Goal: Task Accomplishment & Management: Manage account settings

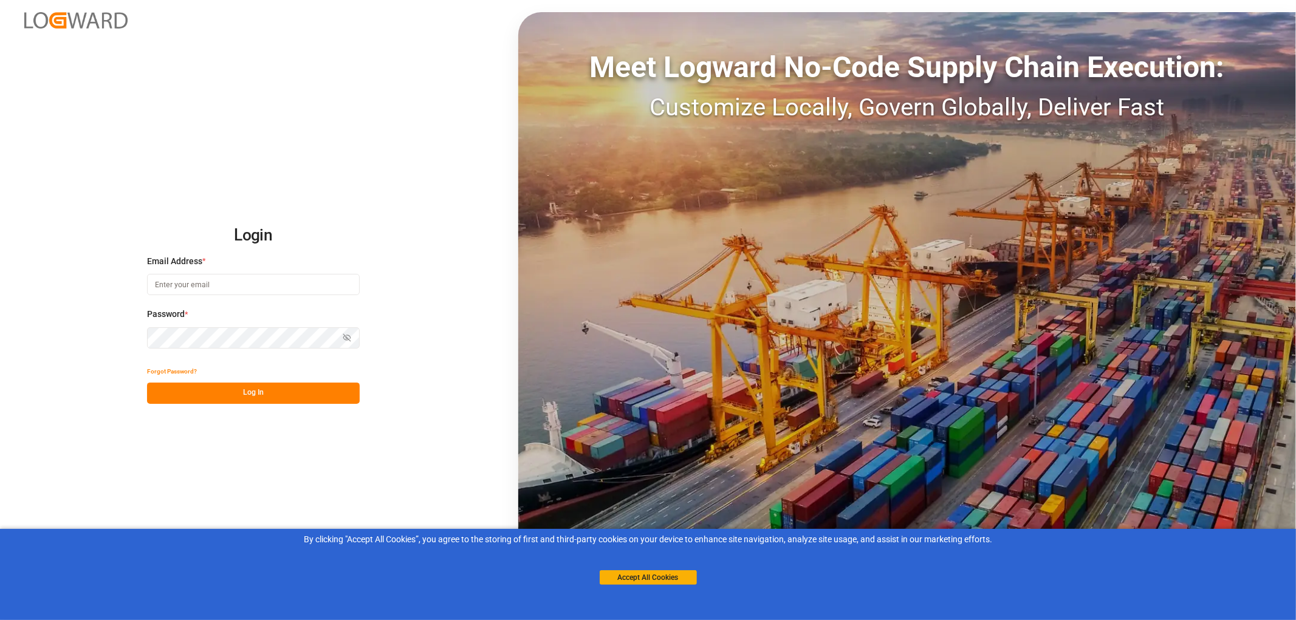
drag, startPoint x: 155, startPoint y: 286, endPoint x: 178, endPoint y: 286, distance: 23.1
click at [155, 286] on input at bounding box center [253, 284] width 213 height 21
type input "monika.brinkmann-oetting@rhenus.com"
click at [275, 396] on button "Log In" at bounding box center [253, 393] width 213 height 21
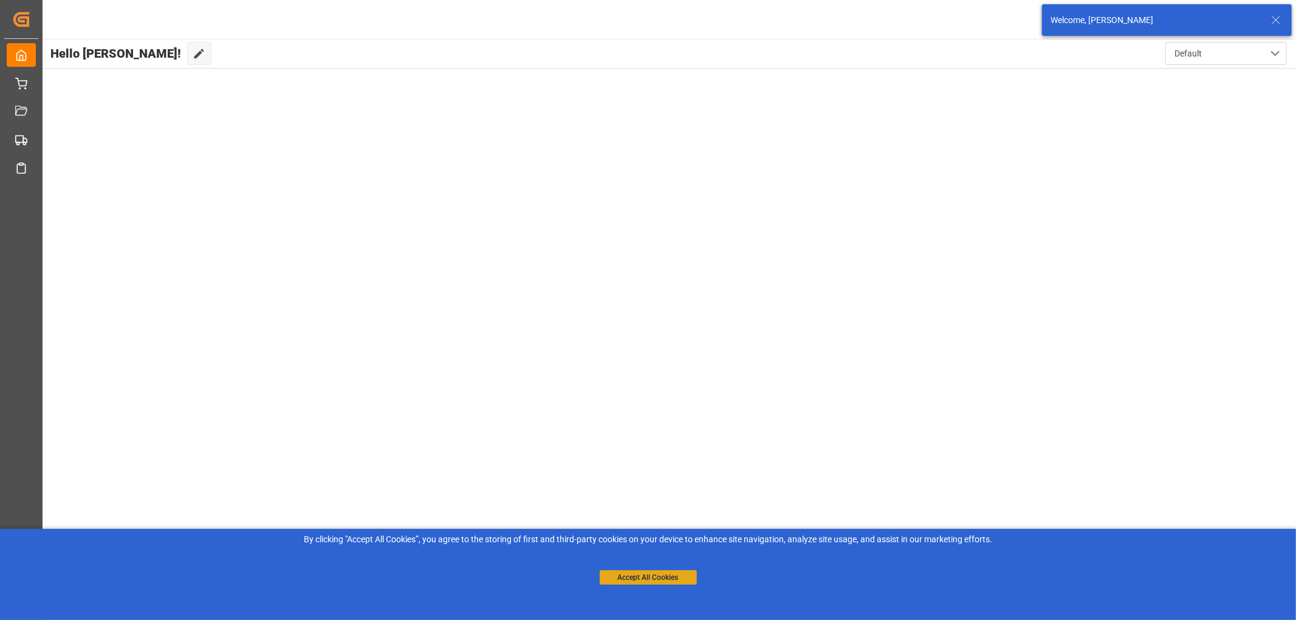
click at [646, 575] on button "Accept All Cookies" at bounding box center [648, 578] width 97 height 15
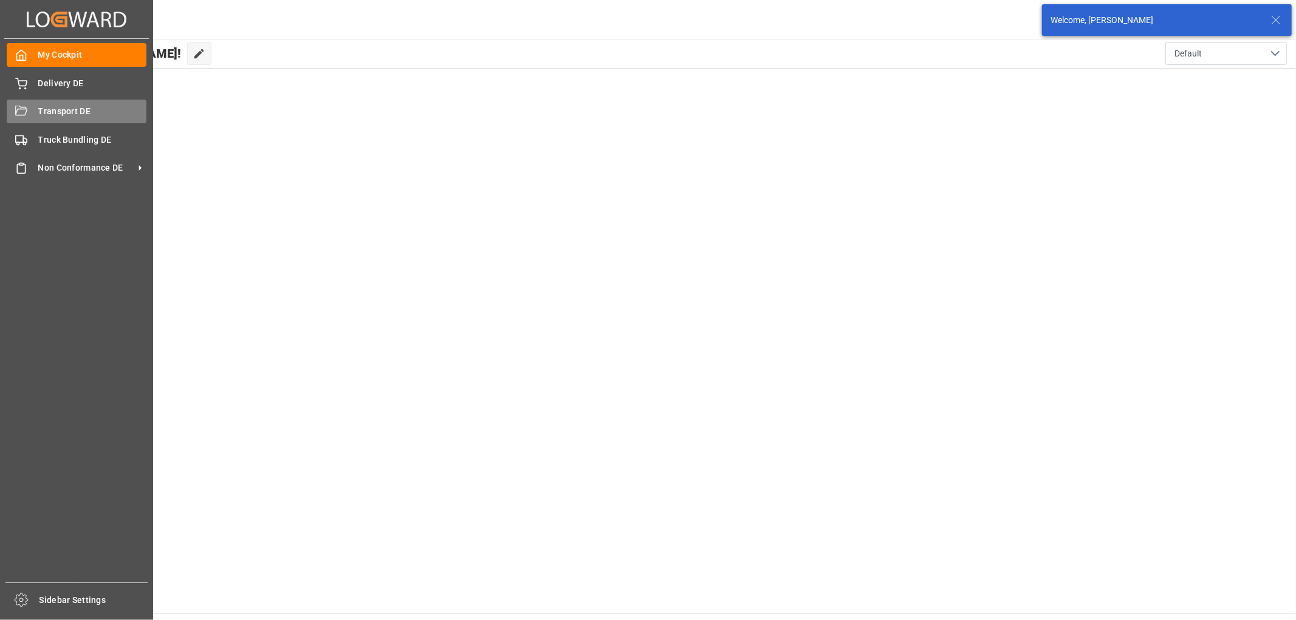
click at [35, 116] on div "Transport DE Transport DE" at bounding box center [77, 112] width 140 height 24
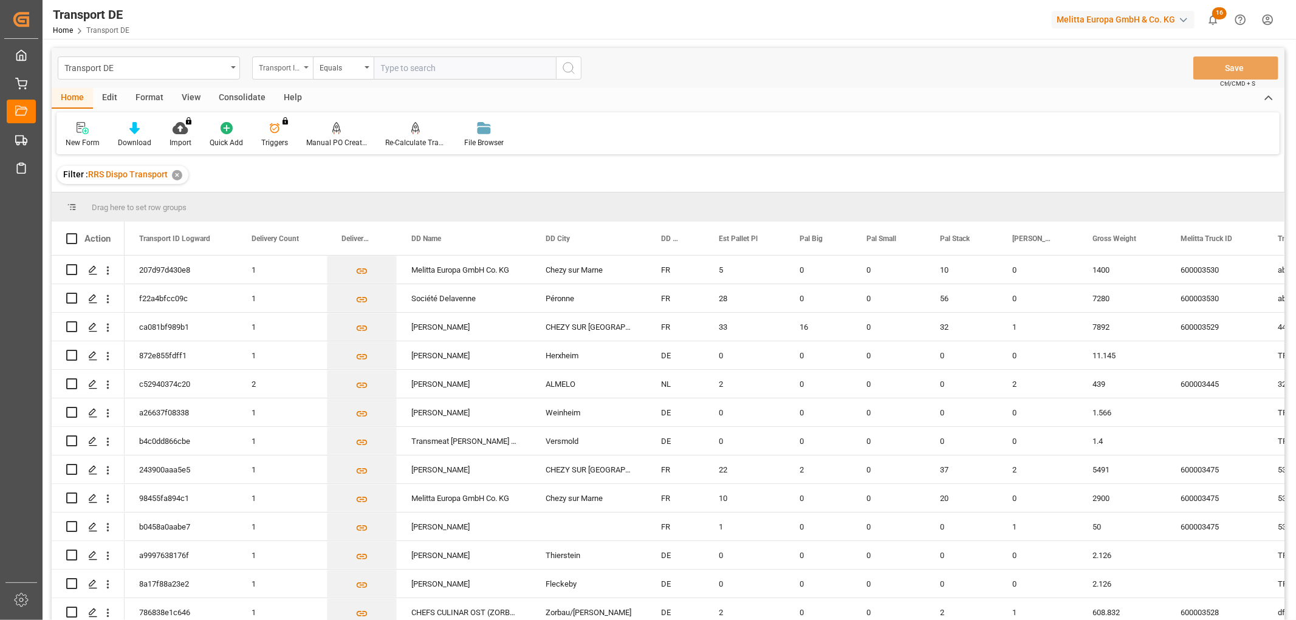
click at [278, 69] on div "Transport ID Logward" at bounding box center [279, 67] width 41 height 14
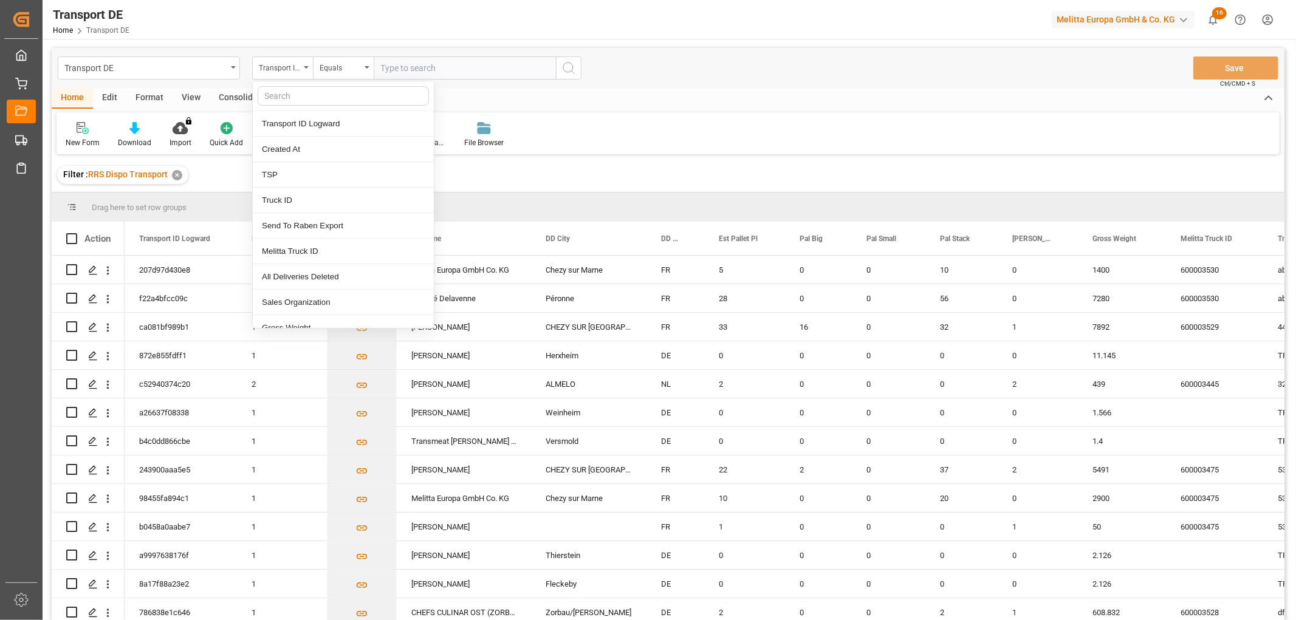
click at [278, 89] on input "text" at bounding box center [343, 95] width 171 height 19
type input "req"
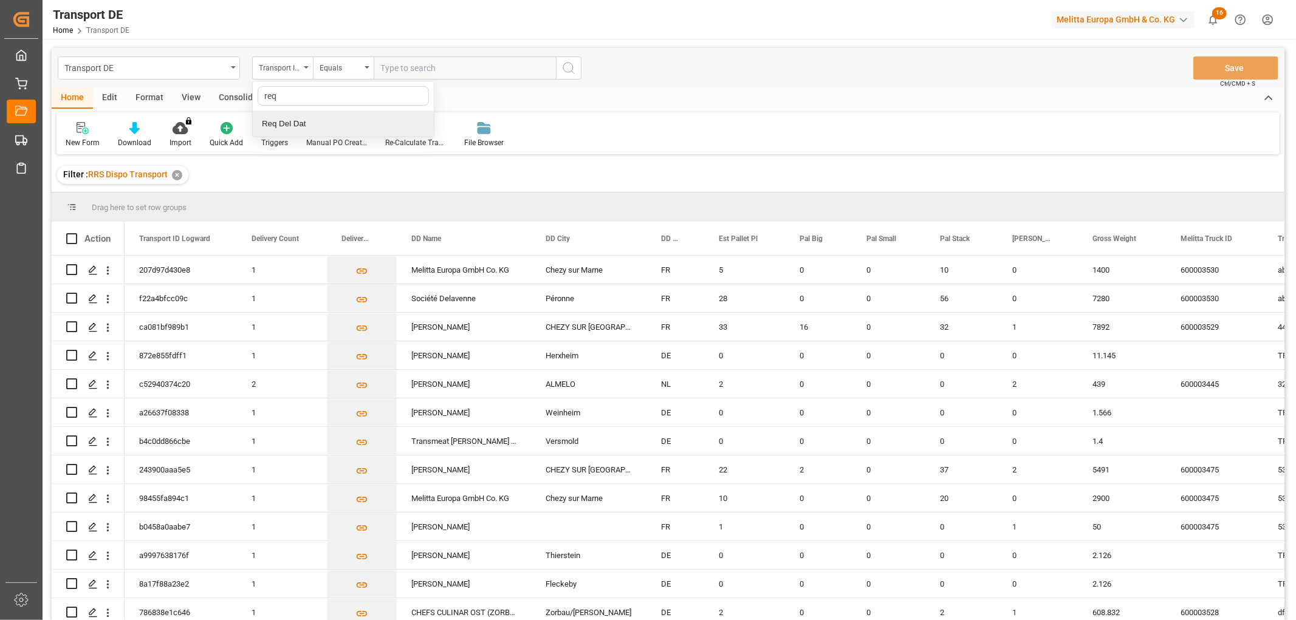
click at [287, 124] on div "Req Del Dat" at bounding box center [343, 124] width 181 height 26
click at [341, 70] on div "Equals" at bounding box center [340, 67] width 41 height 14
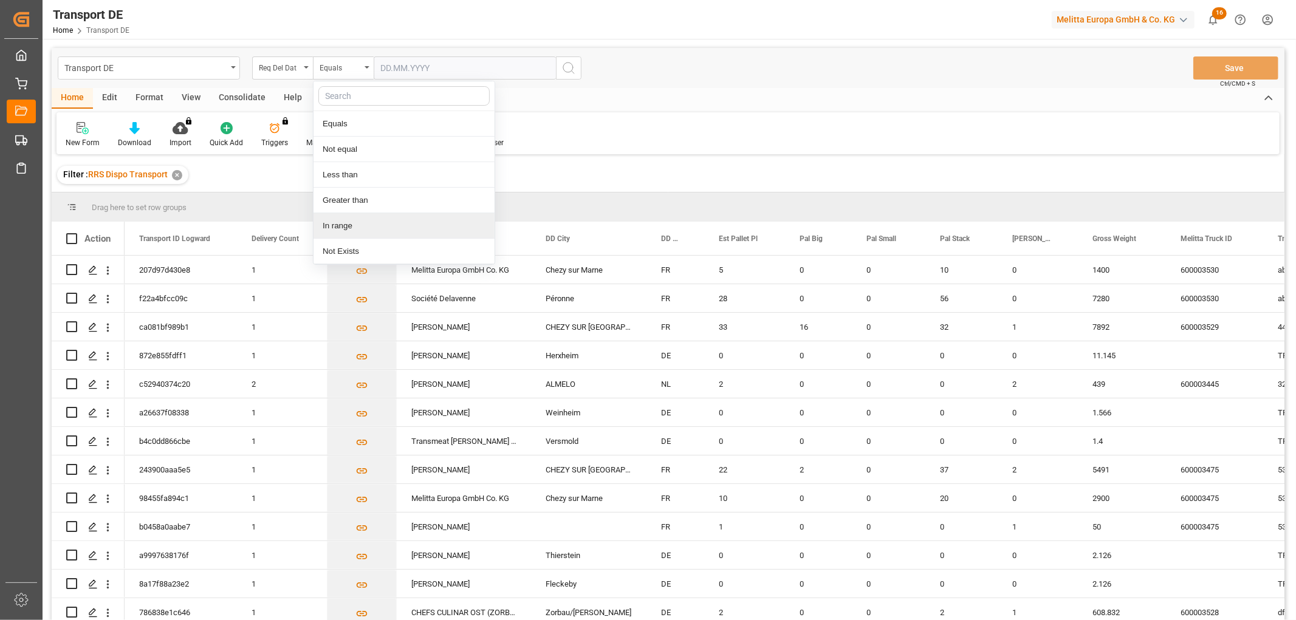
click at [331, 222] on div "In range" at bounding box center [404, 226] width 181 height 26
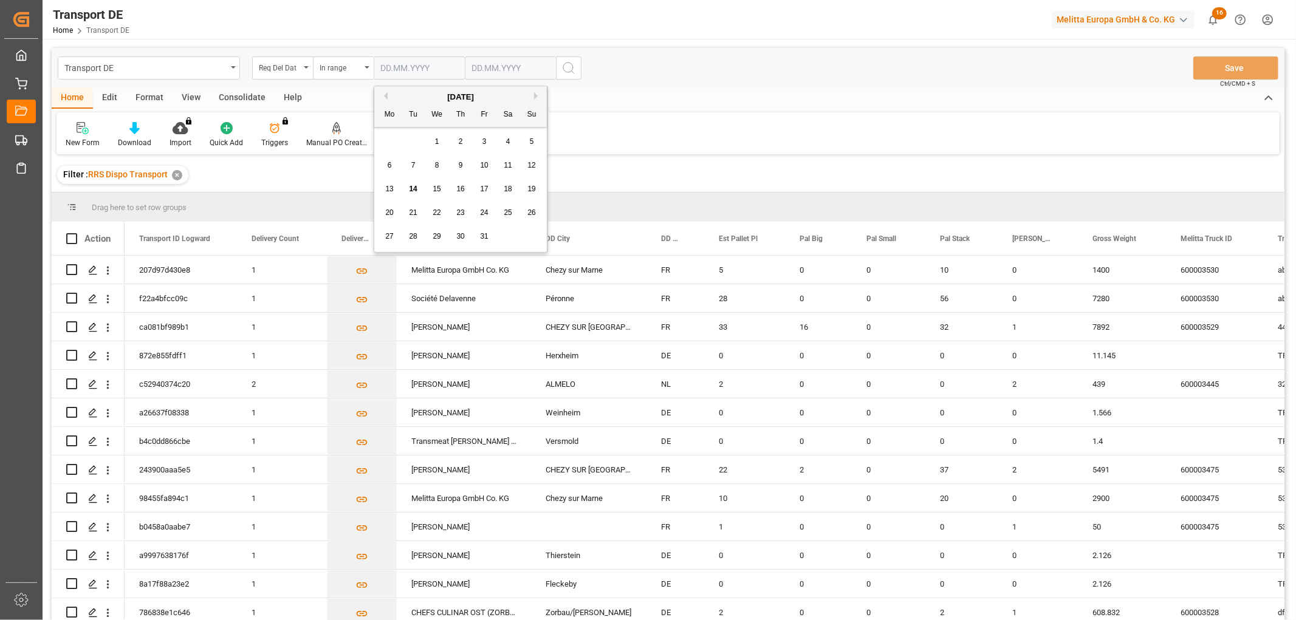
click at [388, 66] on input "text" at bounding box center [419, 68] width 91 height 23
click at [384, 142] on div "29 30 1 2 3 4 5" at bounding box center [461, 142] width 166 height 24
click at [436, 141] on span "1" at bounding box center [437, 141] width 4 height 9
type input "01.10.2025"
click at [467, 63] on input "text" at bounding box center [510, 68] width 91 height 23
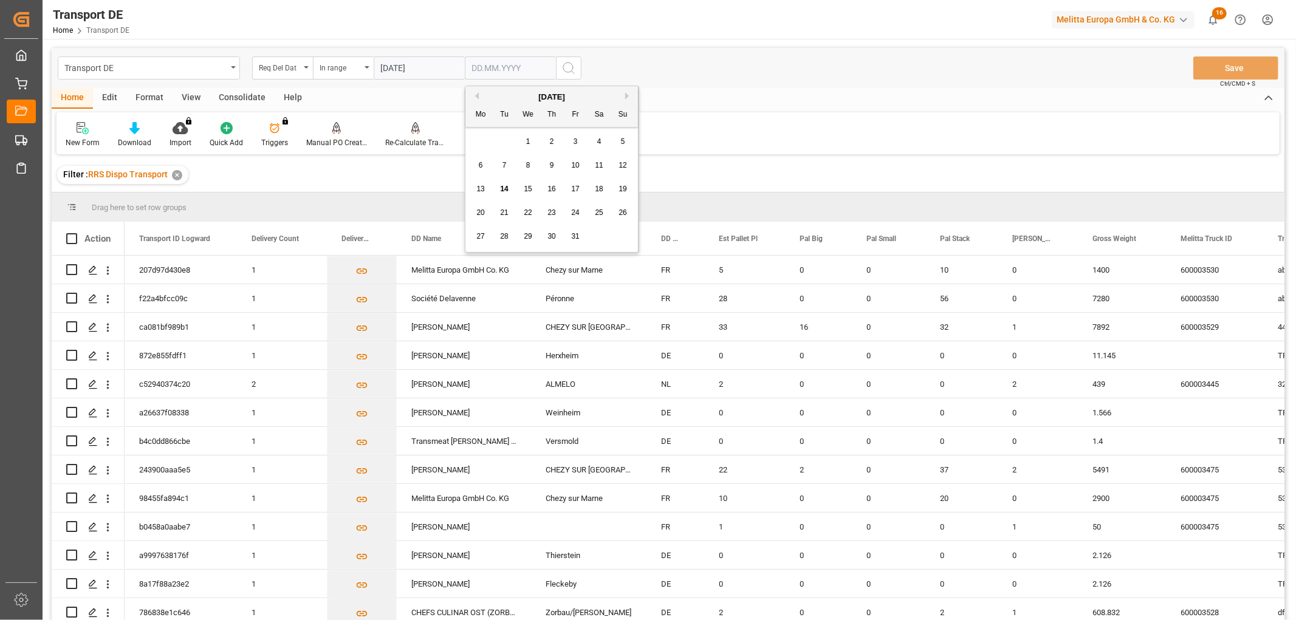
click at [486, 141] on div "29 30 1 2 3 4 5" at bounding box center [552, 142] width 166 height 24
click at [550, 187] on span "16" at bounding box center [551, 189] width 8 height 9
type input "16.10.2025"
click at [567, 67] on icon "search button" at bounding box center [568, 68] width 15 height 15
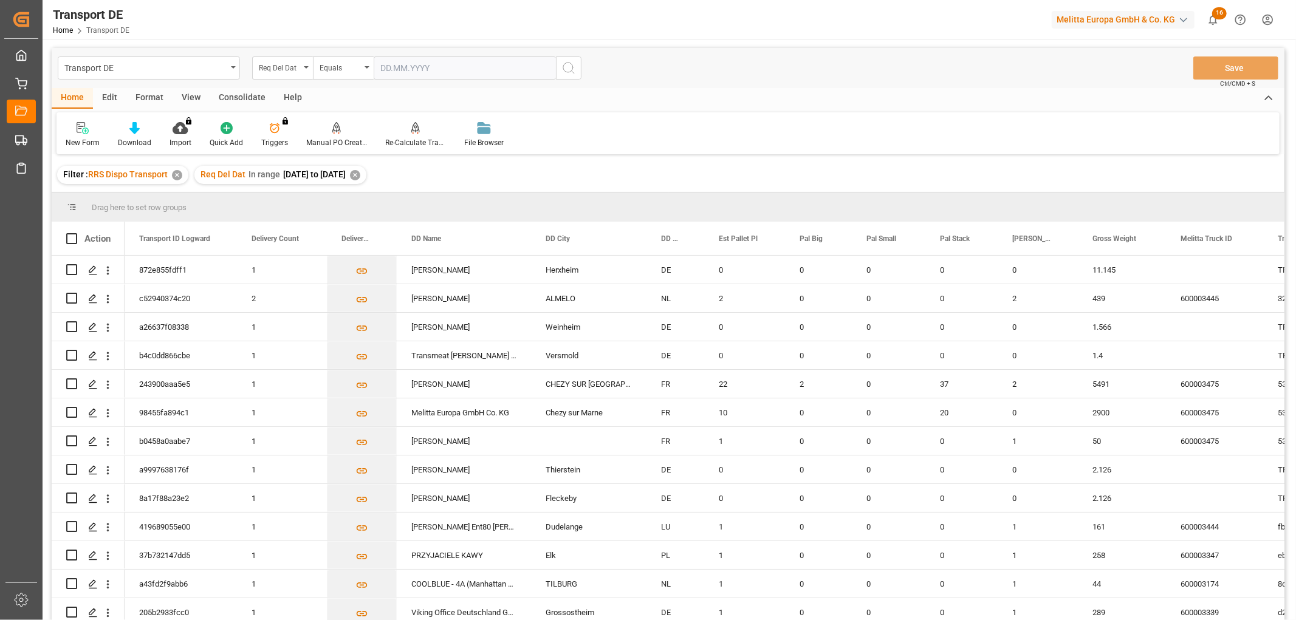
click at [238, 97] on div "Consolidate" at bounding box center [242, 98] width 65 height 21
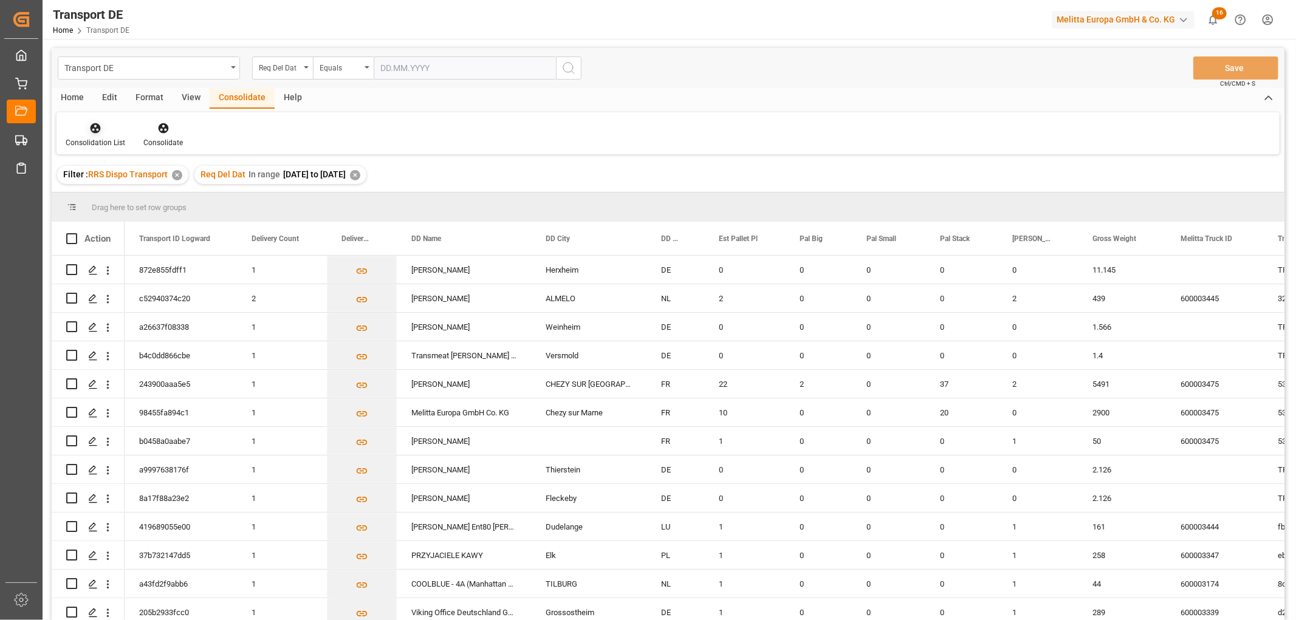
click at [98, 132] on icon at bounding box center [95, 128] width 12 height 12
click at [116, 197] on div "Truck Bundling RRS Dispo National" at bounding box center [142, 196] width 135 height 13
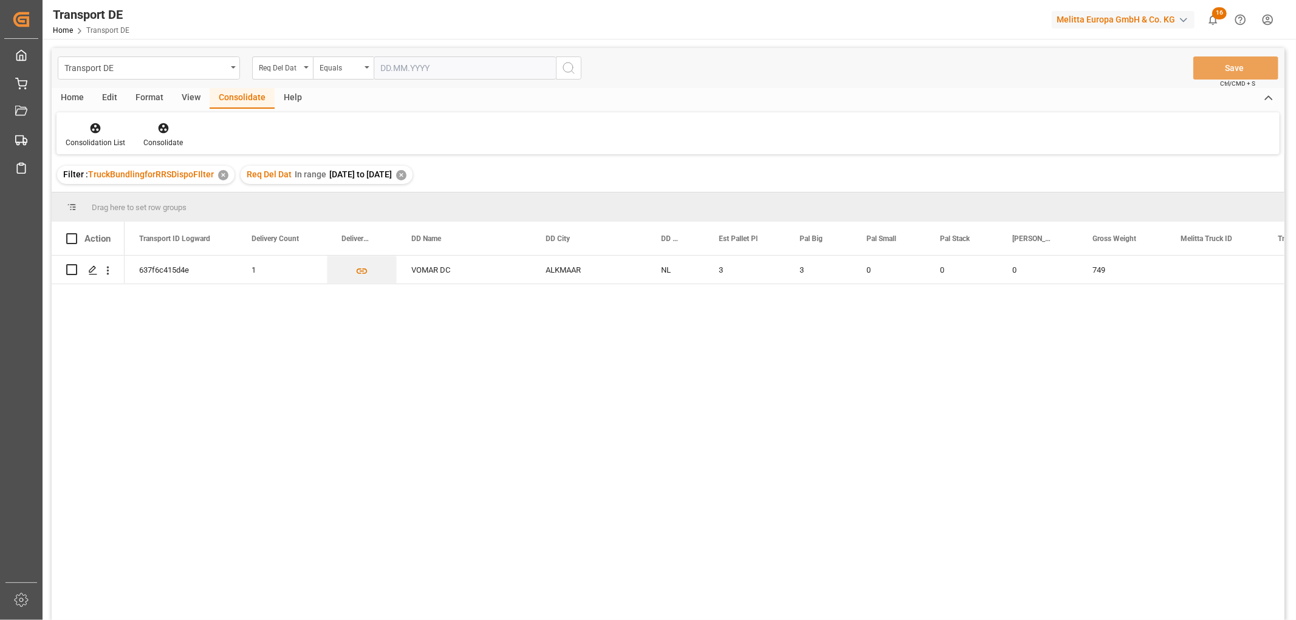
click at [406, 174] on div "✕" at bounding box center [401, 175] width 10 height 10
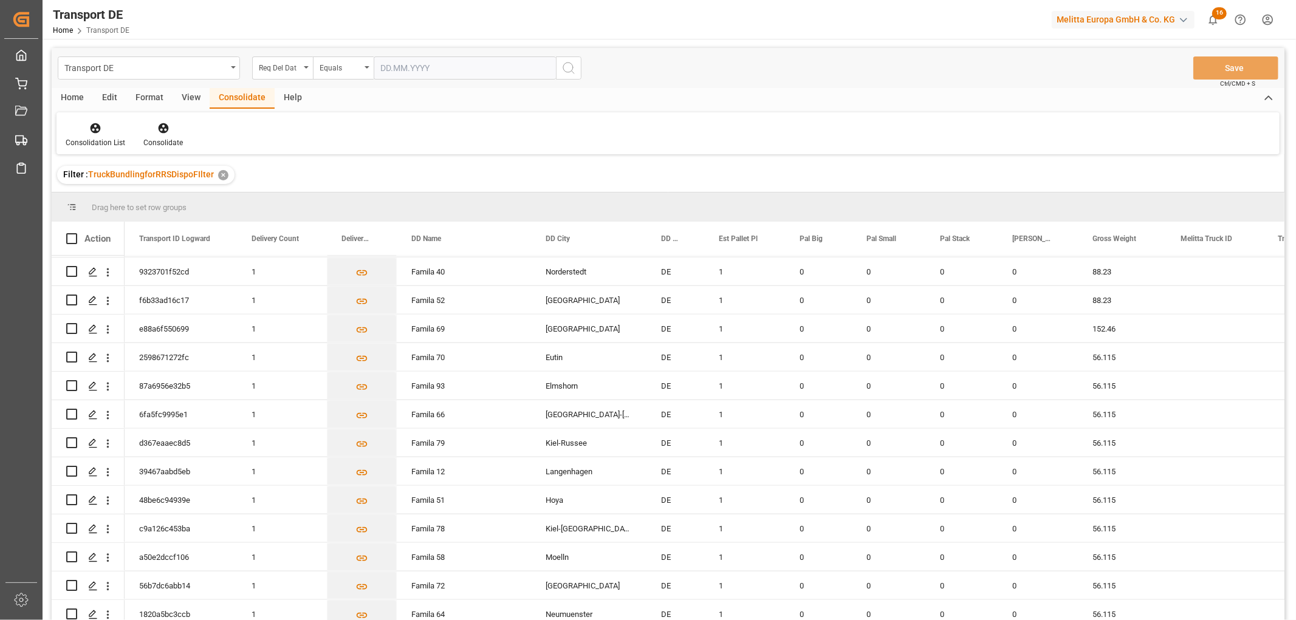
scroll to position [938, 0]
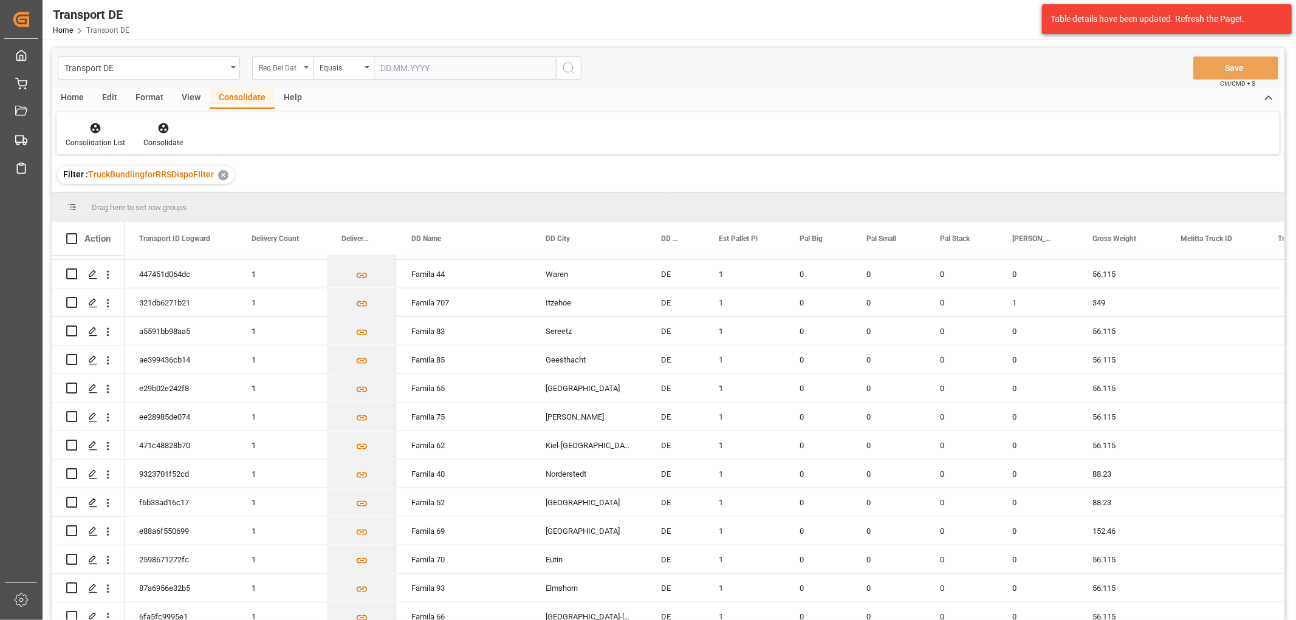
click at [283, 68] on div "Req Del Dat" at bounding box center [279, 67] width 41 height 14
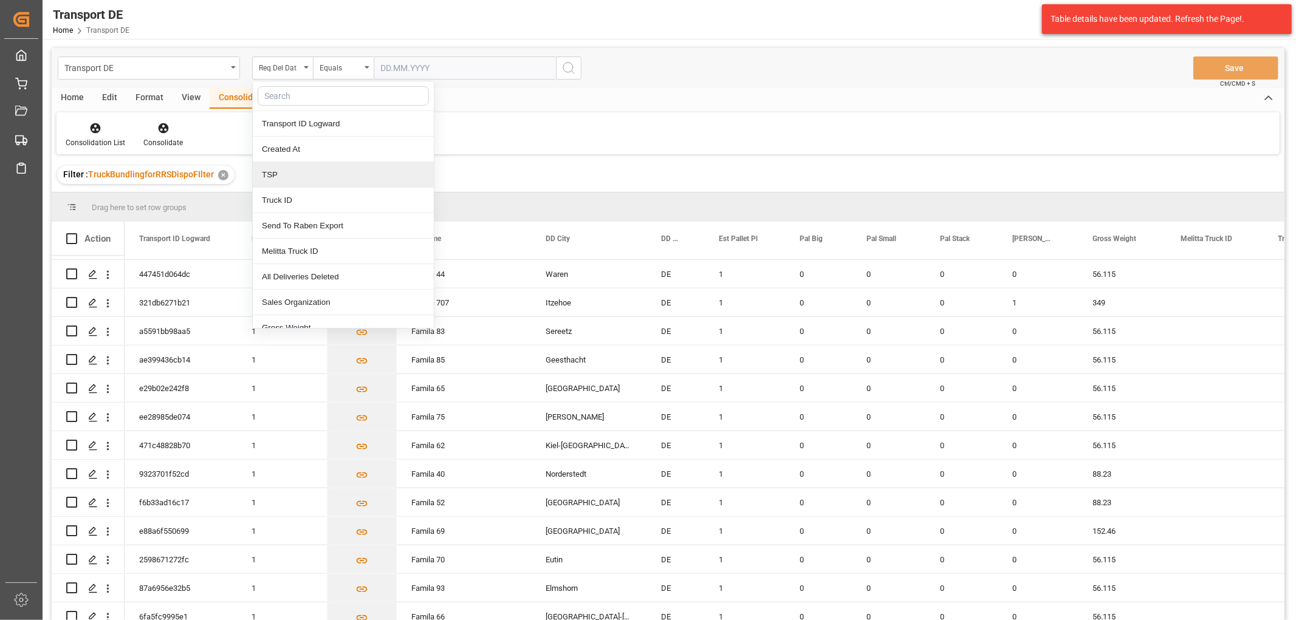
click at [290, 178] on div "TSP" at bounding box center [343, 175] width 181 height 26
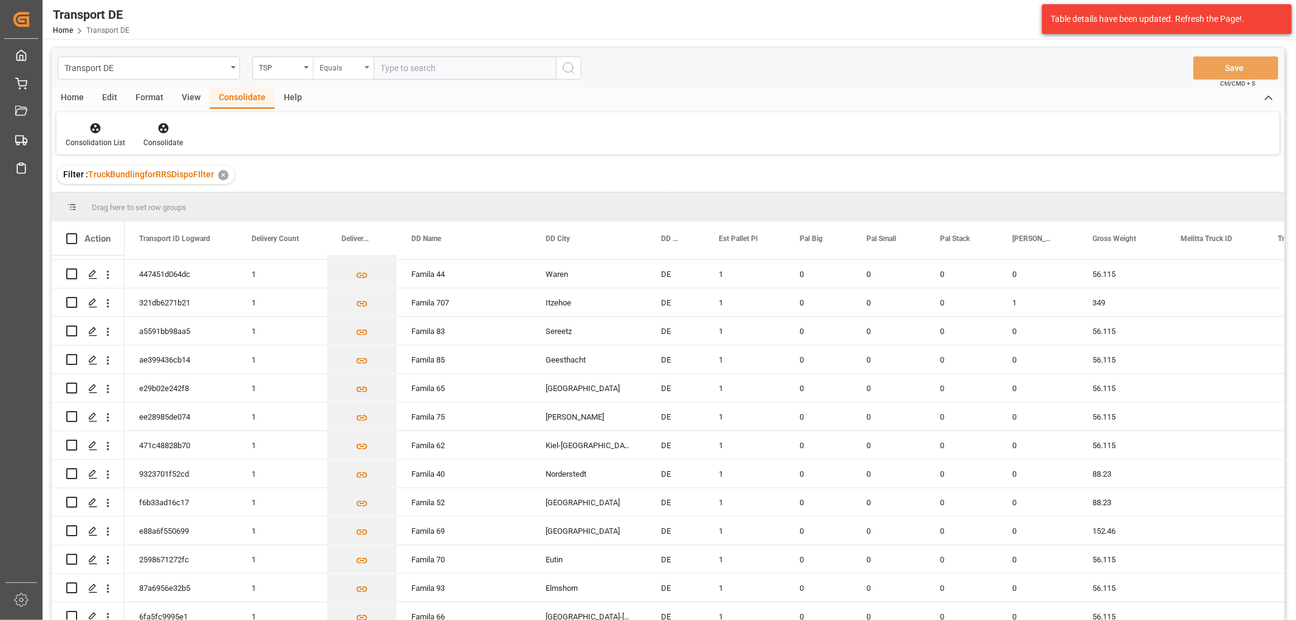
click at [336, 69] on div "Equals" at bounding box center [340, 67] width 41 height 14
click at [338, 202] on div "Starts with" at bounding box center [404, 201] width 181 height 26
click at [395, 64] on input "text" at bounding box center [465, 68] width 182 height 23
type input "[PERSON_NAME]"
click at [571, 70] on icon "search button" at bounding box center [568, 68] width 15 height 15
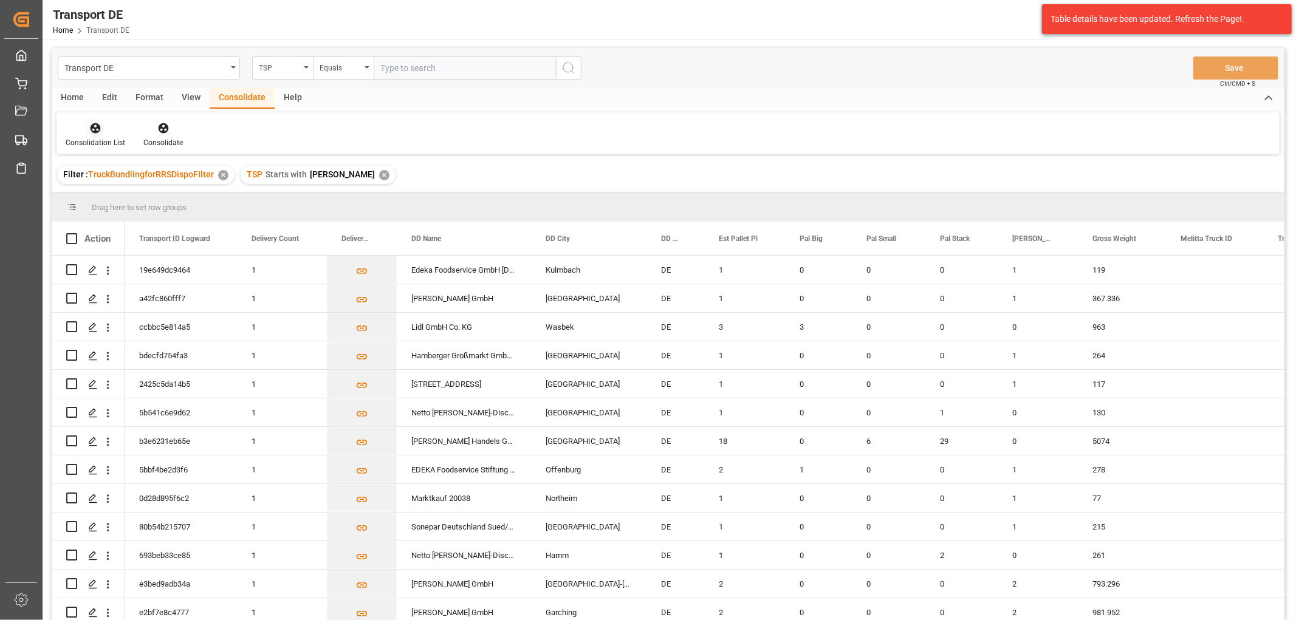
click at [92, 128] on icon at bounding box center [96, 128] width 10 height 10
click at [105, 172] on div "Transport DE TSP Equals Save Ctrl/CMD + S Home Edit Format View Consolidate Hel…" at bounding box center [668, 350] width 1233 height 605
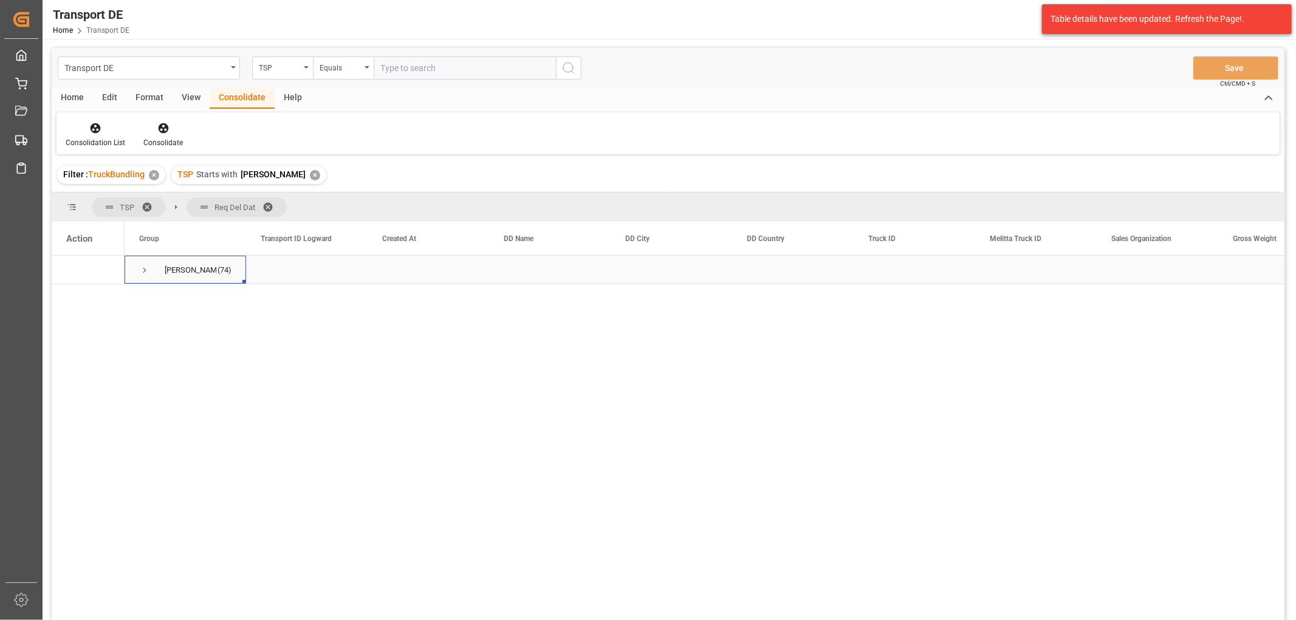
click at [145, 270] on span "Press SPACE to select this row." at bounding box center [144, 270] width 11 height 11
click at [169, 357] on span "Press SPACE to select this row." at bounding box center [170, 356] width 11 height 11
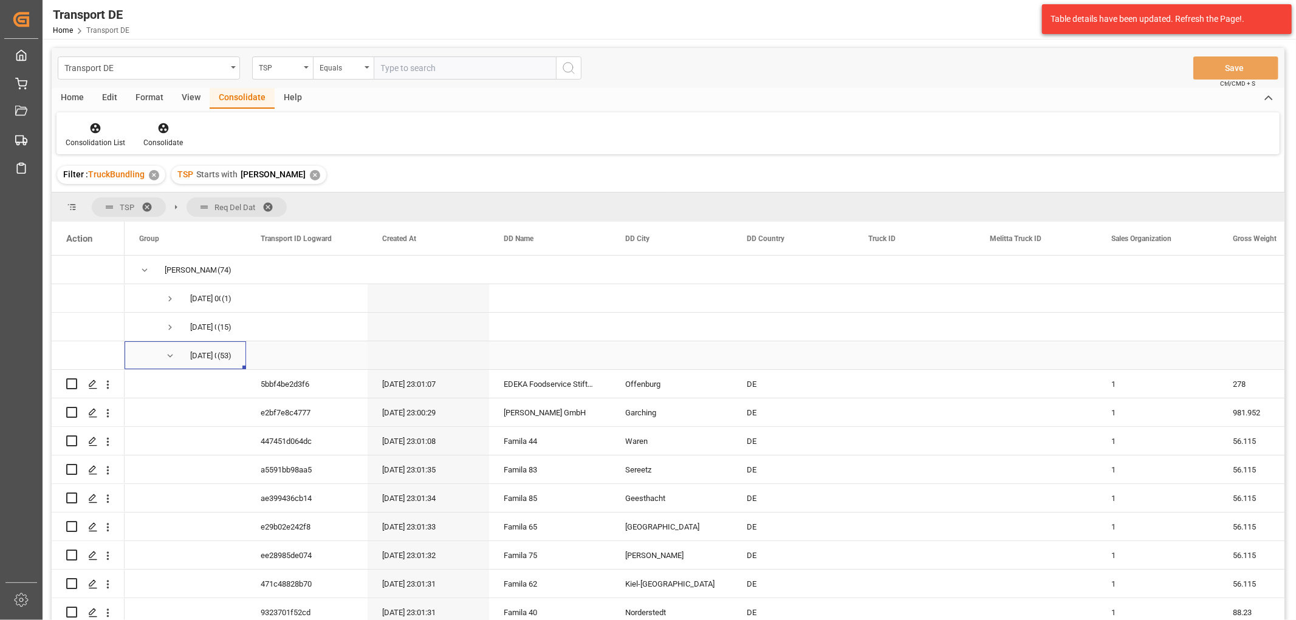
click at [171, 356] on span "Press SPACE to select this row." at bounding box center [170, 356] width 11 height 11
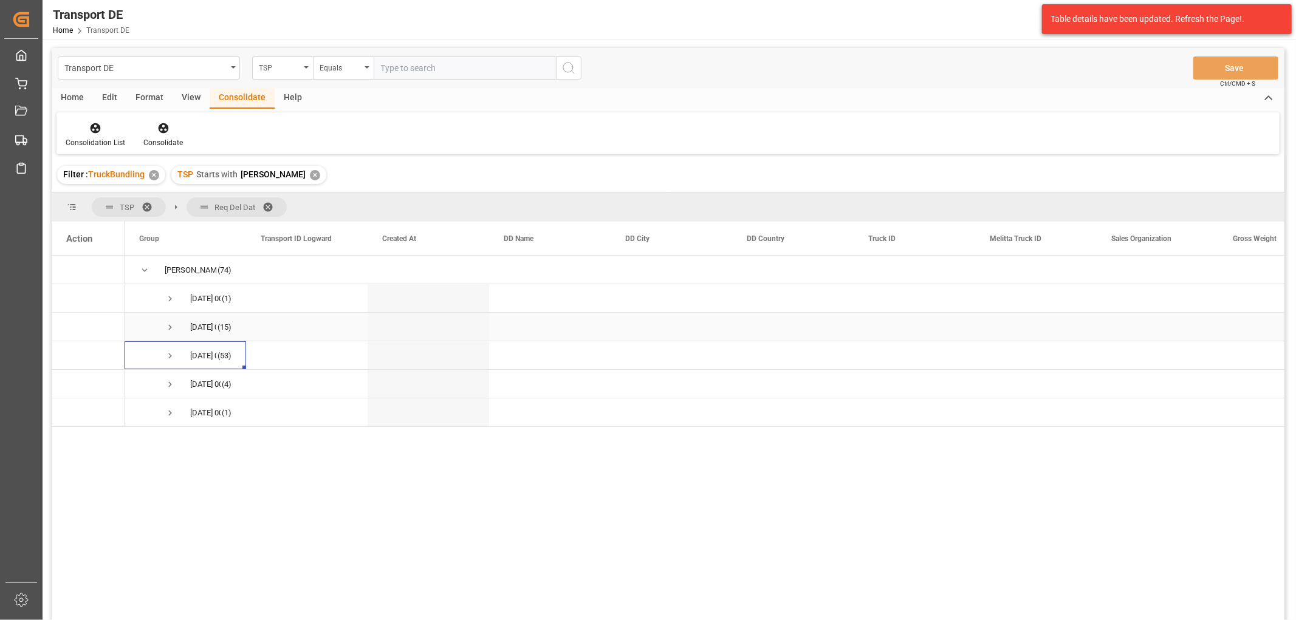
click at [170, 326] on span "Press SPACE to select this row." at bounding box center [170, 327] width 11 height 11
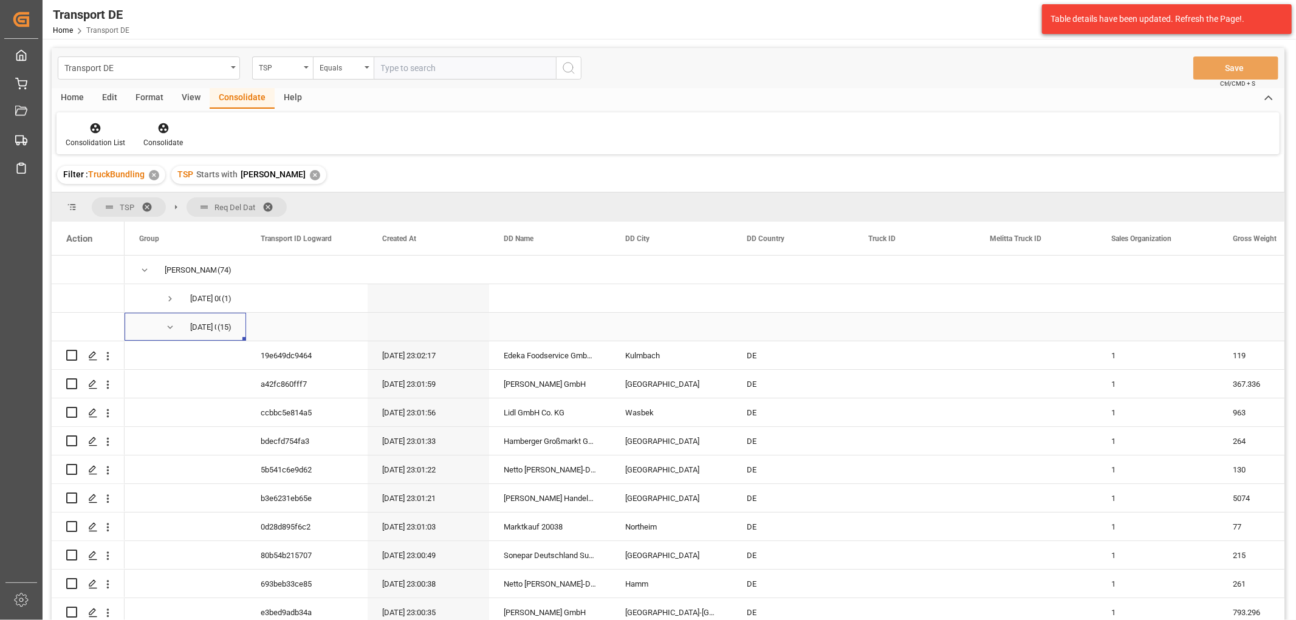
click at [171, 326] on span "Press SPACE to select this row." at bounding box center [170, 327] width 11 height 11
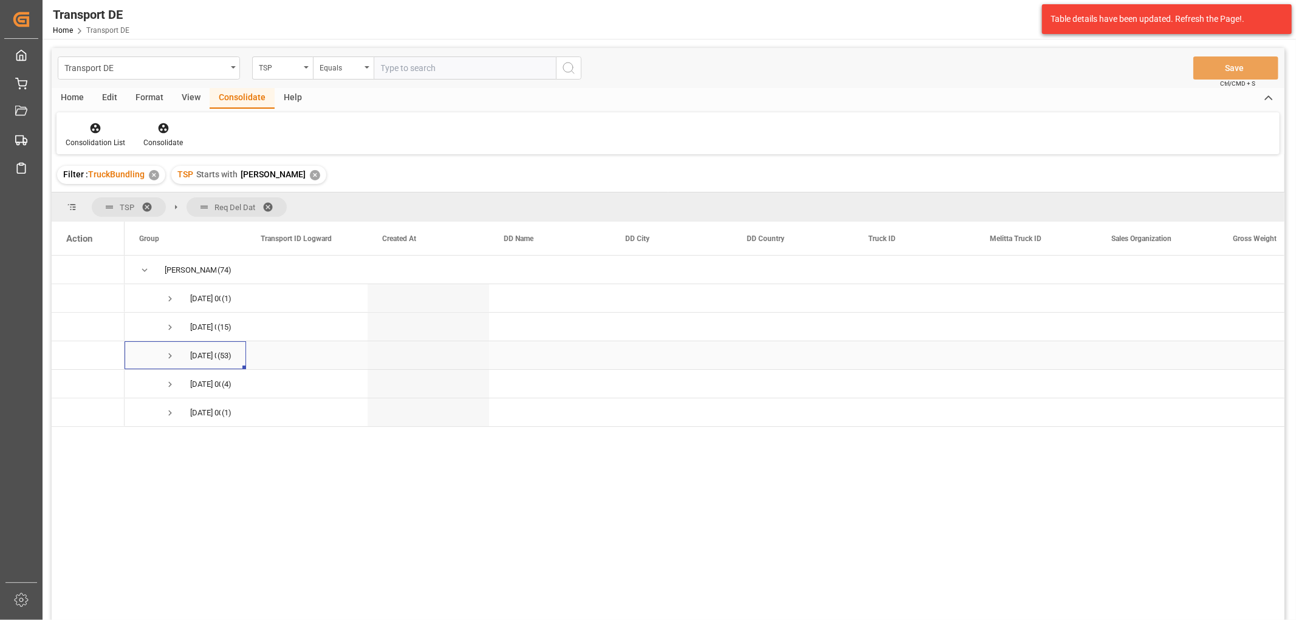
click at [171, 355] on span "Press SPACE to select this row." at bounding box center [170, 356] width 11 height 11
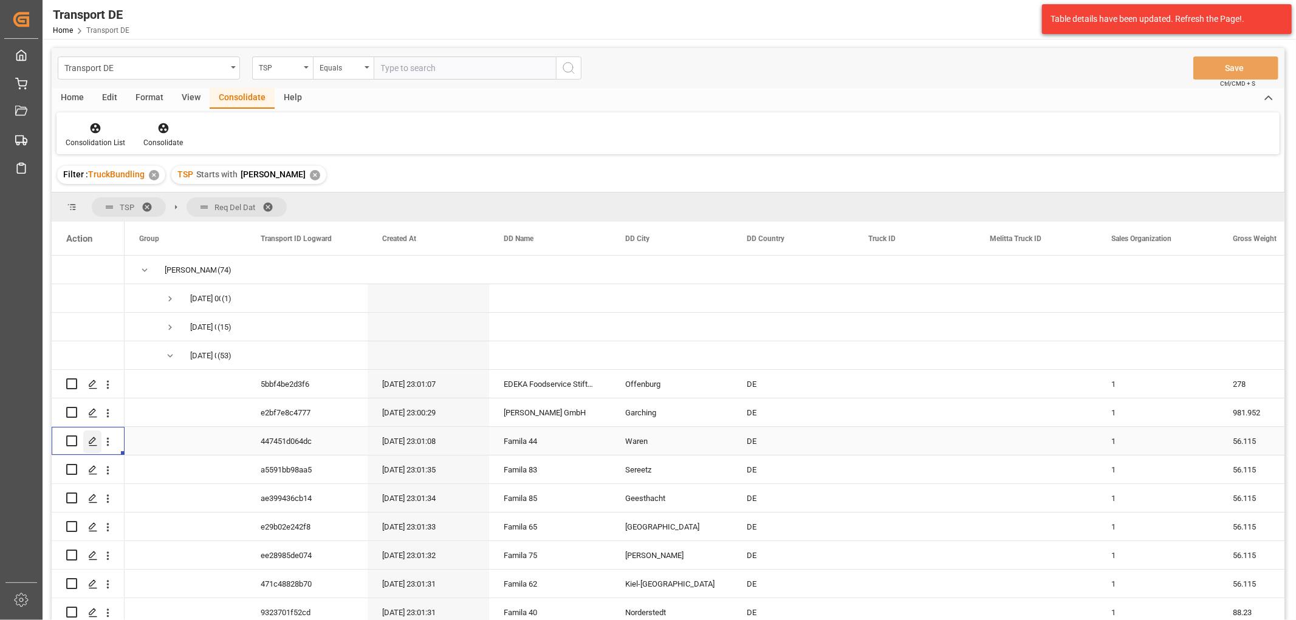
click at [92, 441] on polygon "Press SPACE to select this row." at bounding box center [92, 440] width 6 height 6
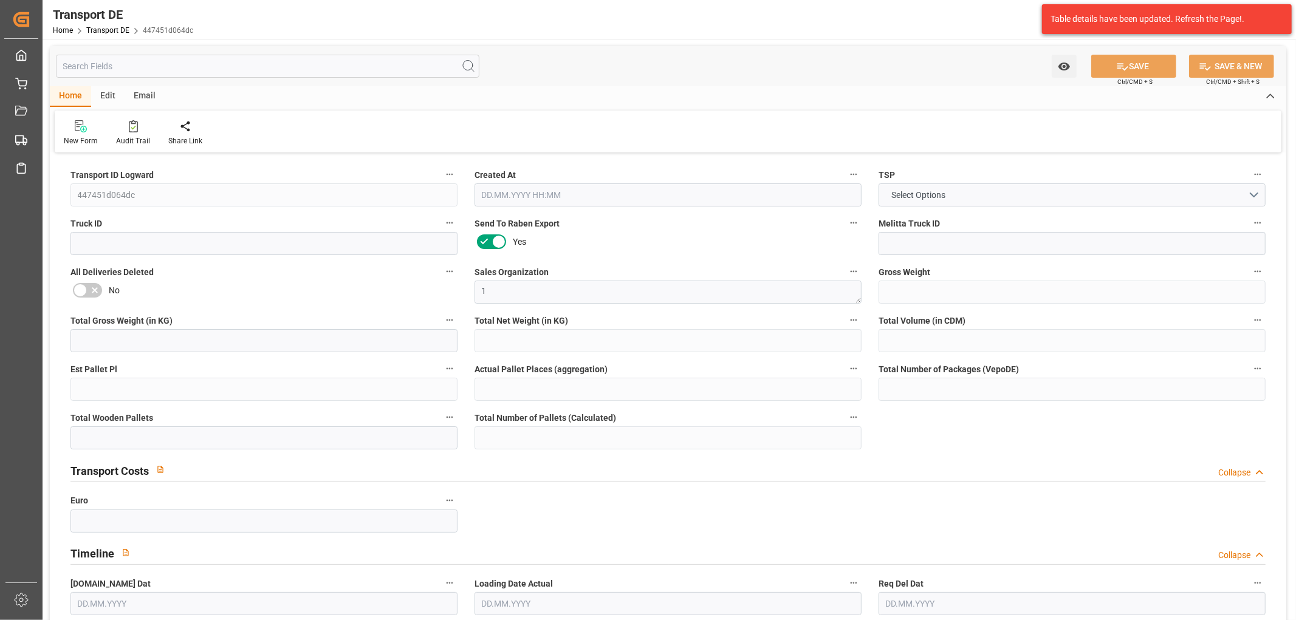
type input "56.115"
type input "32.115"
type input "23.4"
type input "447.84"
type input "1"
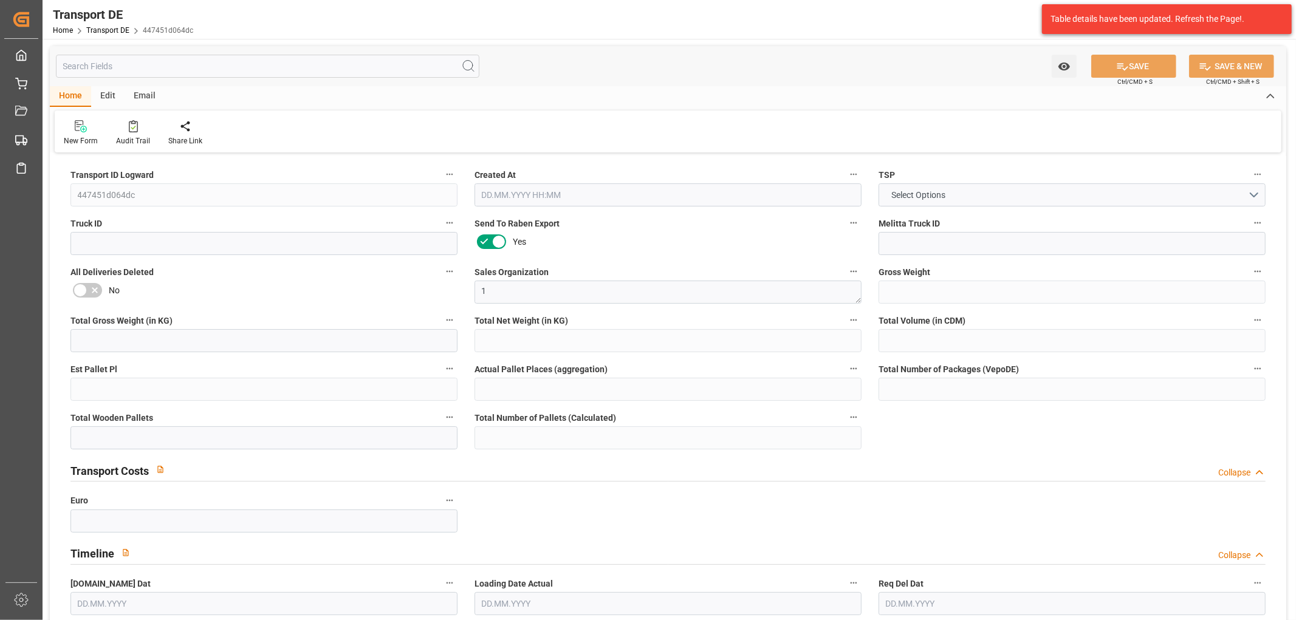
type input "0"
type input "1"
type input "0"
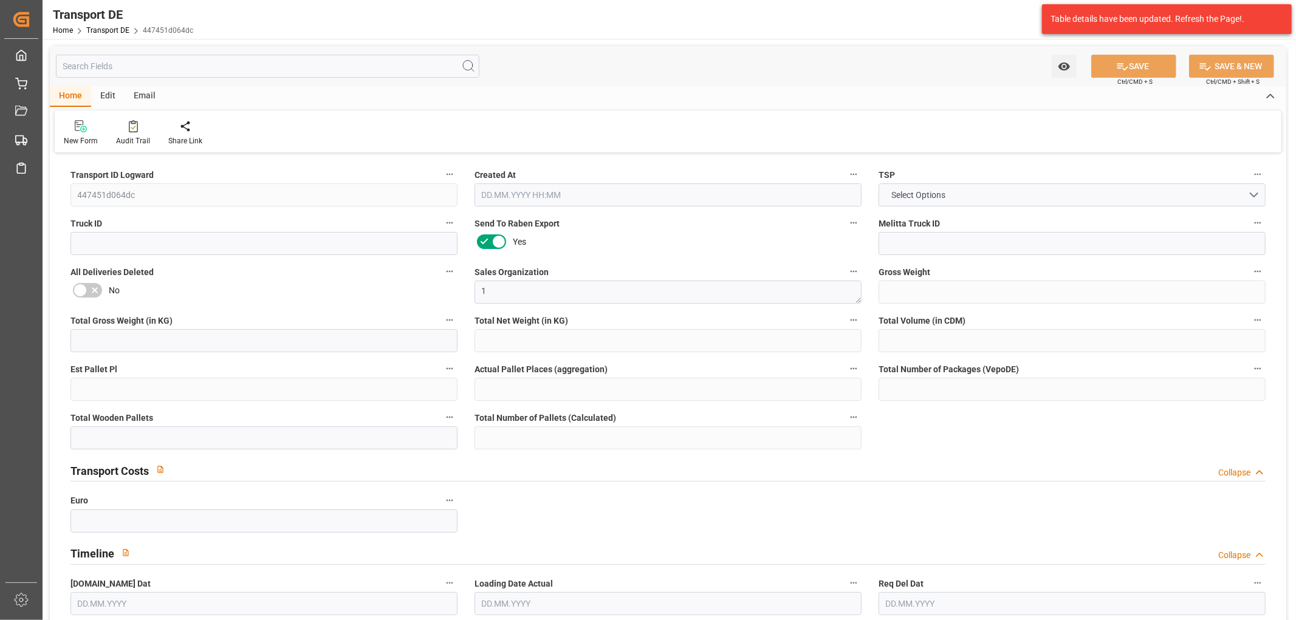
type input "17"
type input "0"
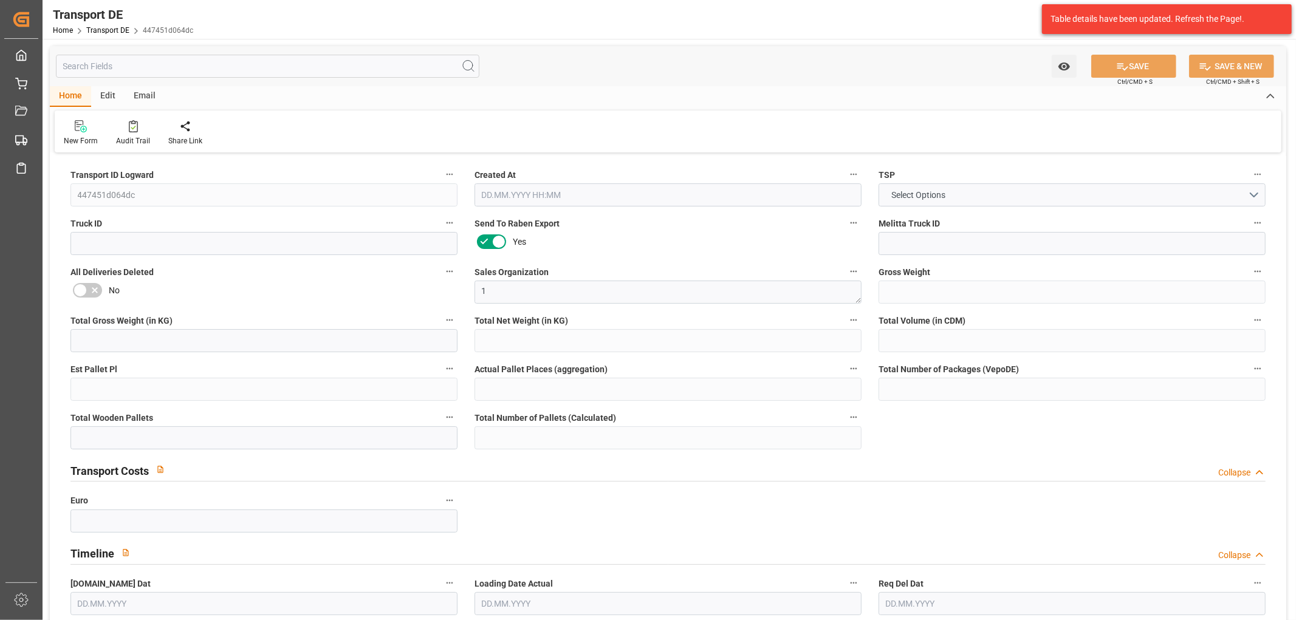
type input "0"
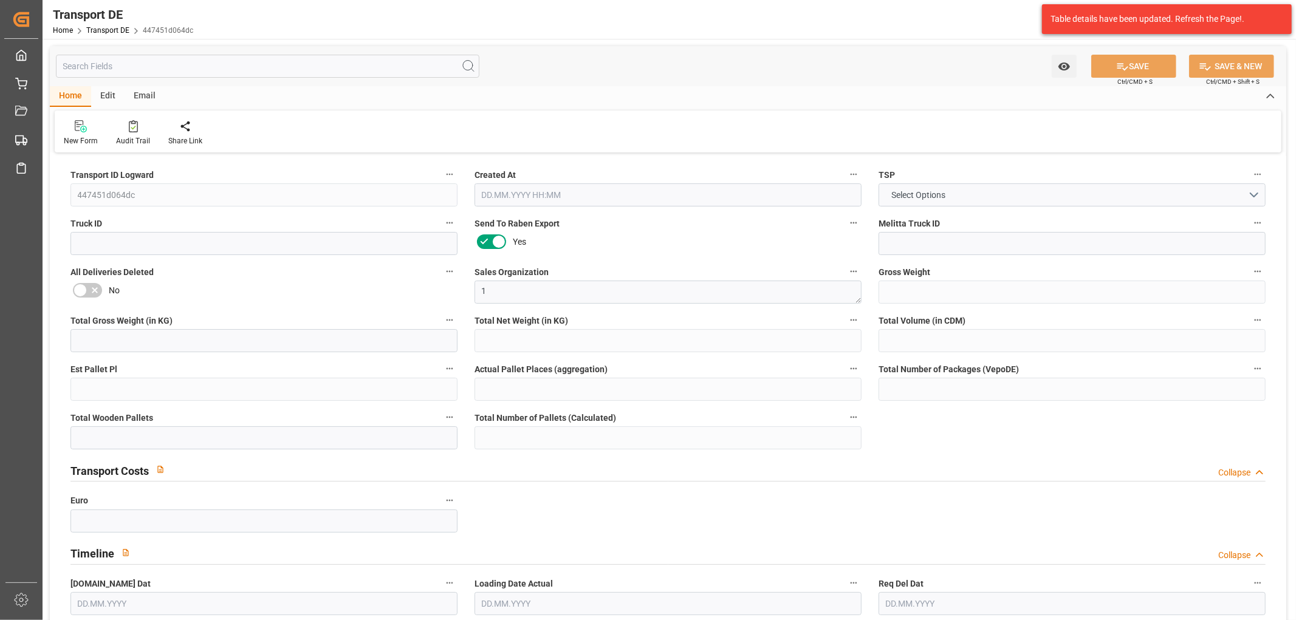
type input "0"
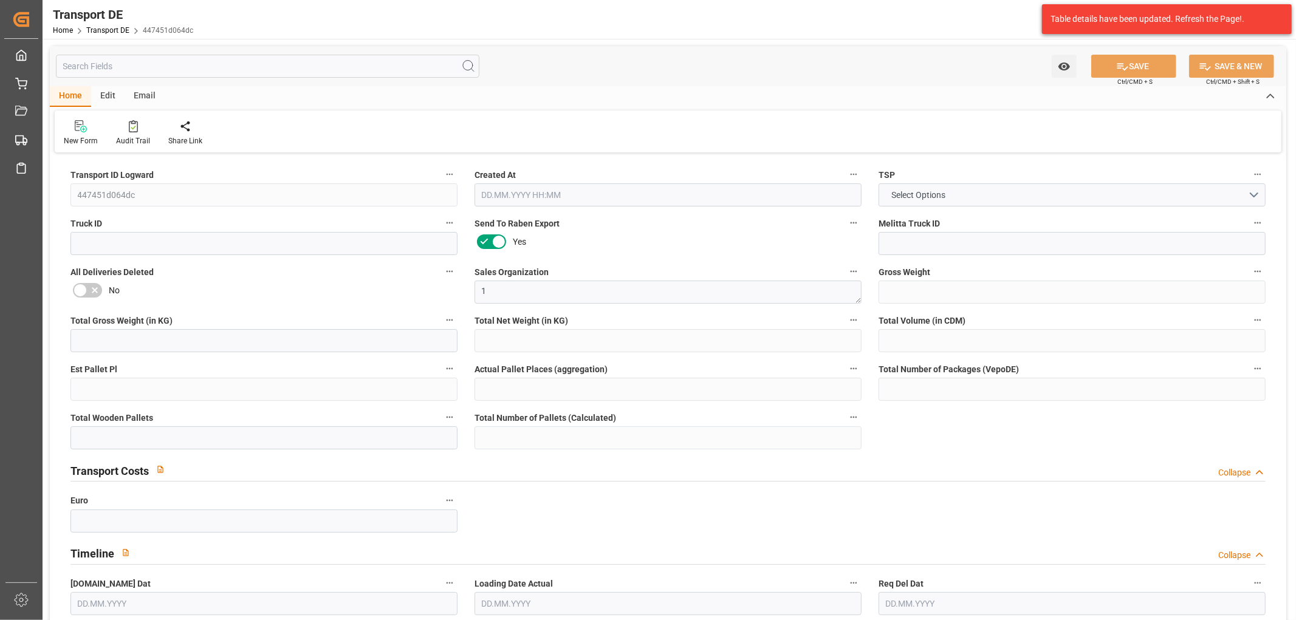
type input "0"
type input "1"
type input "0"
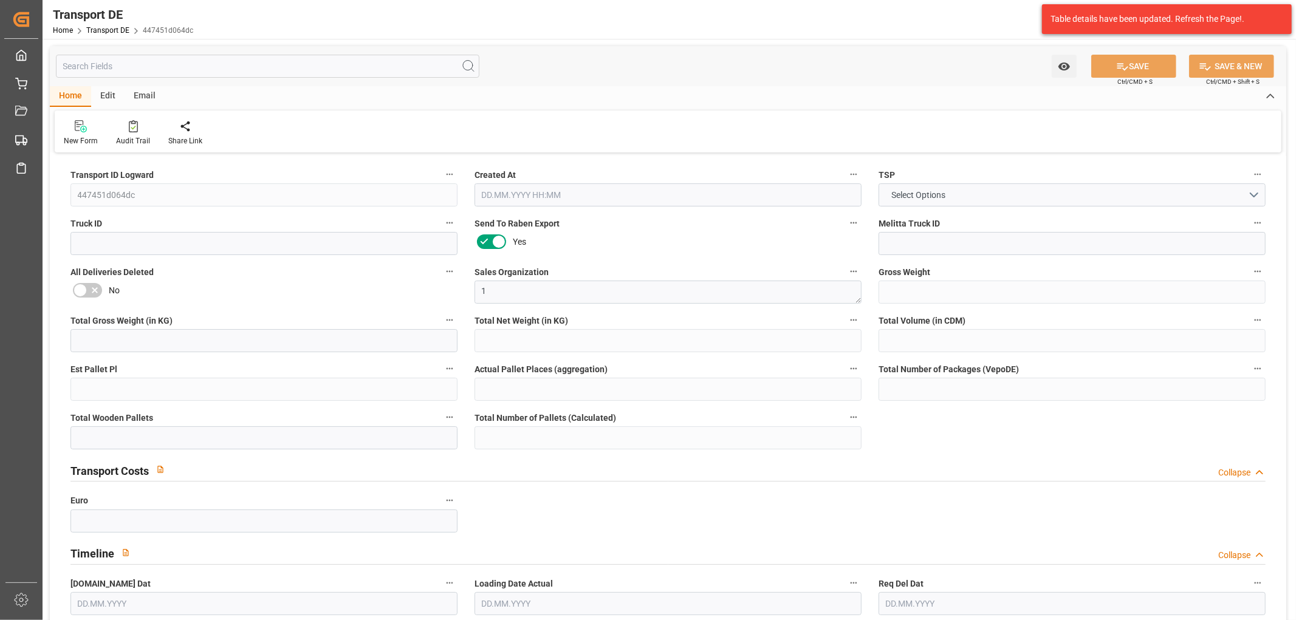
type input "12"
type input "74.9957"
type input "60.2087"
type input "[DATE] 23:01"
type input "20.10.2025"
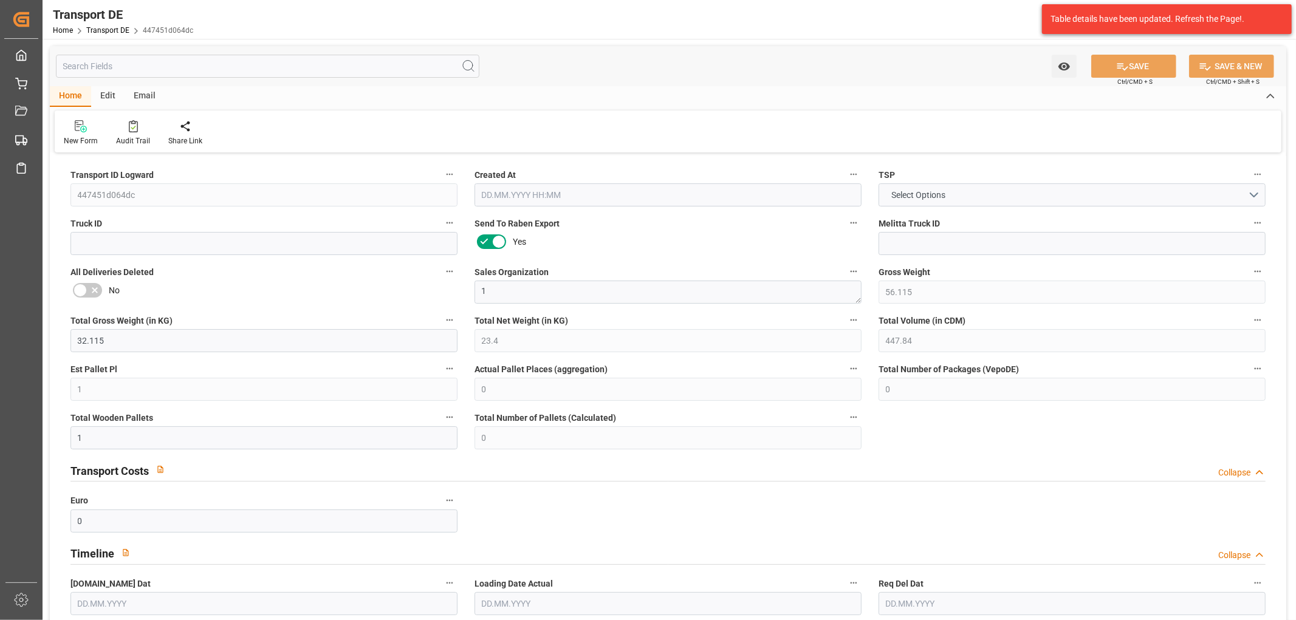
type input "[DATE]"
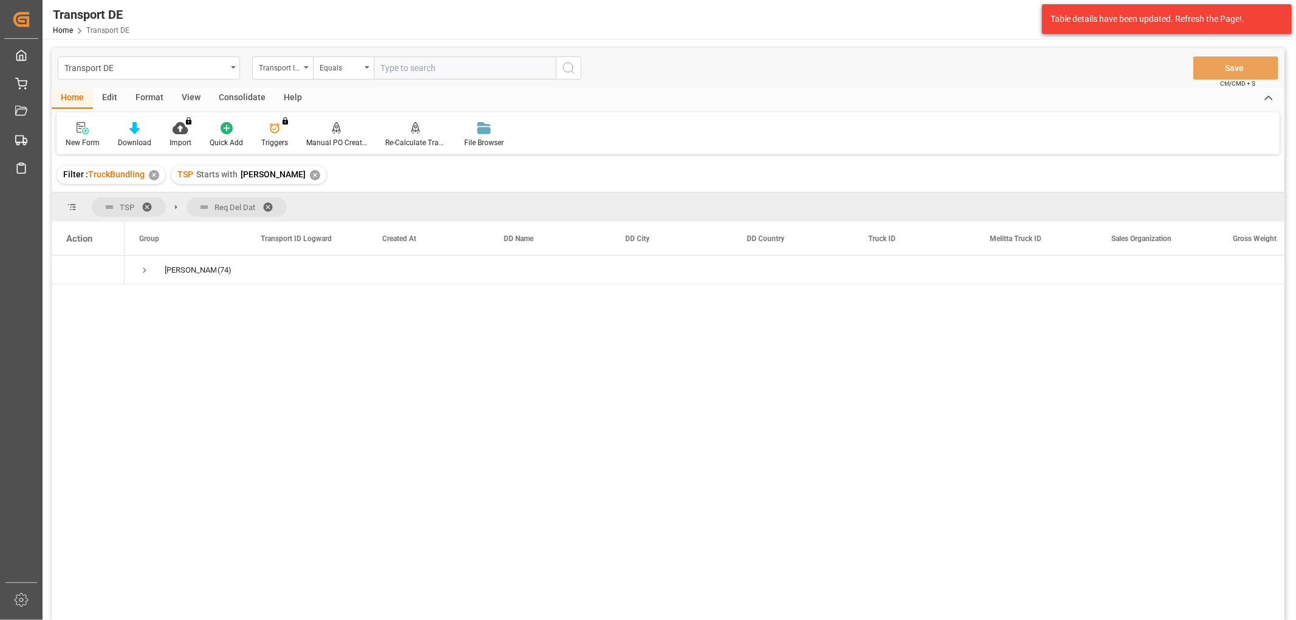
click at [238, 94] on div "Consolidate" at bounding box center [242, 98] width 65 height 21
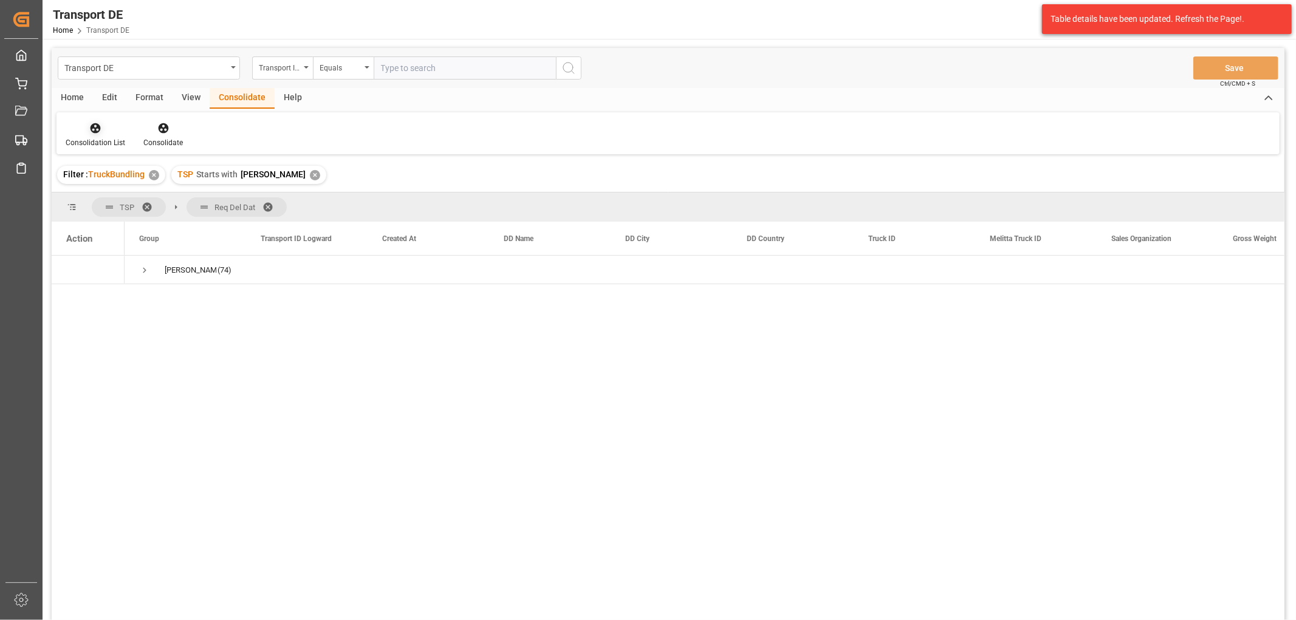
click at [89, 124] on icon at bounding box center [95, 128] width 12 height 12
click at [110, 195] on div "Transport DE Transport ID Logward Equals Save Ctrl/CMD + S Home Edit Format Vie…" at bounding box center [668, 350] width 1233 height 605
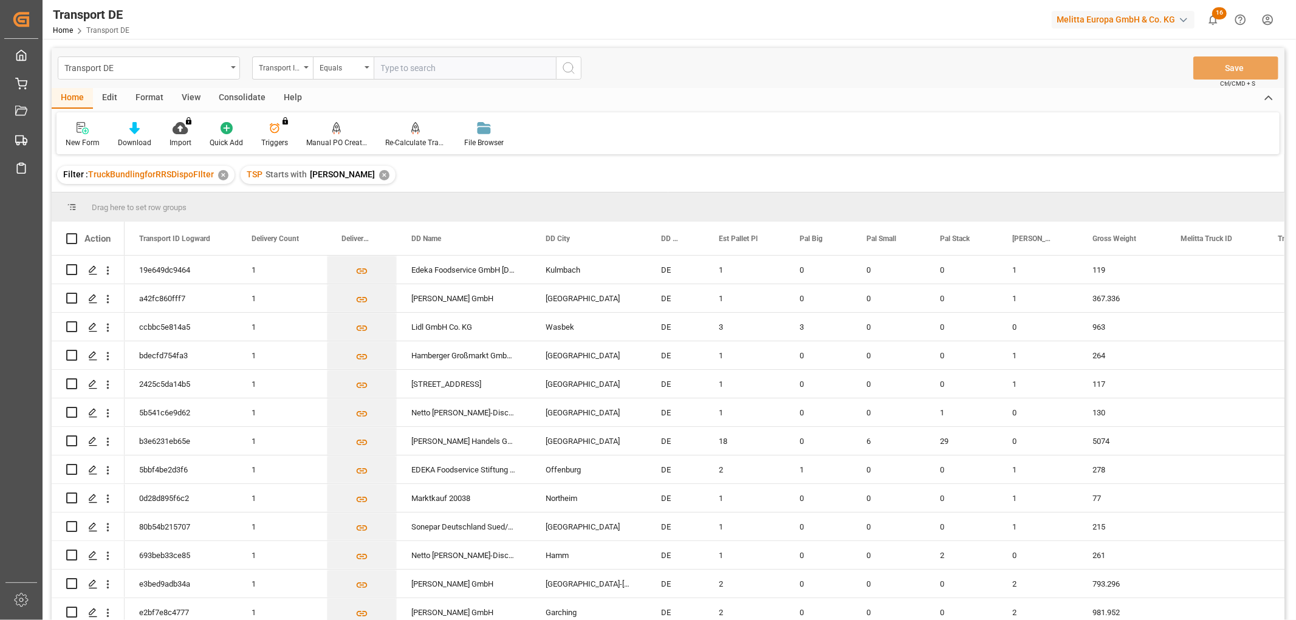
click at [379, 176] on div "✕" at bounding box center [384, 175] width 10 height 10
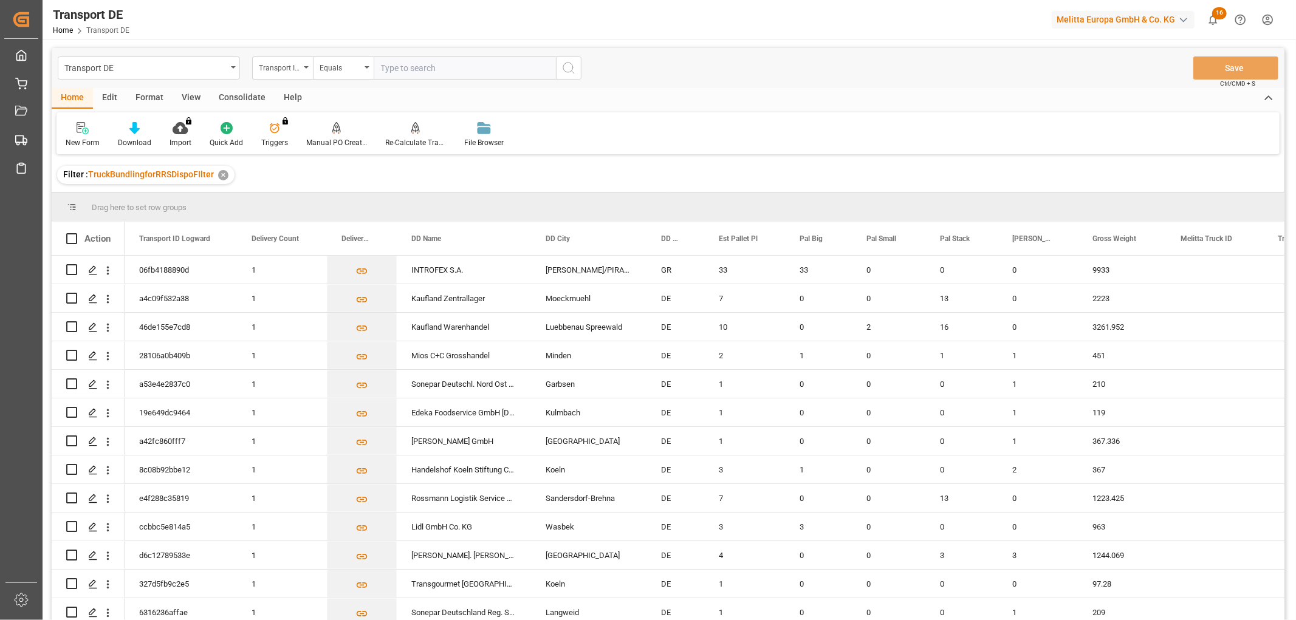
click at [238, 97] on div "Consolidate" at bounding box center [242, 98] width 65 height 21
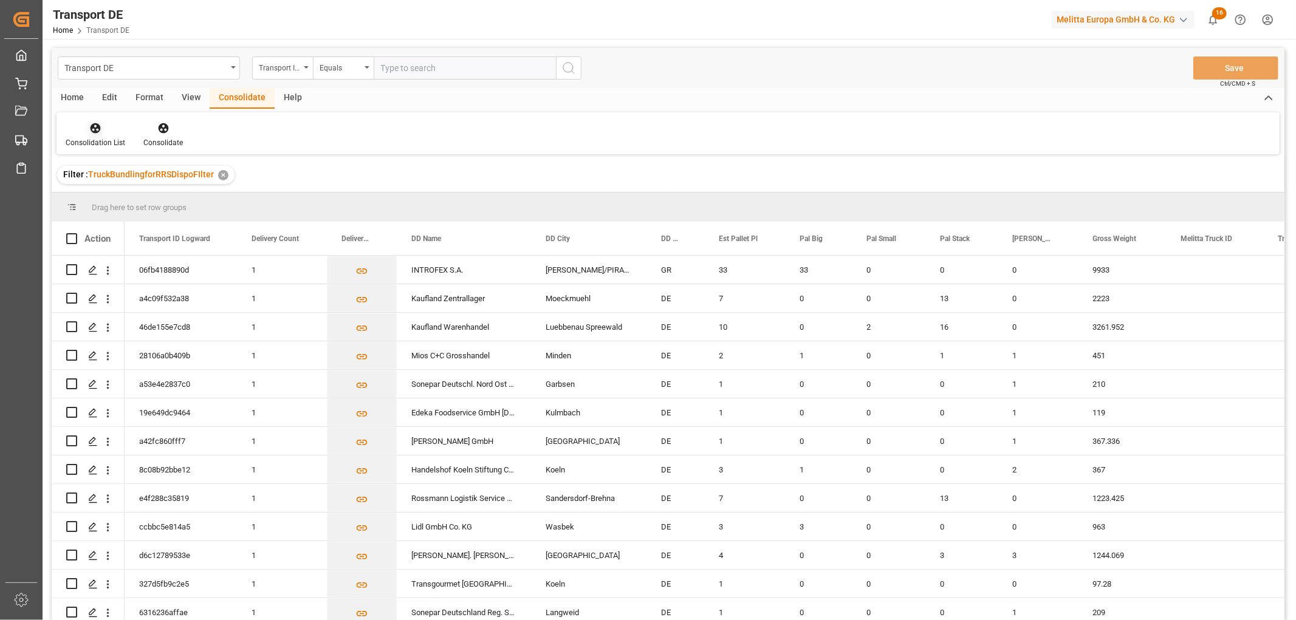
click at [95, 132] on icon at bounding box center [96, 128] width 10 height 10
click at [367, 140] on div "Consolidation List Truck Bundling Truck Bundling RRS Dispo National Truck Bundl…" at bounding box center [668, 133] width 1223 height 42
click at [286, 62] on div "Transport ID Logward" at bounding box center [279, 67] width 41 height 14
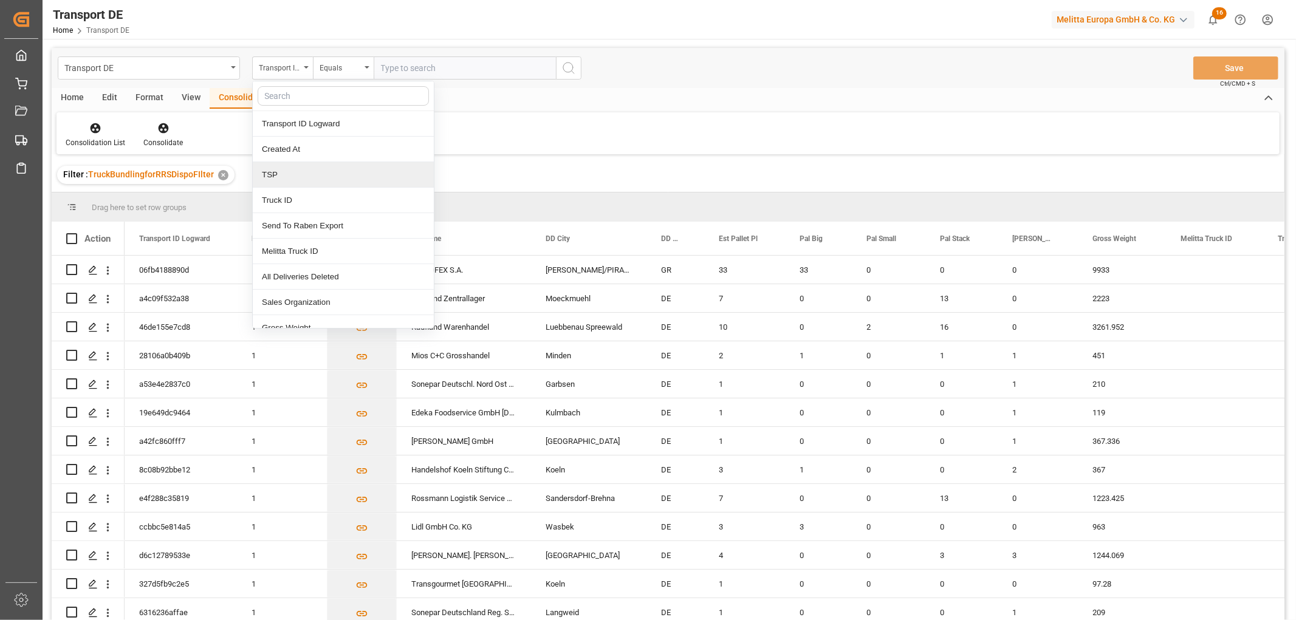
drag, startPoint x: 278, startPoint y: 177, endPoint x: 326, endPoint y: 92, distance: 98.2
click at [277, 178] on div "TSP" at bounding box center [343, 175] width 181 height 26
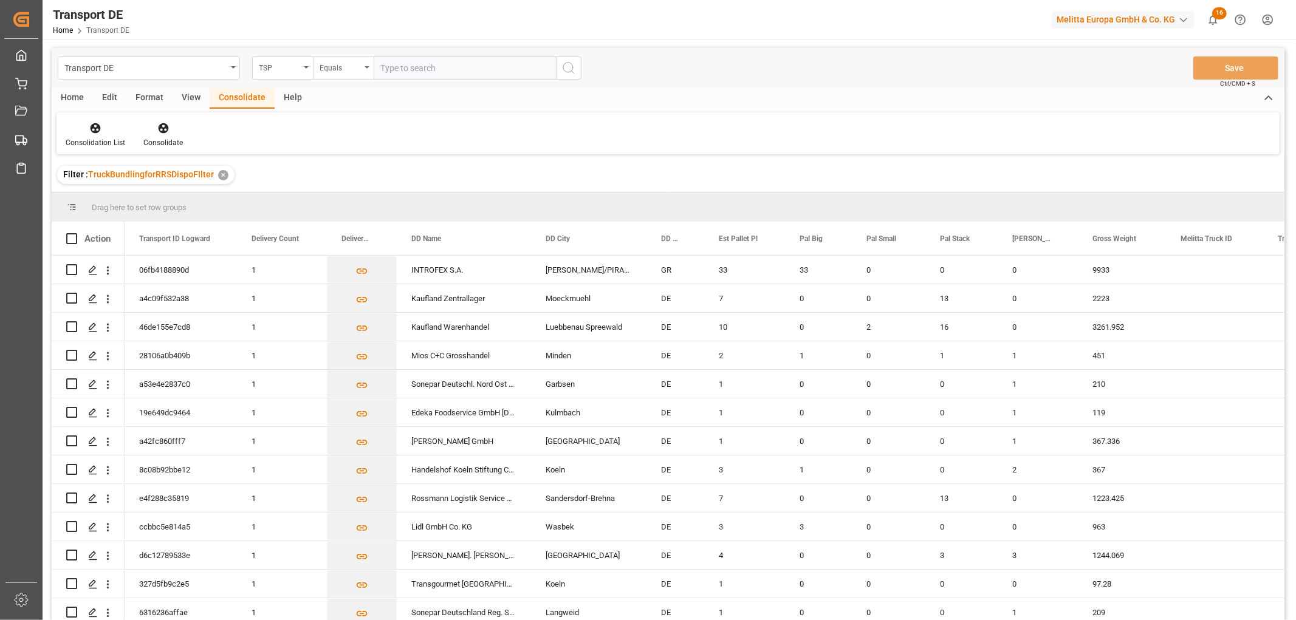
click at [342, 60] on div "Equals" at bounding box center [340, 67] width 41 height 14
click at [340, 197] on div "Starts with" at bounding box center [404, 201] width 181 height 26
click at [403, 65] on input "text" at bounding box center [465, 68] width 182 height 23
type input "LIT DE"
click at [572, 69] on circle "search button" at bounding box center [568, 68] width 10 height 10
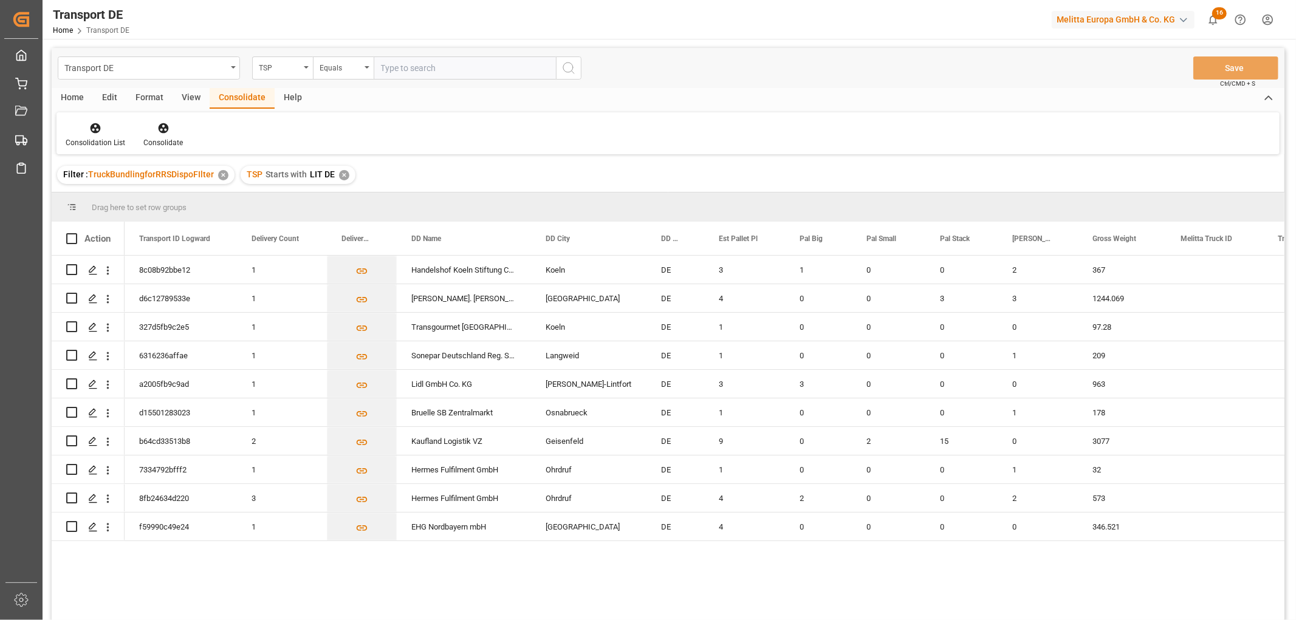
click at [341, 174] on div "✕" at bounding box center [344, 175] width 10 height 10
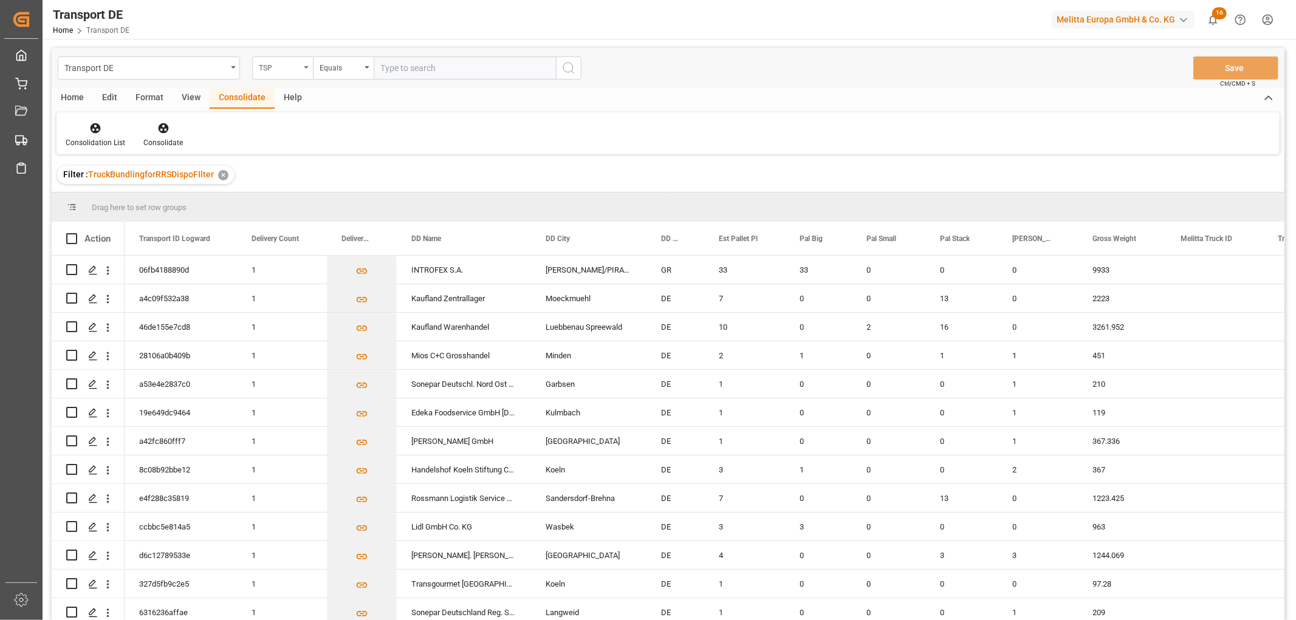
click at [278, 64] on div "TSP" at bounding box center [279, 67] width 41 height 14
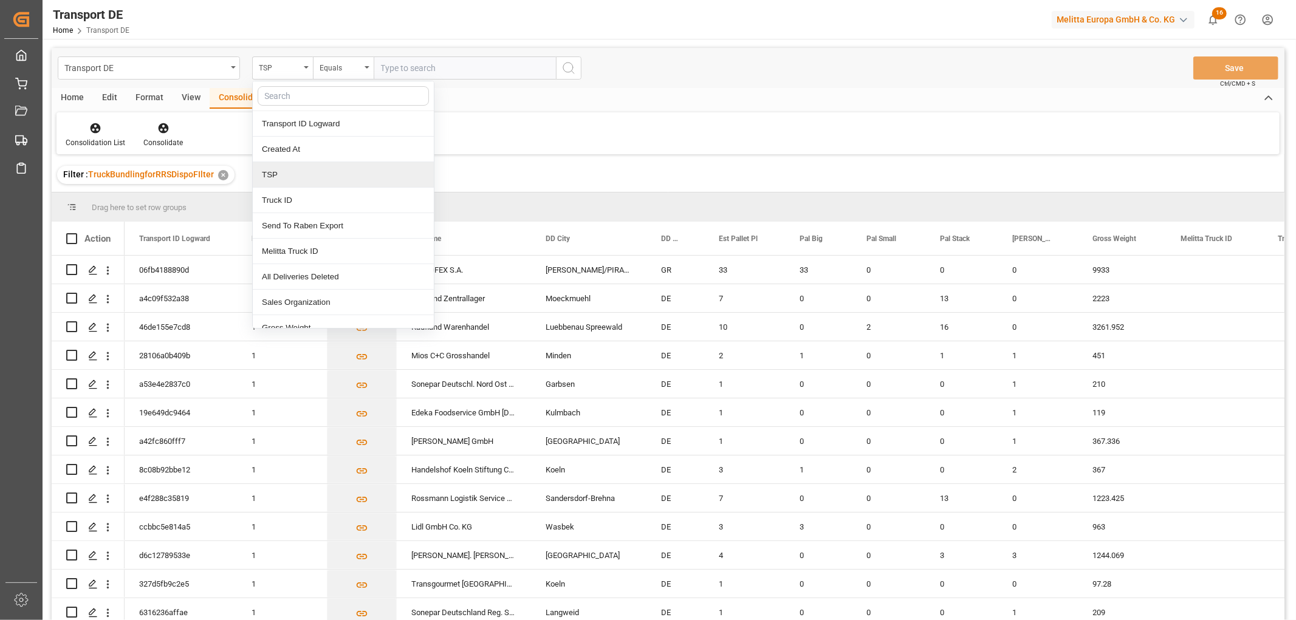
click at [281, 178] on div "TSP" at bounding box center [343, 175] width 181 height 26
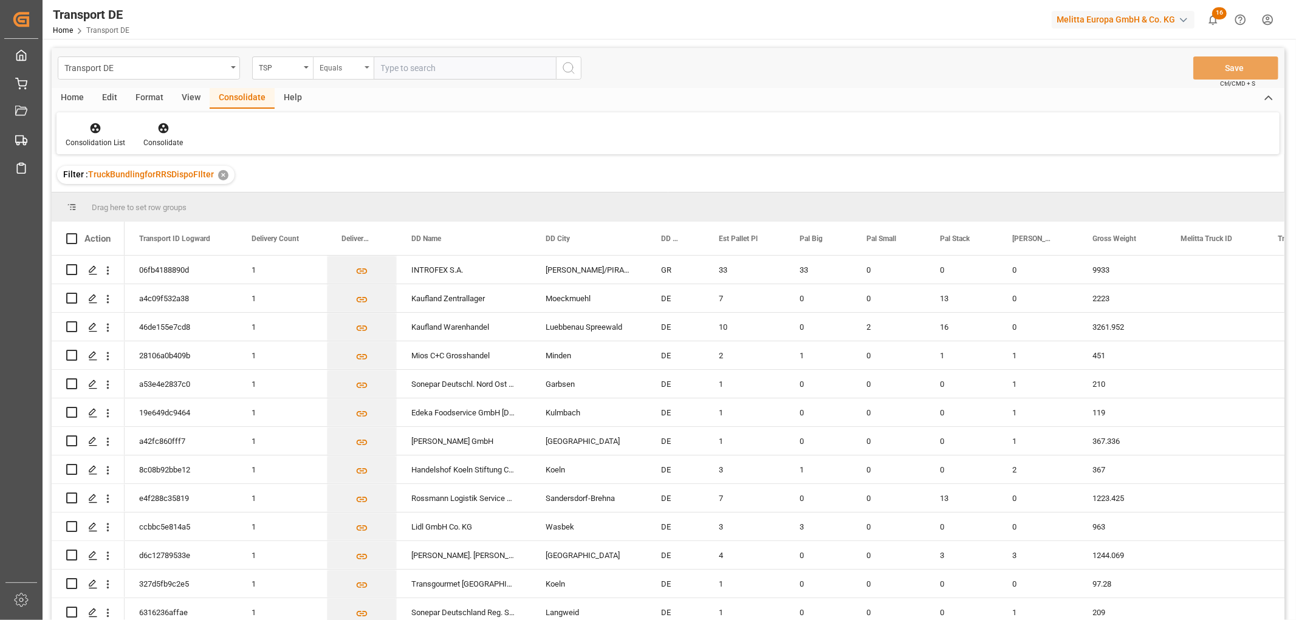
click at [338, 69] on div "Equals" at bounding box center [340, 67] width 41 height 14
click at [348, 201] on div "Starts with" at bounding box center [404, 201] width 181 height 26
click at [402, 67] on input "text" at bounding box center [465, 68] width 182 height 23
type input "Self pickup DE"
click at [564, 64] on icon "search button" at bounding box center [568, 68] width 15 height 15
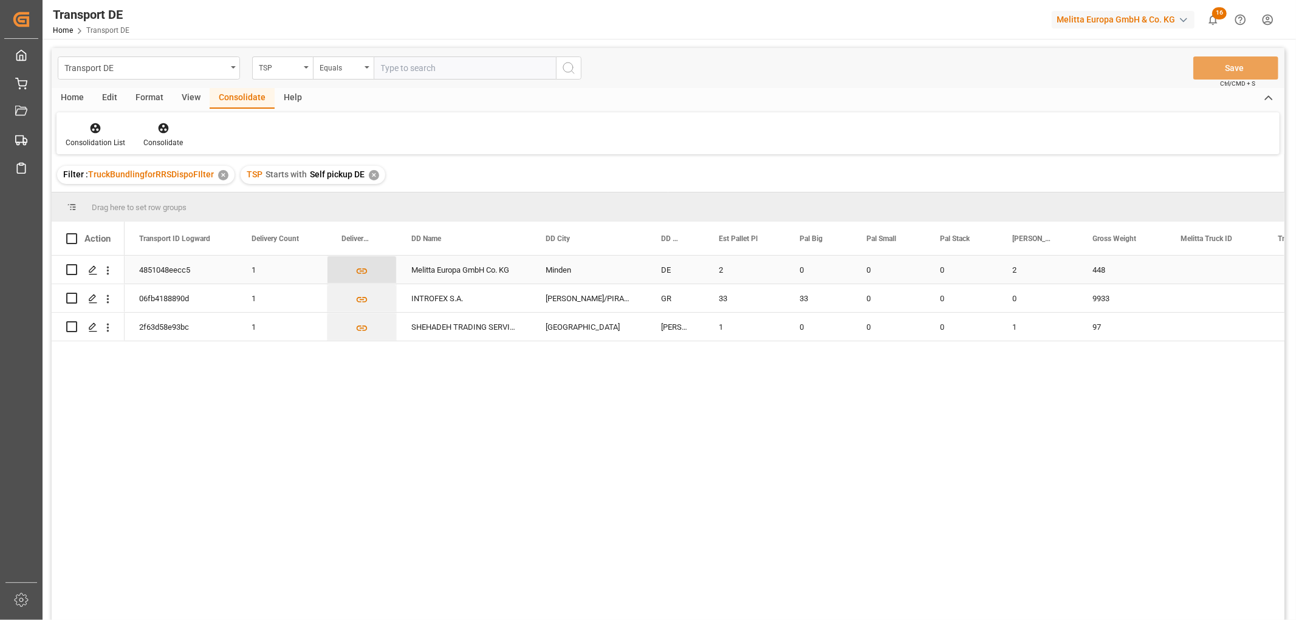
click at [357, 270] on icon "Press SPACE to select this row." at bounding box center [361, 271] width 13 height 13
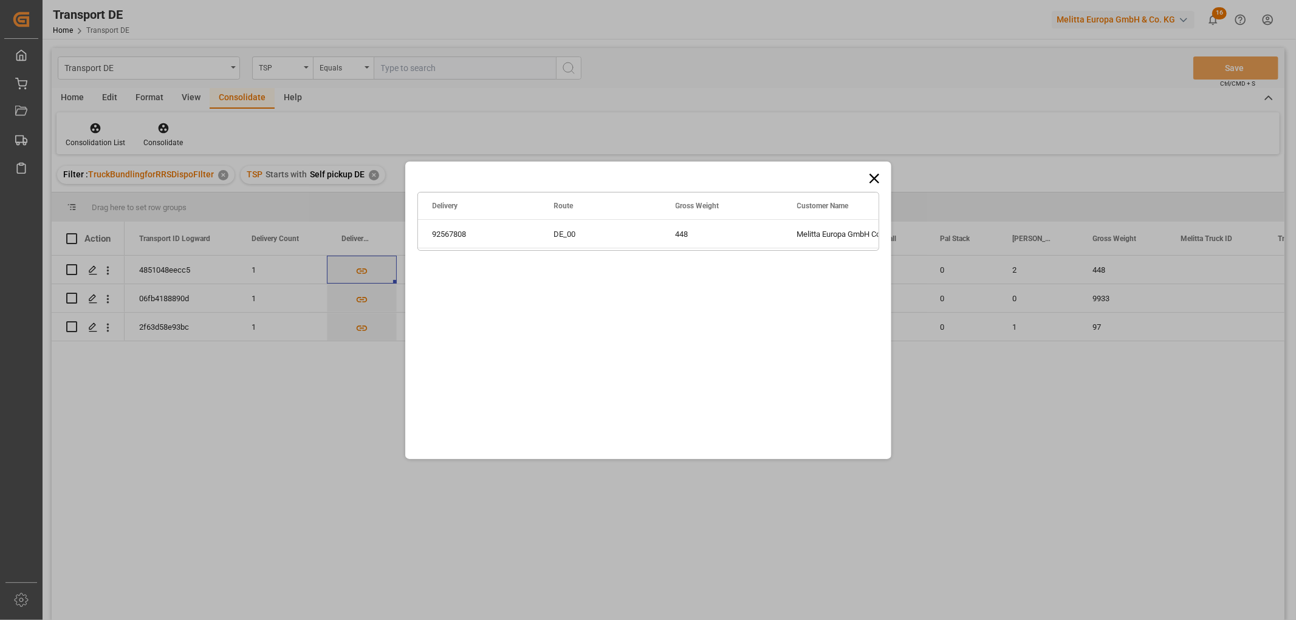
click at [875, 176] on icon at bounding box center [874, 178] width 17 height 17
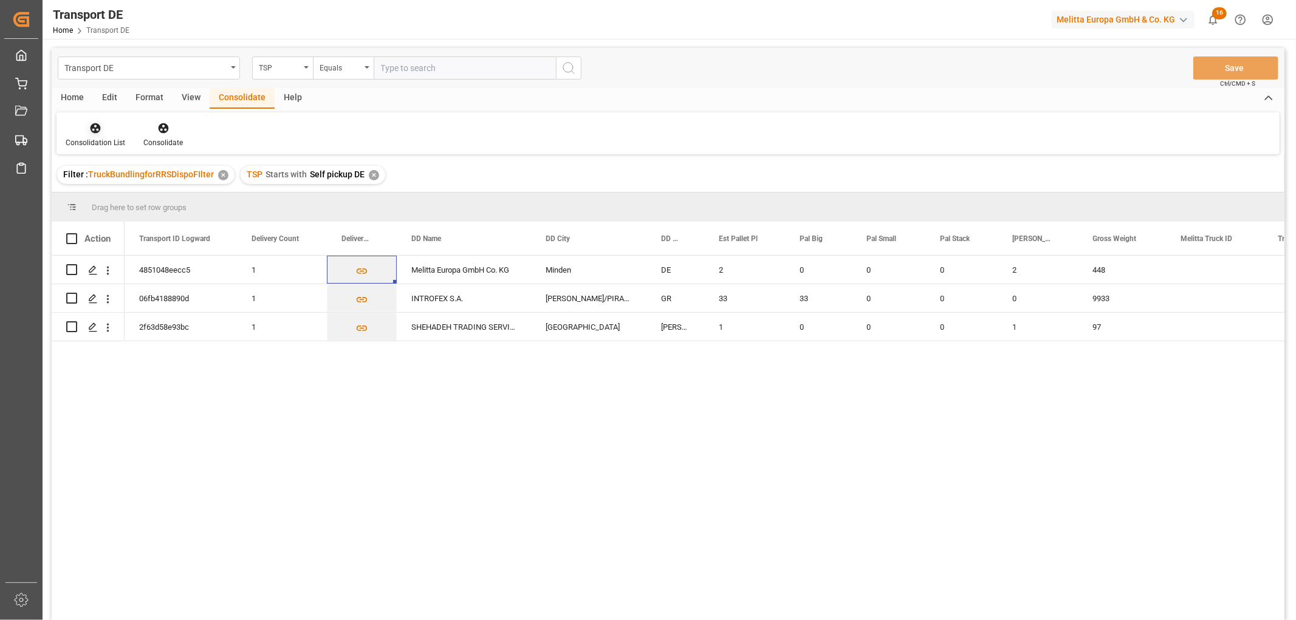
click at [94, 129] on icon at bounding box center [96, 128] width 10 height 10
click at [105, 195] on div "Transport DE TSP Equals Save Ctrl/CMD + S Home Edit Format View Consolidate Hel…" at bounding box center [668, 350] width 1233 height 605
click at [72, 270] on input "Press Space to toggle row selection (unchecked)" at bounding box center [71, 269] width 11 height 11
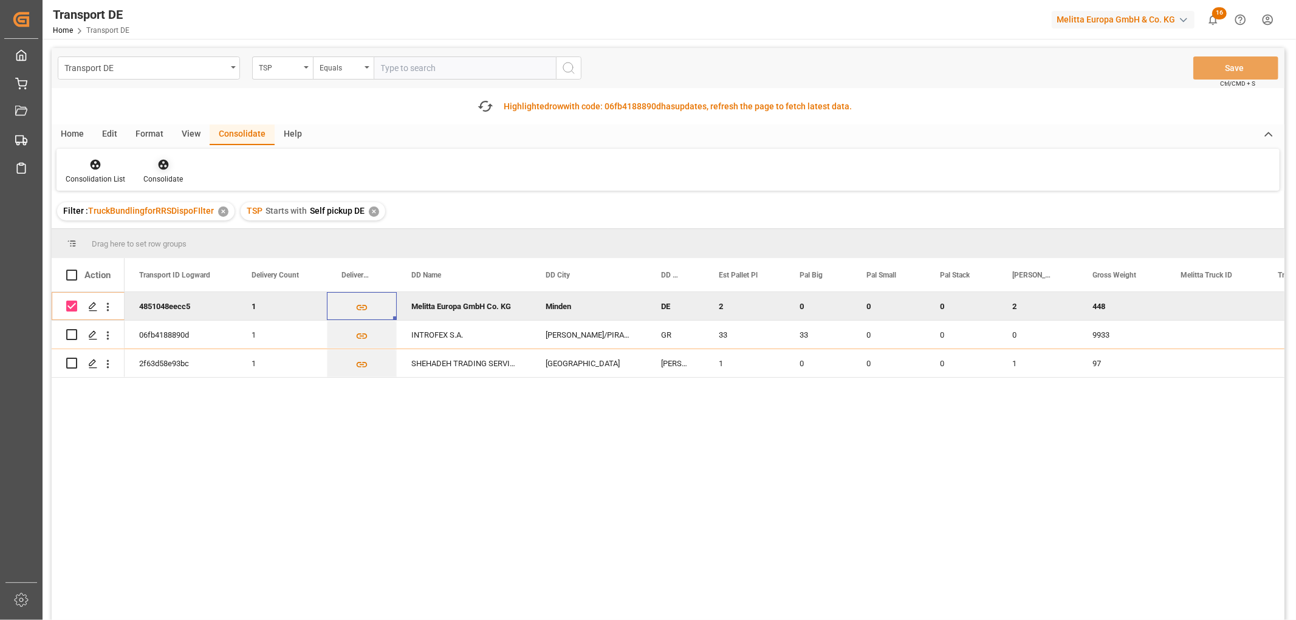
click at [159, 164] on icon at bounding box center [163, 165] width 10 height 10
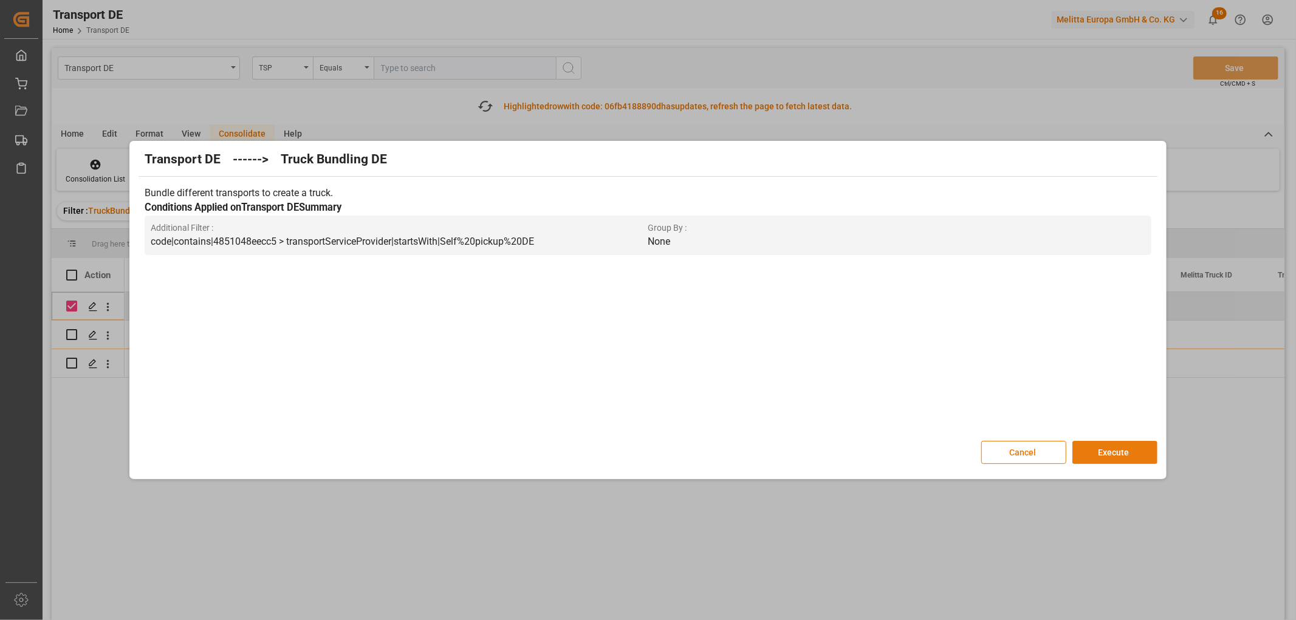
click at [1115, 453] on button "Execute" at bounding box center [1114, 452] width 85 height 23
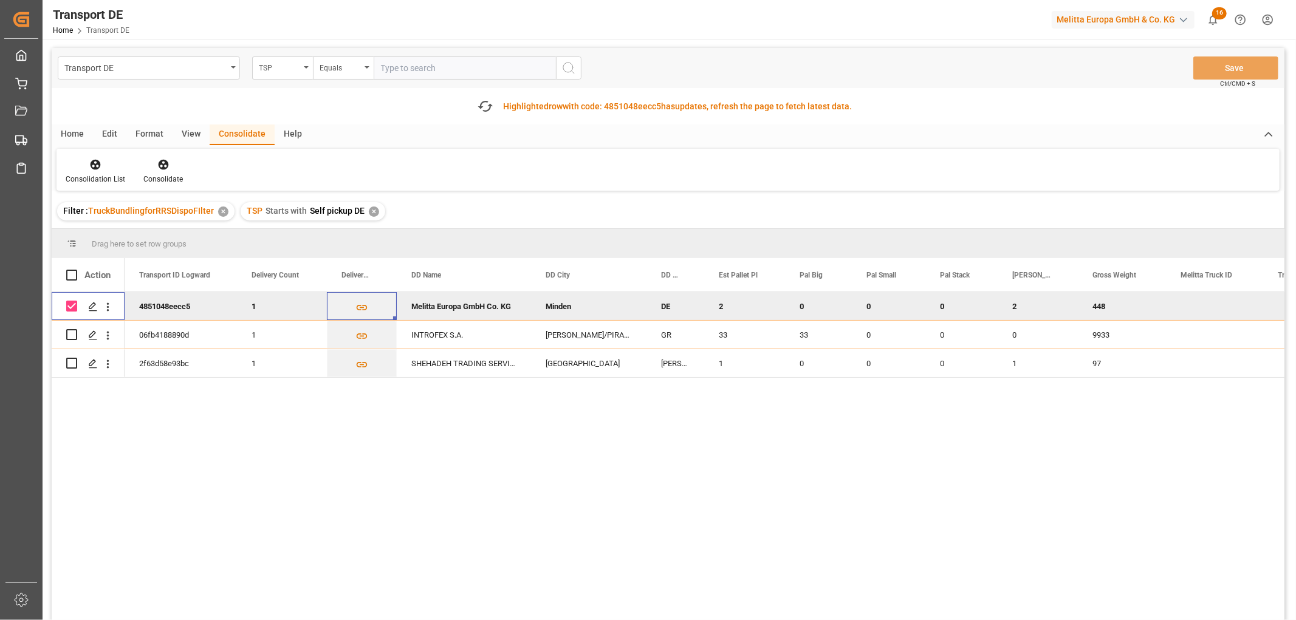
click at [75, 307] on input "Press Space to toggle row selection (checked)" at bounding box center [71, 306] width 11 height 11
checkbox input "false"
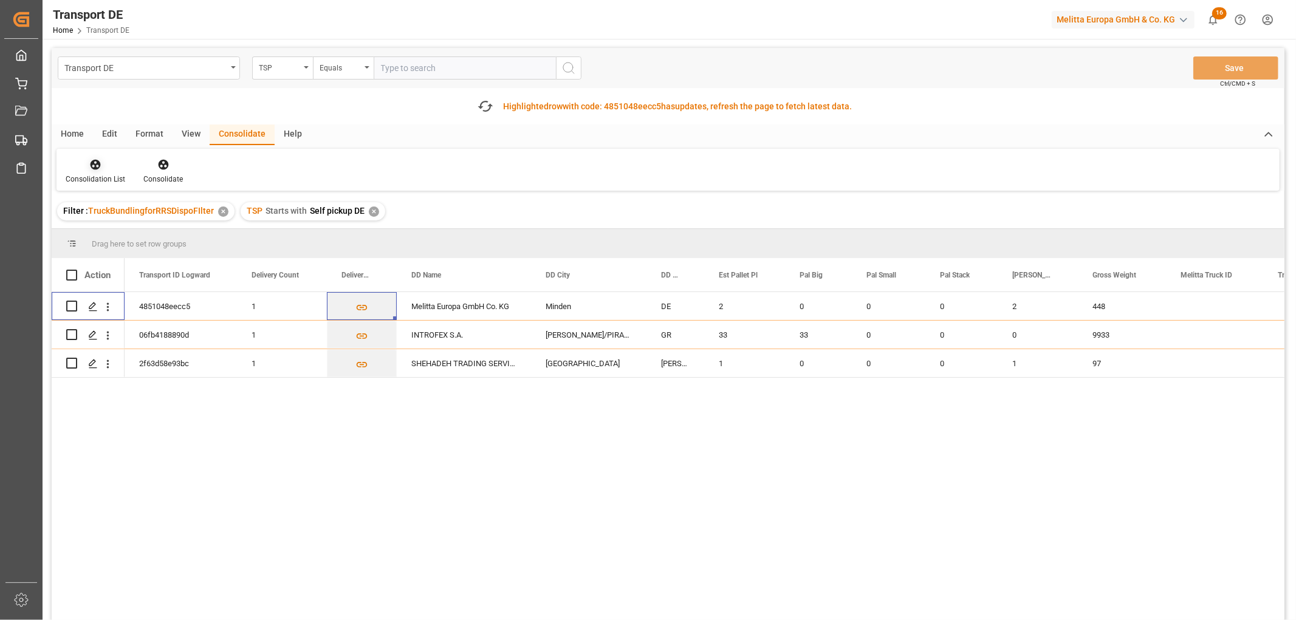
click at [91, 162] on icon at bounding box center [96, 165] width 10 height 10
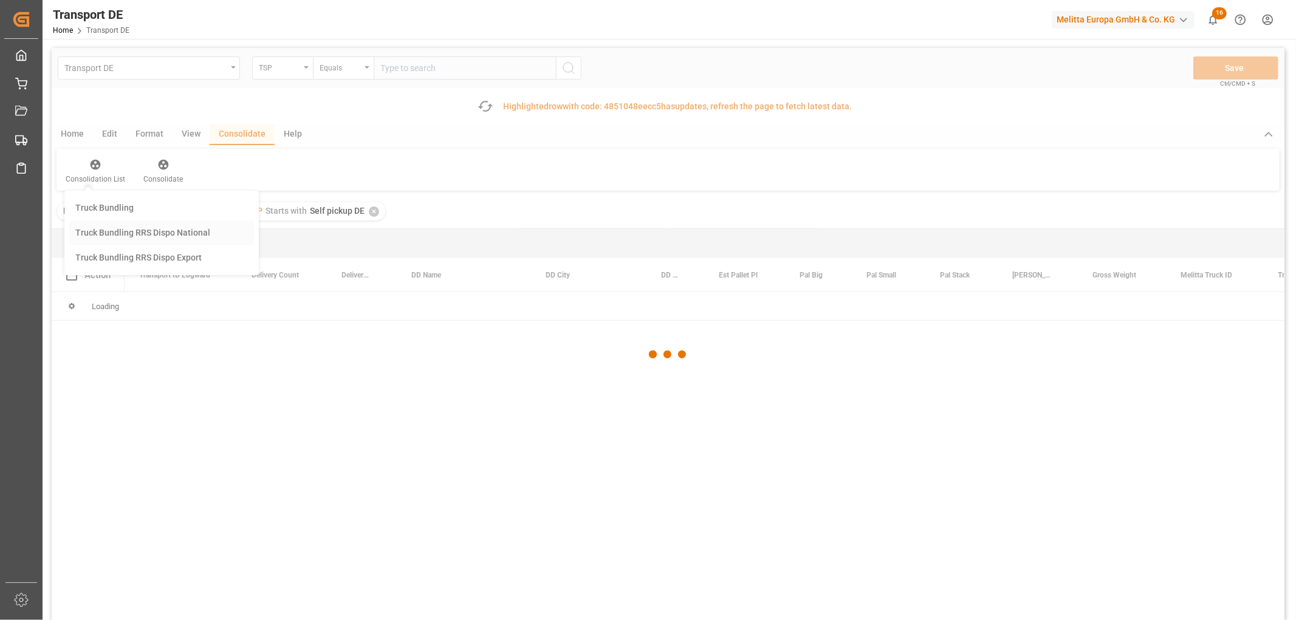
click at [89, 232] on div "Transport DE TSP Equals Save Ctrl/CMD + S Fetch latest updates Highlighted row …" at bounding box center [668, 368] width 1233 height 641
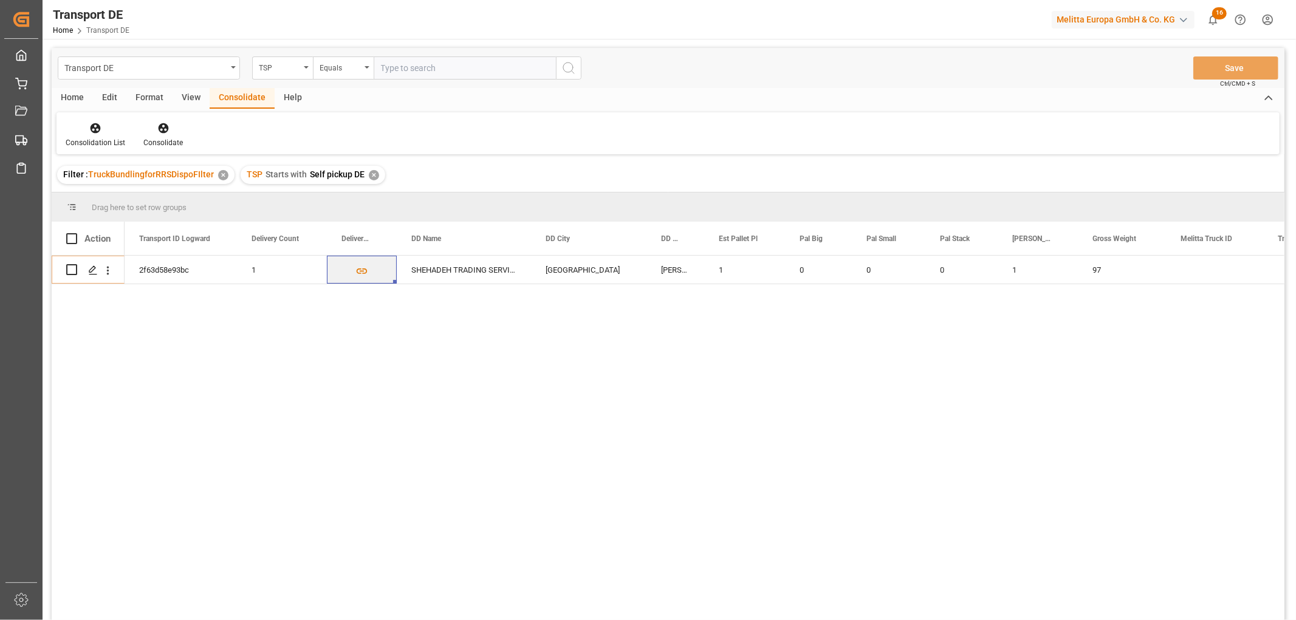
click at [372, 173] on div "✕" at bounding box center [374, 175] width 10 height 10
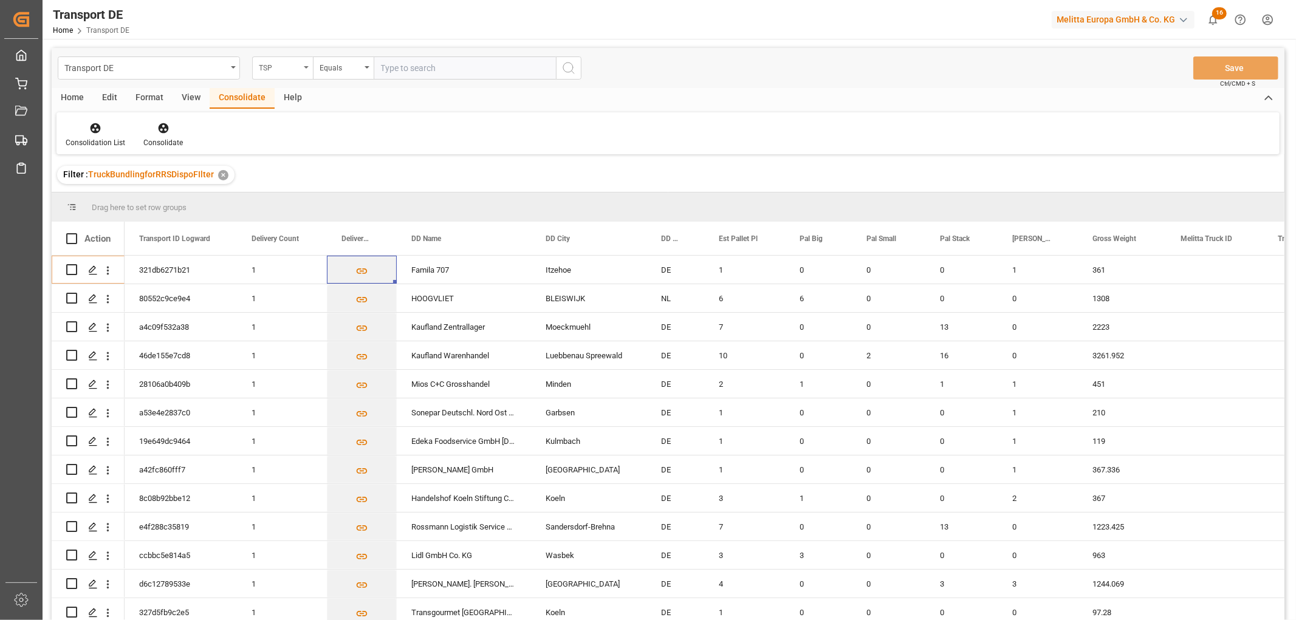
click at [270, 64] on div "TSP" at bounding box center [279, 67] width 41 height 14
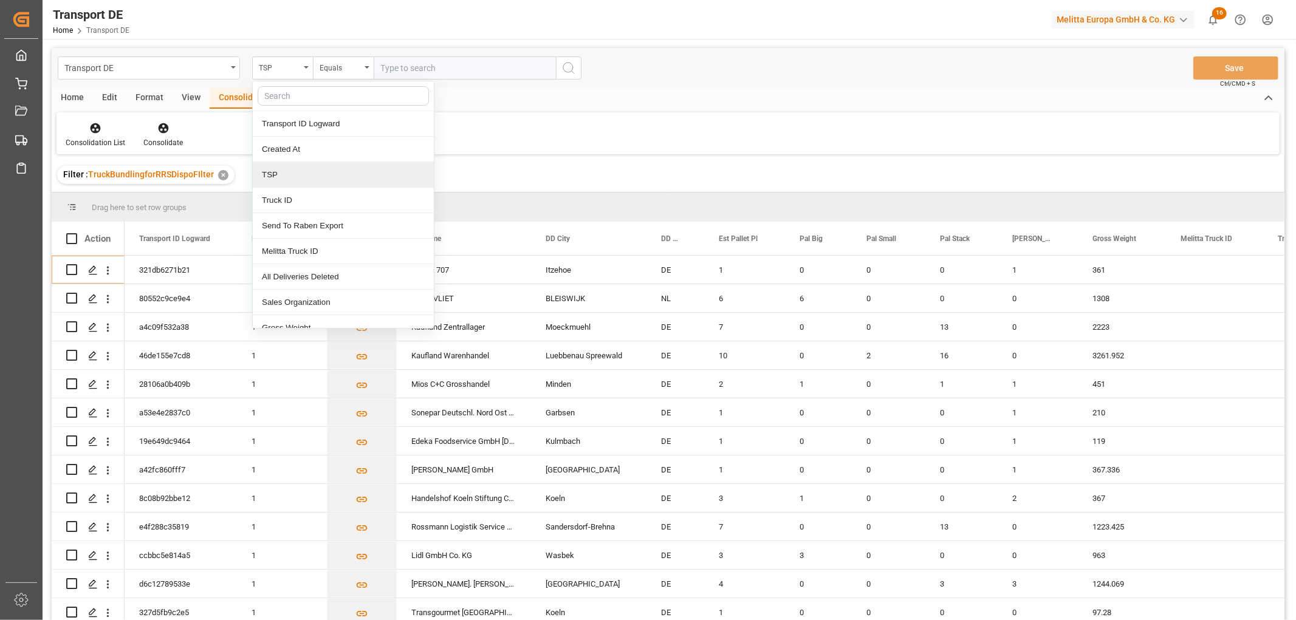
click at [281, 179] on div "TSP" at bounding box center [343, 175] width 181 height 26
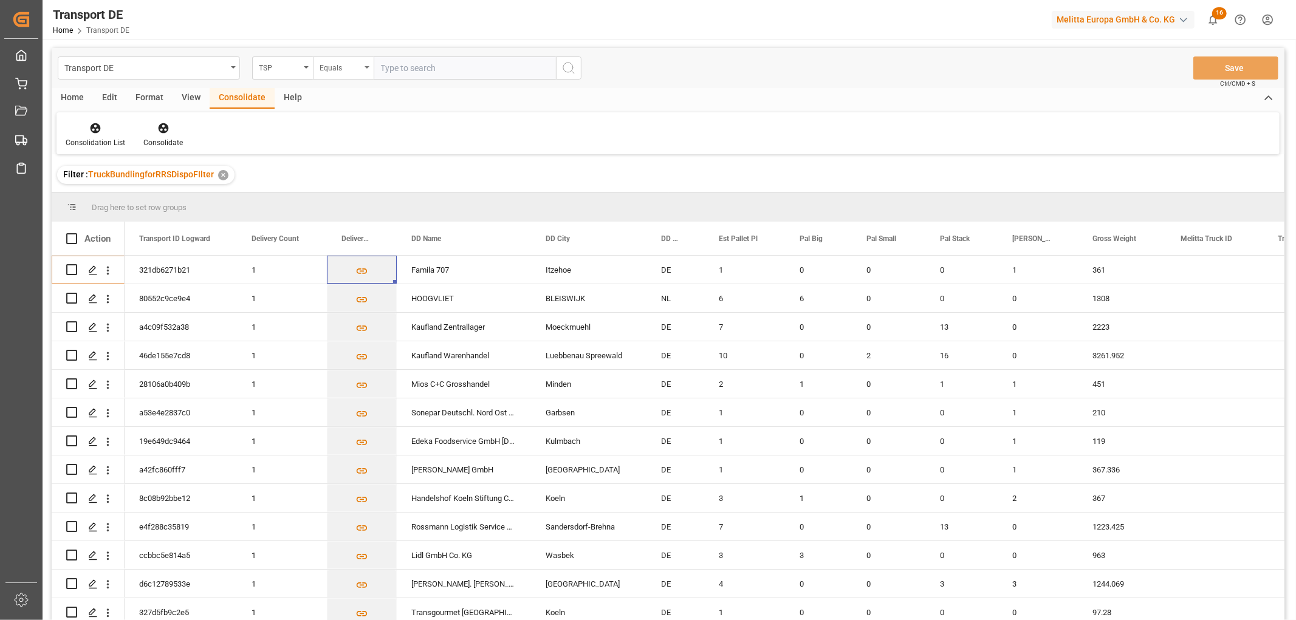
click at [338, 64] on div "Equals" at bounding box center [340, 67] width 41 height 14
drag, startPoint x: 349, startPoint y: 198, endPoint x: 365, endPoint y: 169, distance: 33.5
click at [349, 198] on div "Starts with" at bounding box center [404, 201] width 181 height 26
click at [405, 67] on input "text" at bounding box center [465, 68] width 182 height 23
type input "LIT DE"
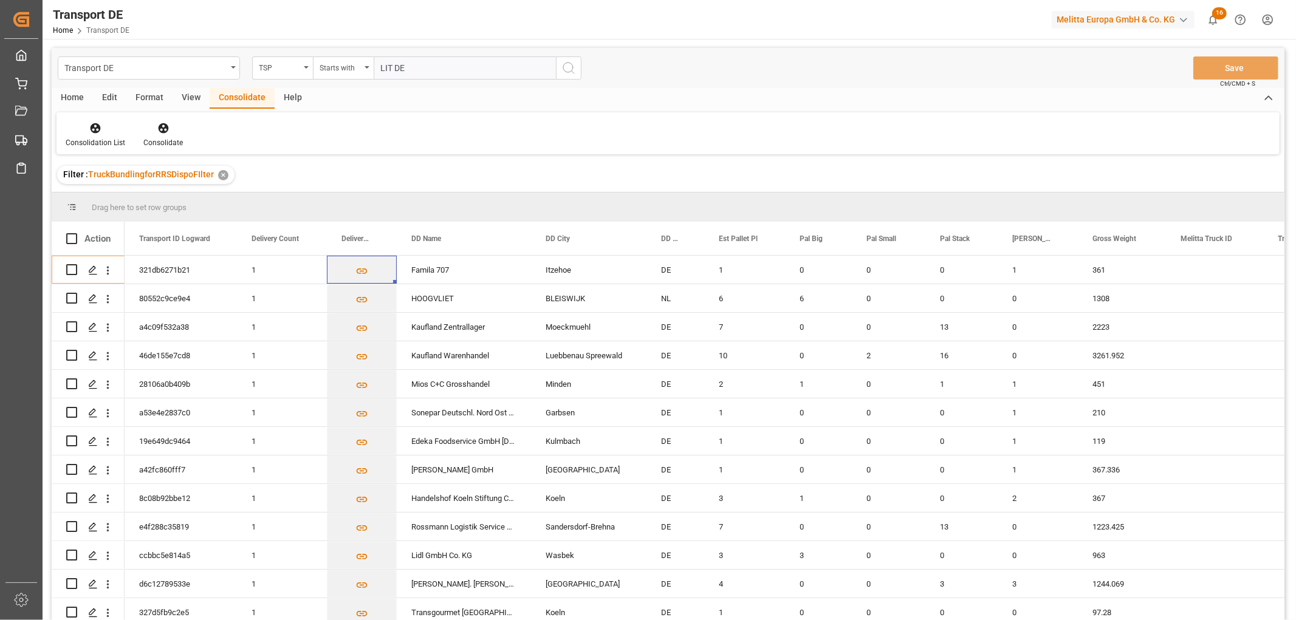
click at [569, 70] on icon "search button" at bounding box center [568, 68] width 15 height 15
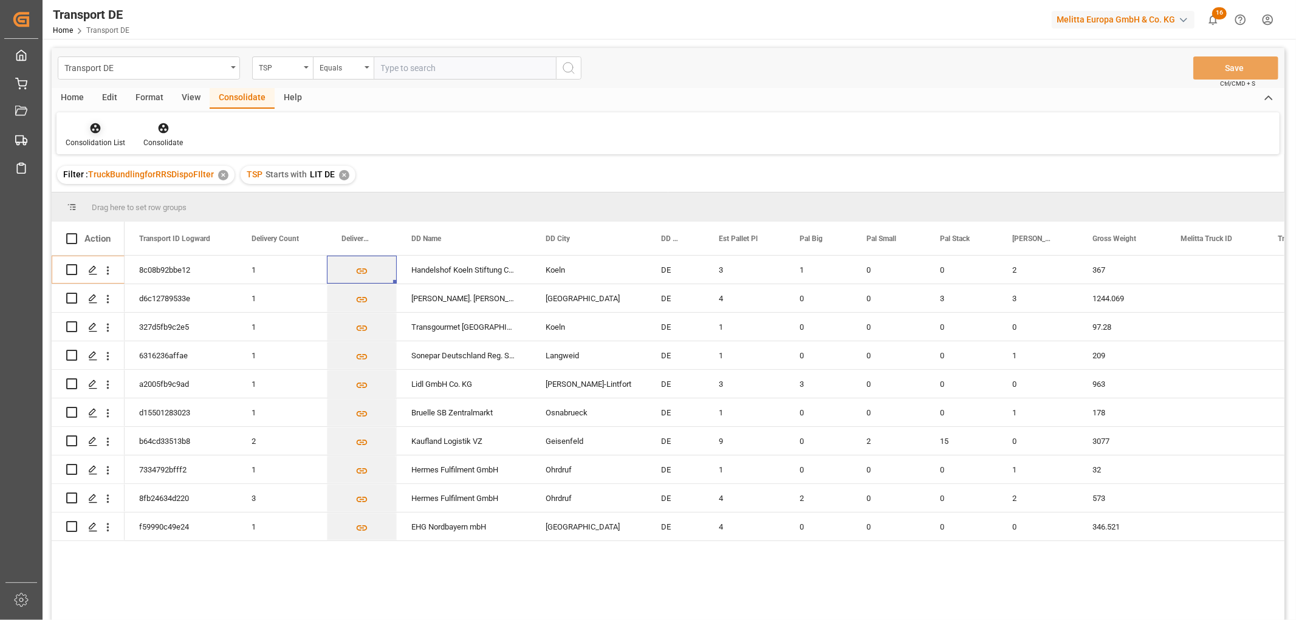
click at [99, 132] on icon at bounding box center [95, 128] width 12 height 12
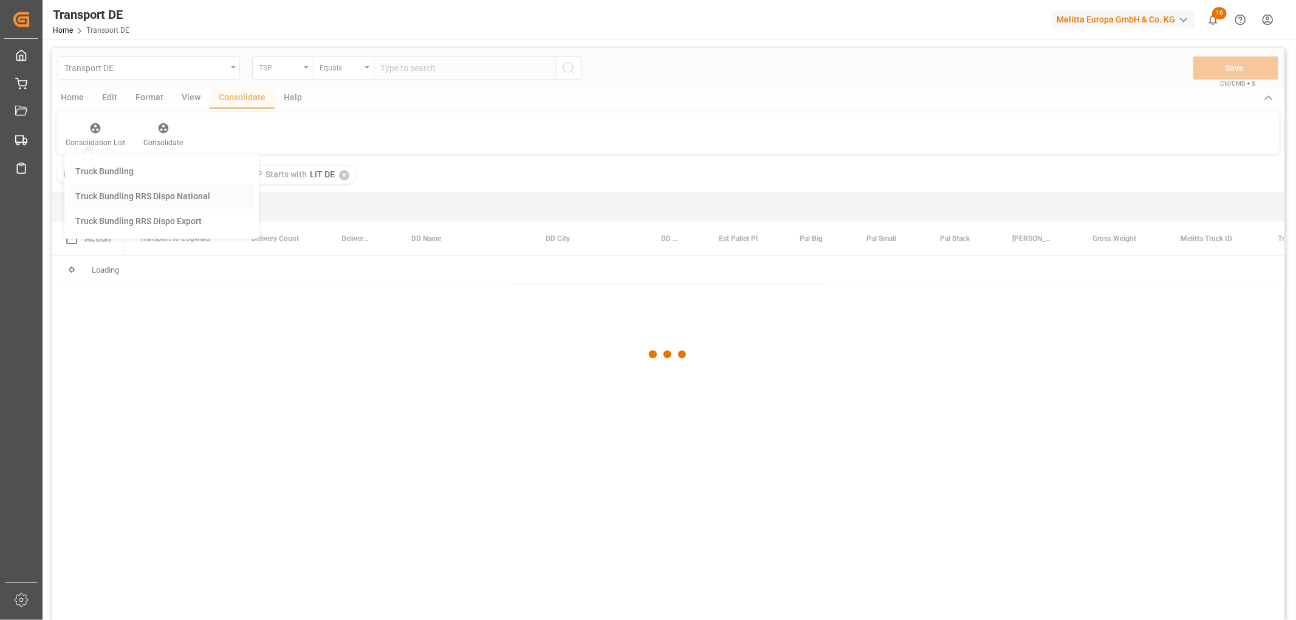
click at [108, 193] on div "Transport DE TSP Equals Save Ctrl/CMD + S Home Edit Format View Consolidate Hel…" at bounding box center [668, 350] width 1233 height 605
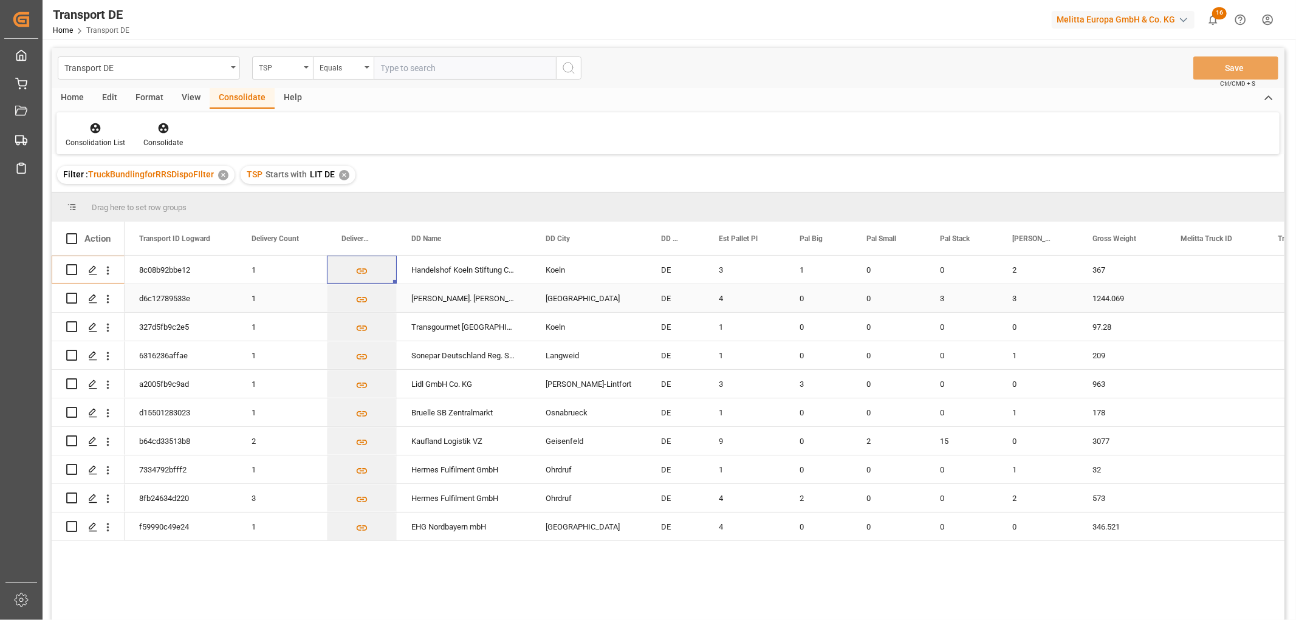
click at [70, 298] on input "Press Space to toggle row selection (unchecked)" at bounding box center [71, 298] width 11 height 11
checkbox input "true"
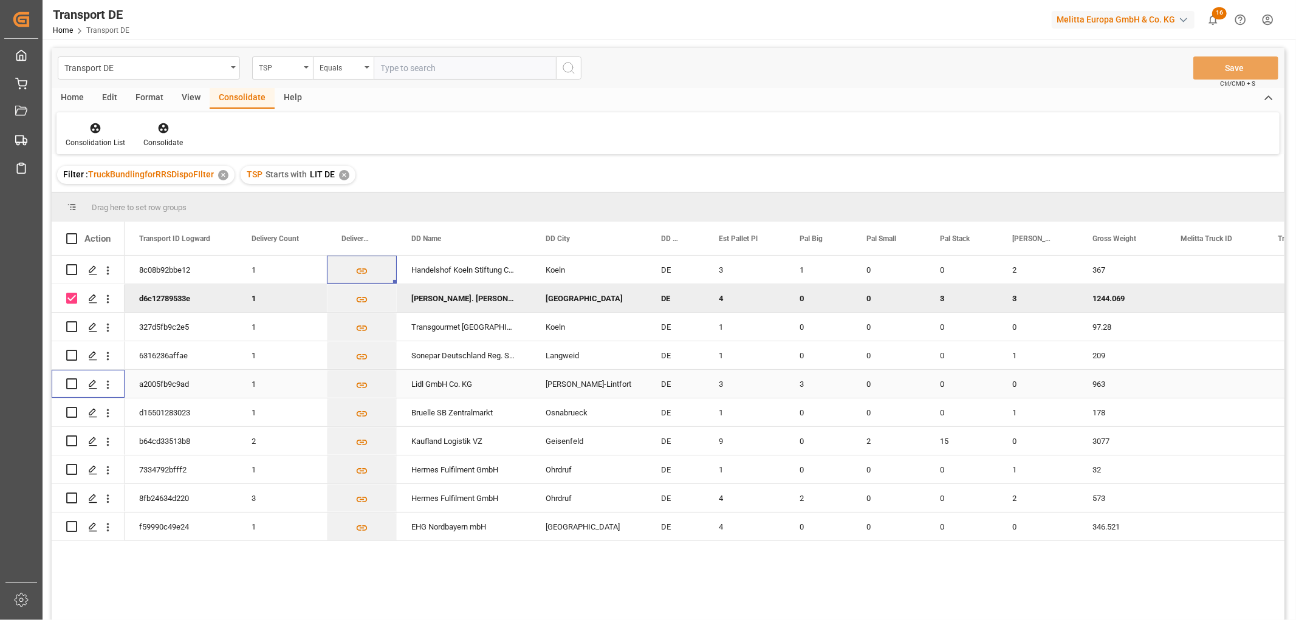
click at [70, 383] on input "Press Space to toggle row selection (unchecked)" at bounding box center [71, 384] width 11 height 11
checkbox input "true"
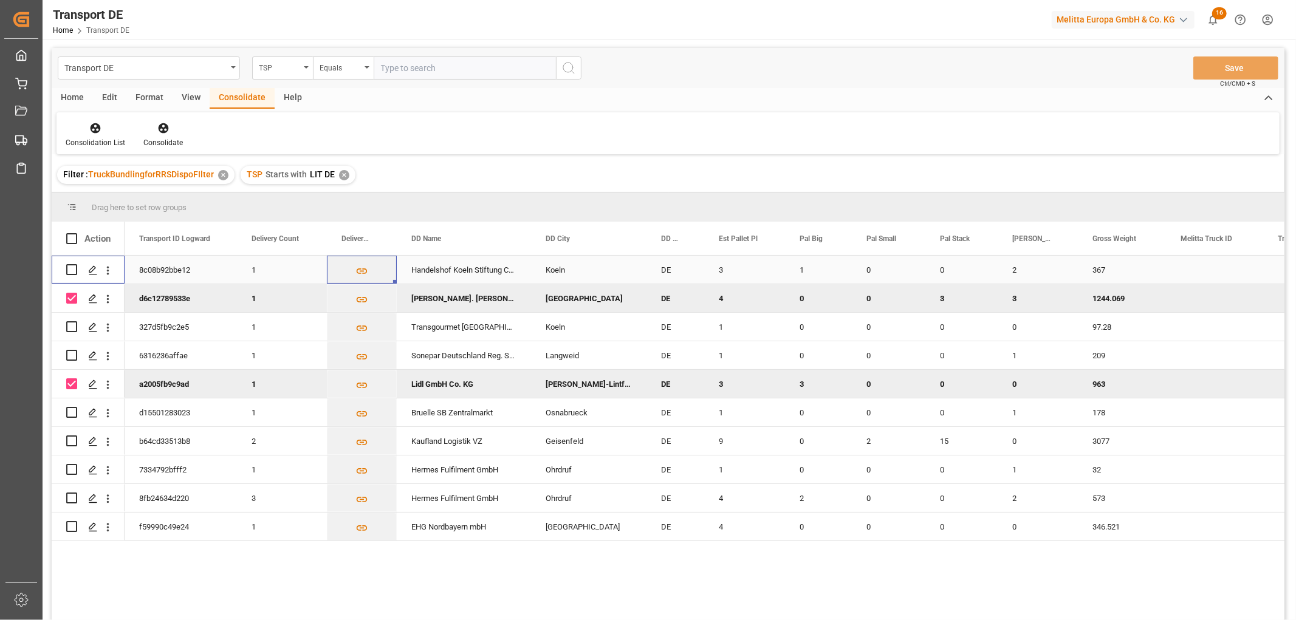
click at [70, 268] on input "Press Space to toggle row selection (unchecked)" at bounding box center [71, 269] width 11 height 11
checkbox input "true"
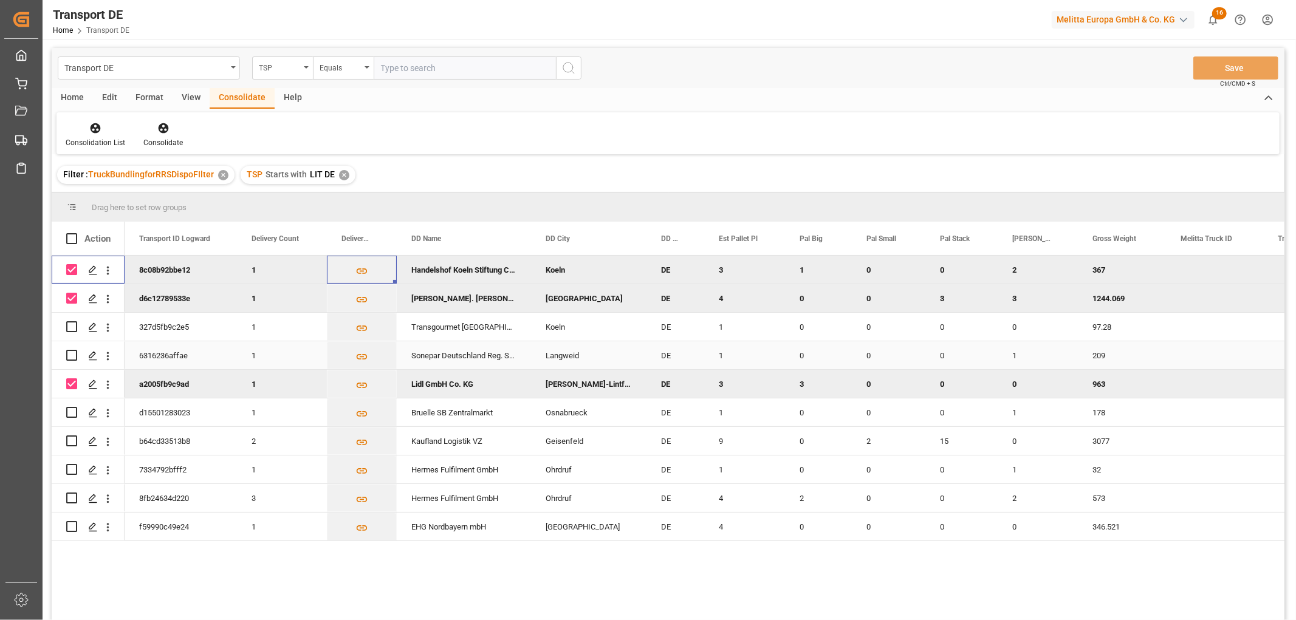
click at [72, 356] on input "Press Space to toggle row selection (unchecked)" at bounding box center [71, 355] width 11 height 11
checkbox input "true"
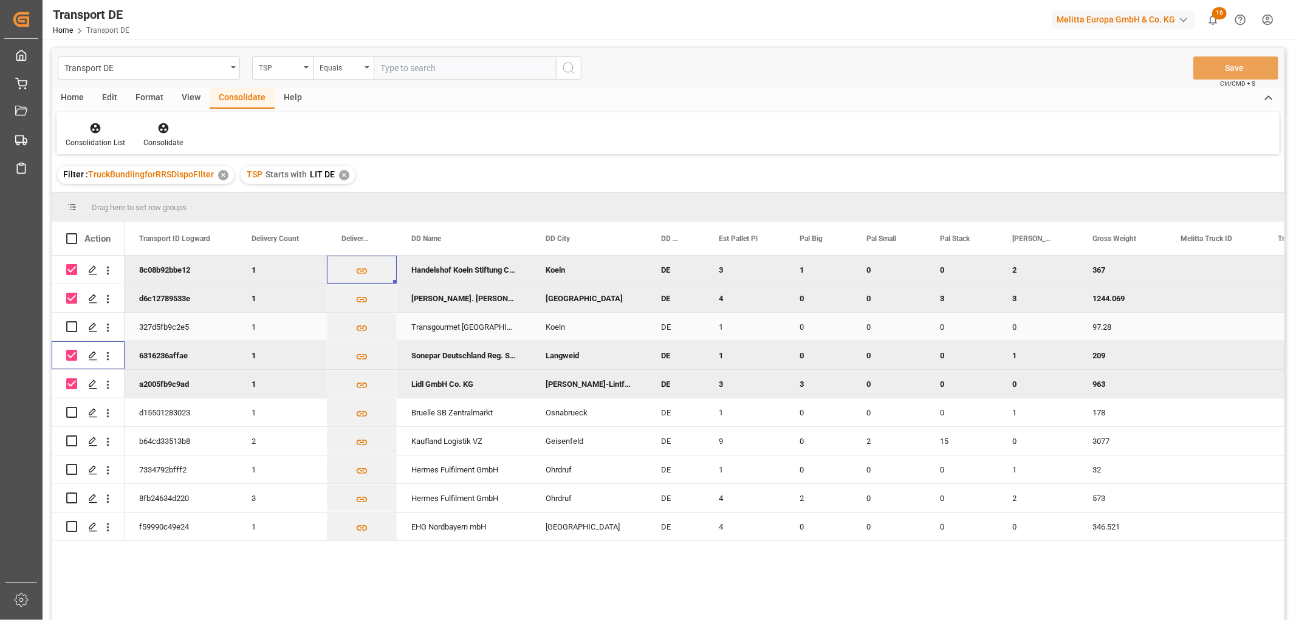
click at [69, 326] on input "Press Space to toggle row selection (unchecked)" at bounding box center [71, 326] width 11 height 11
checkbox input "true"
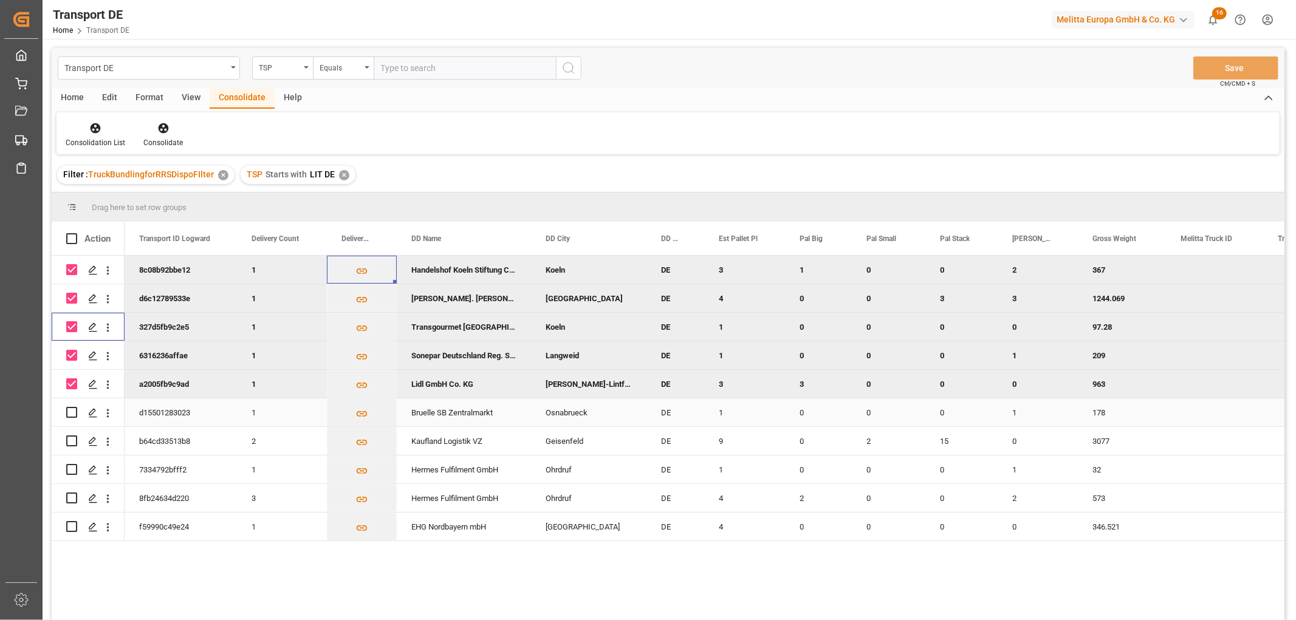
click at [74, 412] on input "Press Space to toggle row selection (unchecked)" at bounding box center [71, 412] width 11 height 11
checkbox input "true"
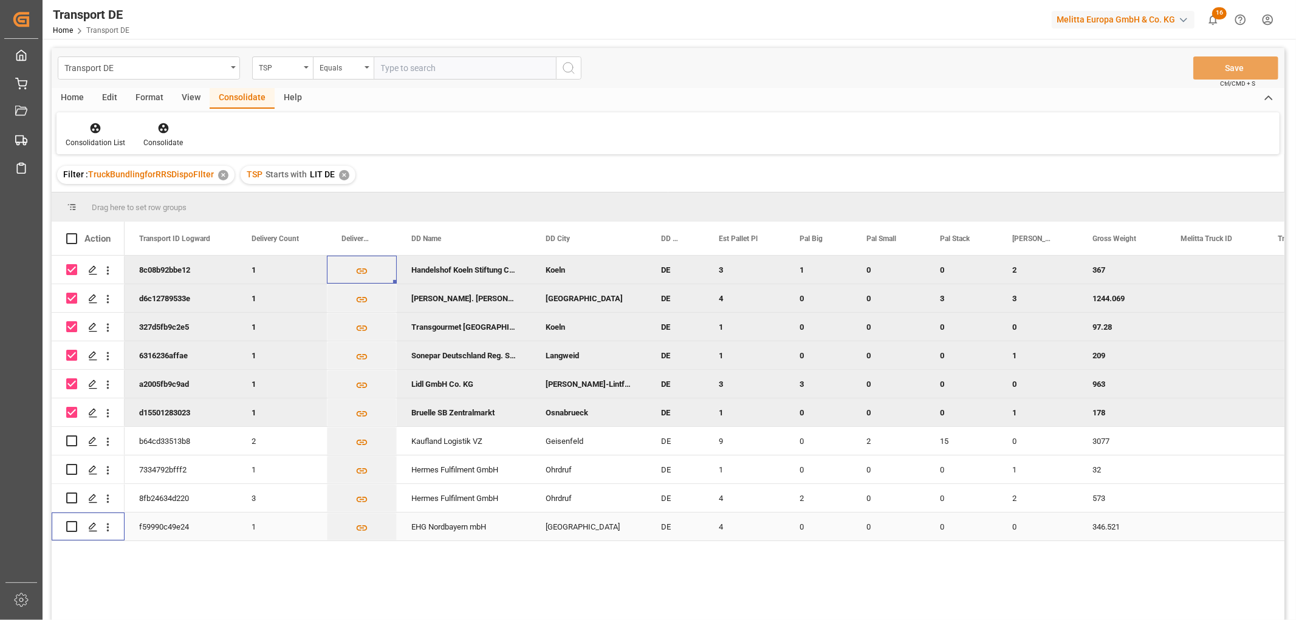
click at [74, 526] on input "Press Space to toggle row selection (unchecked)" at bounding box center [71, 526] width 11 height 11
checkbox input "true"
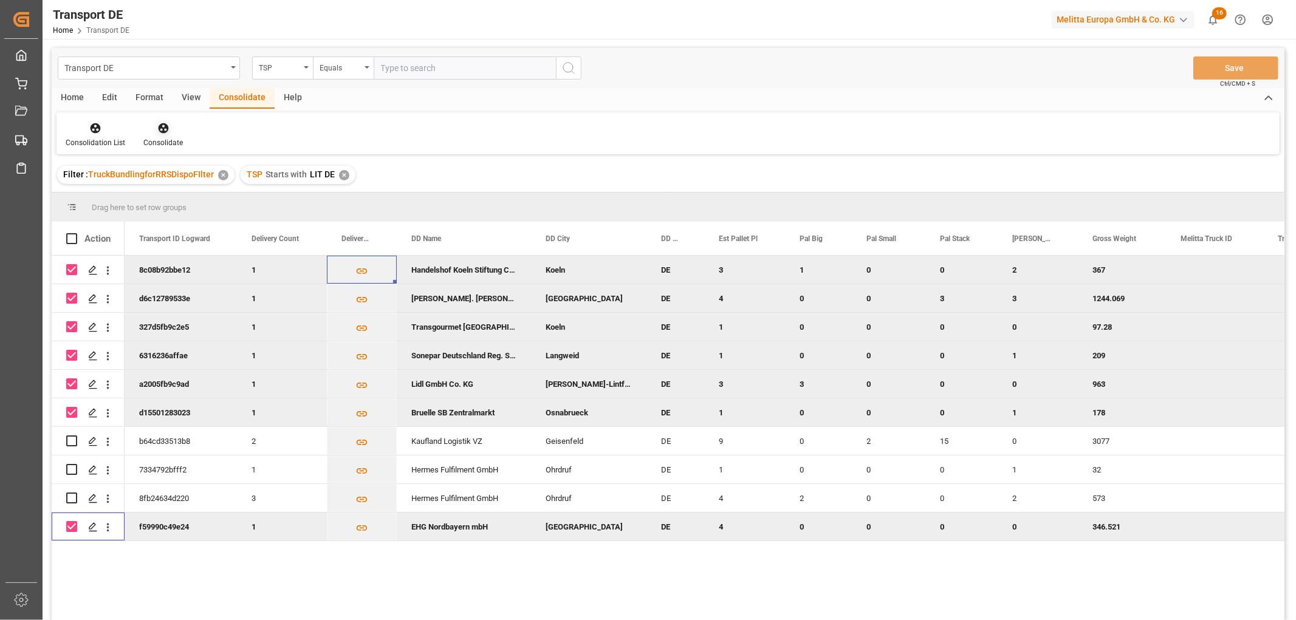
click at [160, 128] on icon at bounding box center [163, 128] width 10 height 10
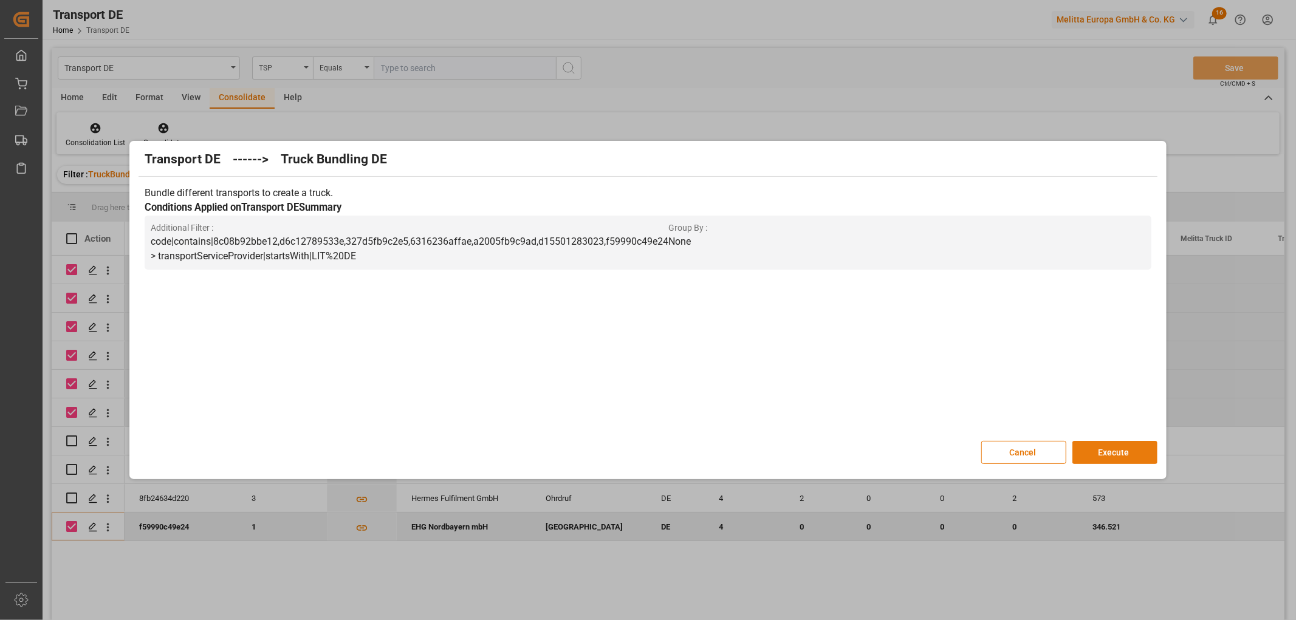
click at [1124, 453] on button "Execute" at bounding box center [1114, 452] width 85 height 23
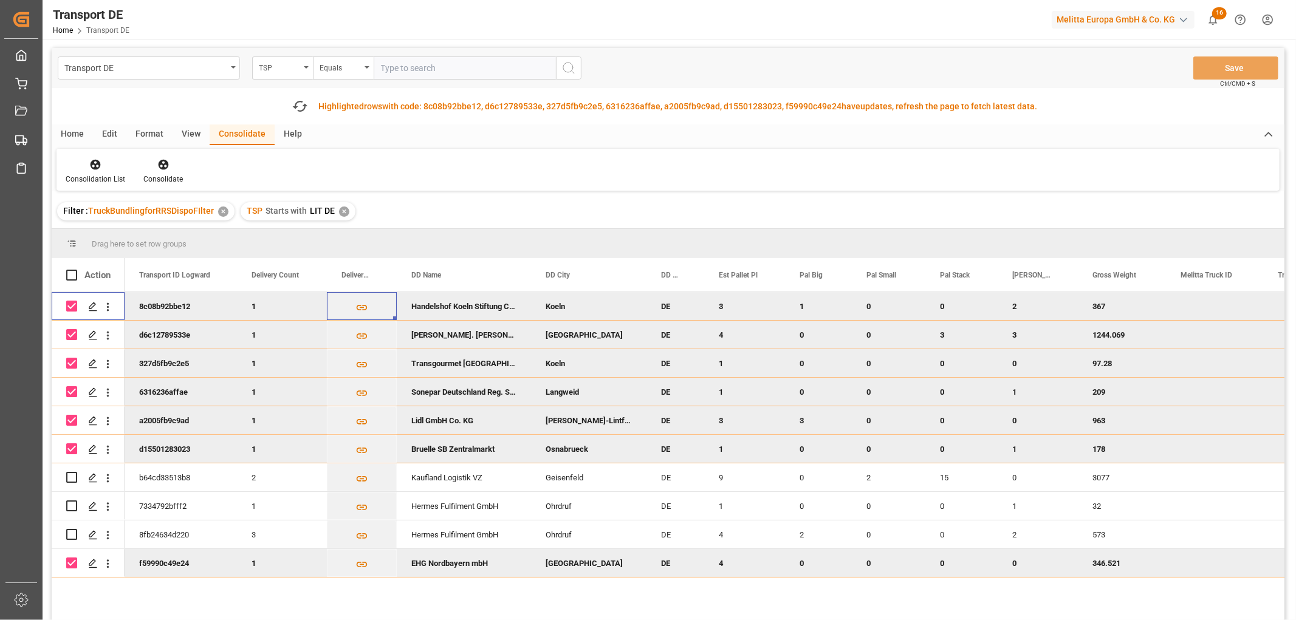
drag, startPoint x: 71, startPoint y: 302, endPoint x: 69, endPoint y: 335, distance: 32.9
click at [72, 304] on input "Press Space to toggle row selection (checked)" at bounding box center [71, 306] width 11 height 11
checkbox input "false"
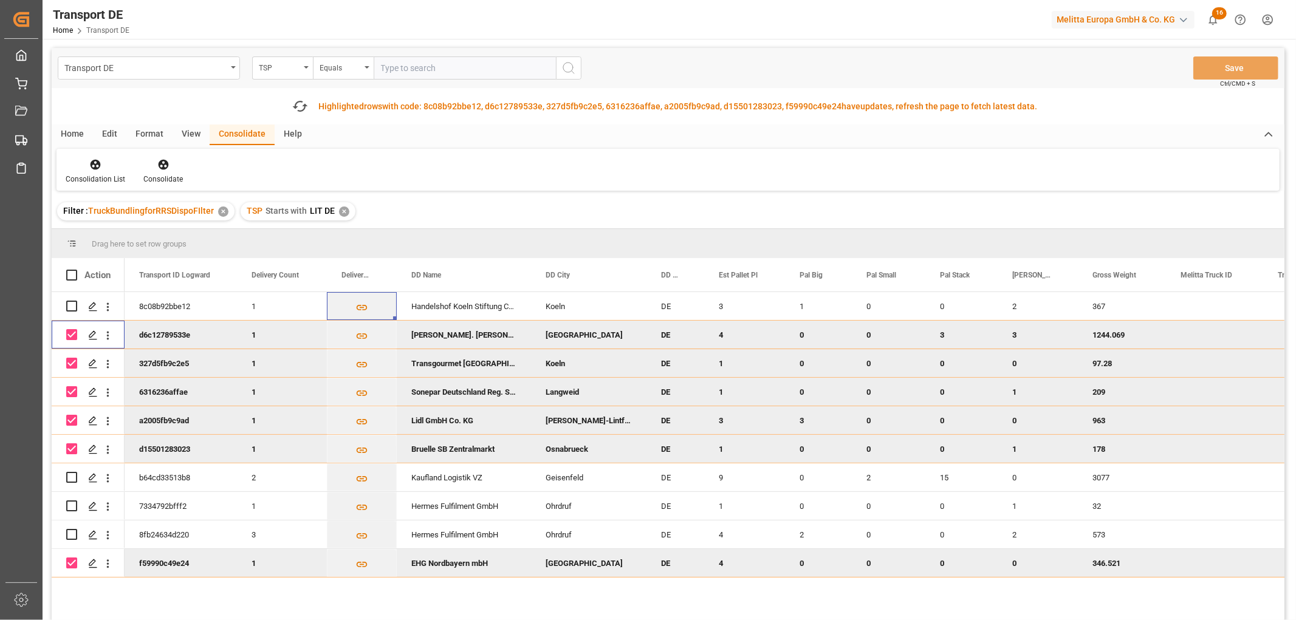
click at [69, 337] on input "Press Space to toggle row selection (checked)" at bounding box center [71, 334] width 11 height 11
checkbox input "false"
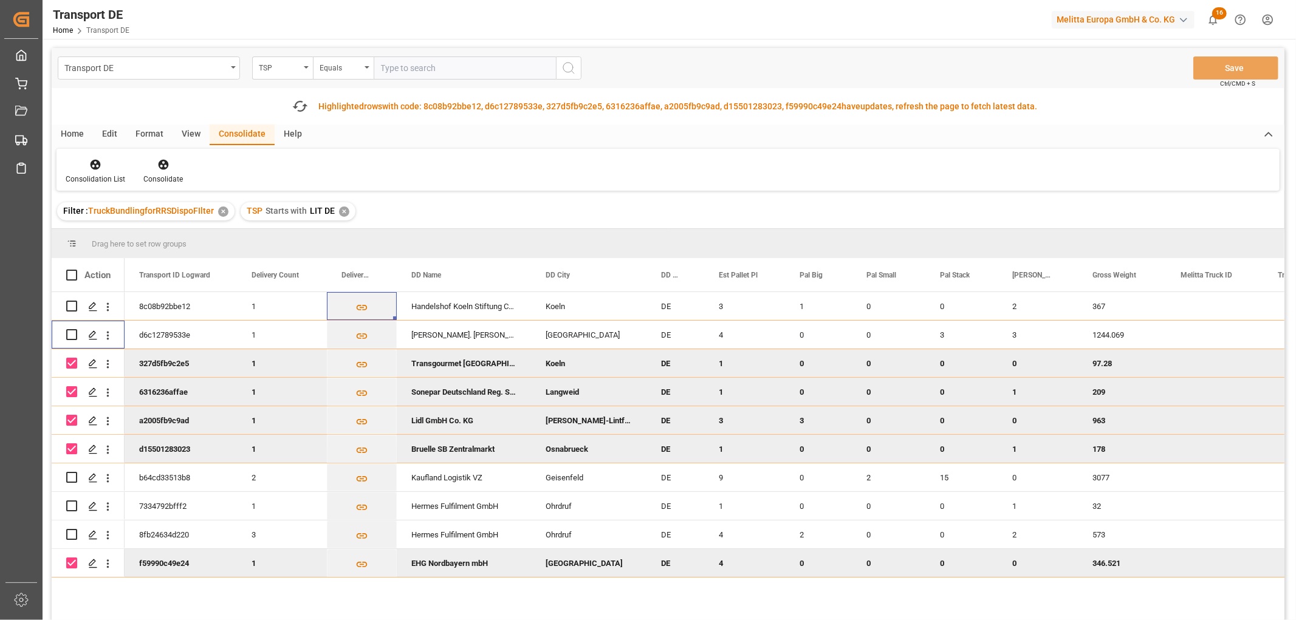
click at [71, 361] on input "Press Space to toggle row selection (checked)" at bounding box center [71, 363] width 11 height 11
checkbox input "false"
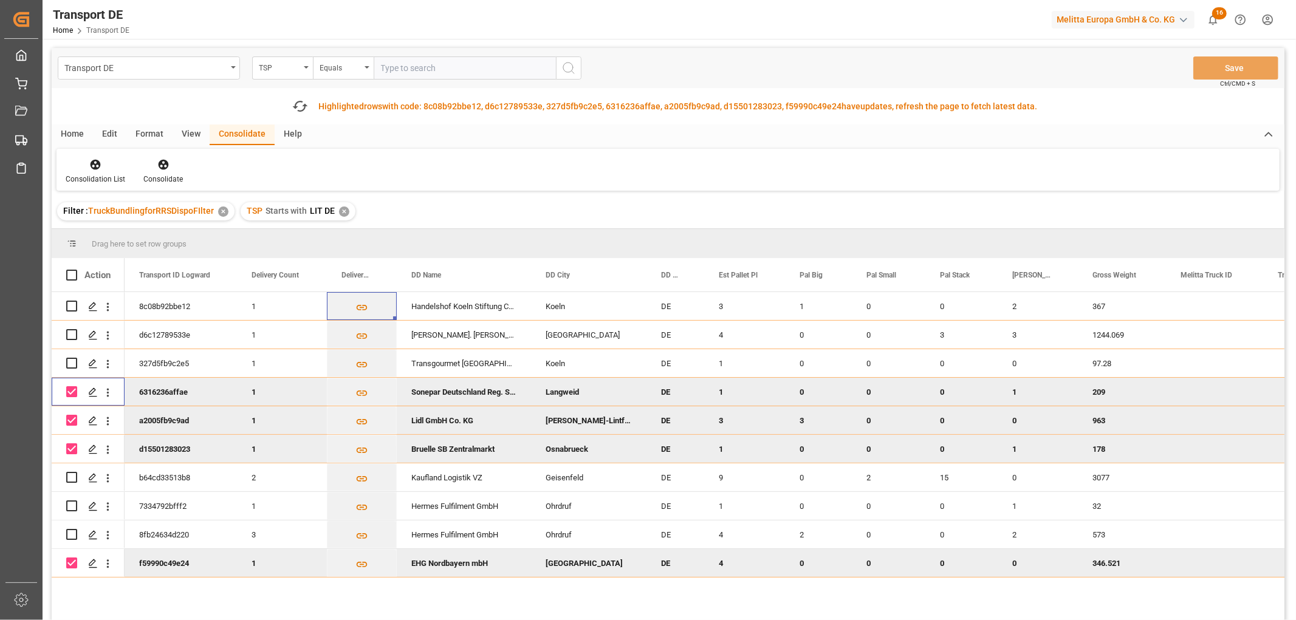
click at [74, 391] on input "Press Space to toggle row selection (checked)" at bounding box center [71, 391] width 11 height 11
checkbox input "false"
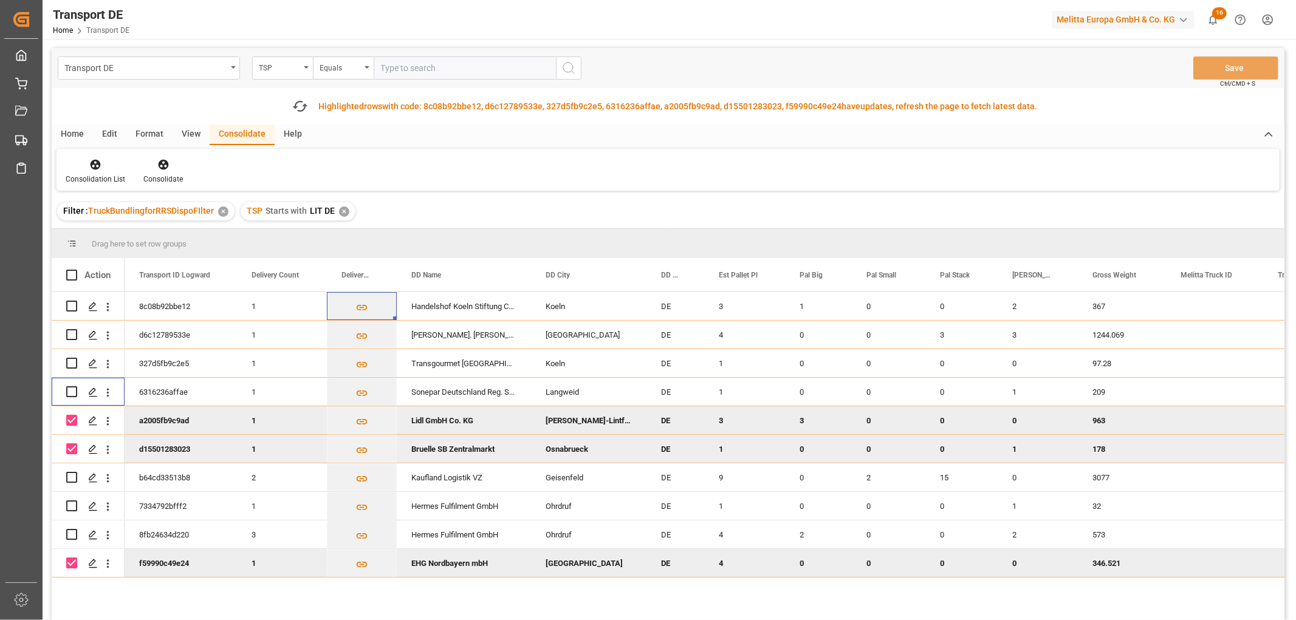
click at [68, 418] on input "Press Space to toggle row selection (checked)" at bounding box center [71, 420] width 11 height 11
checkbox input "false"
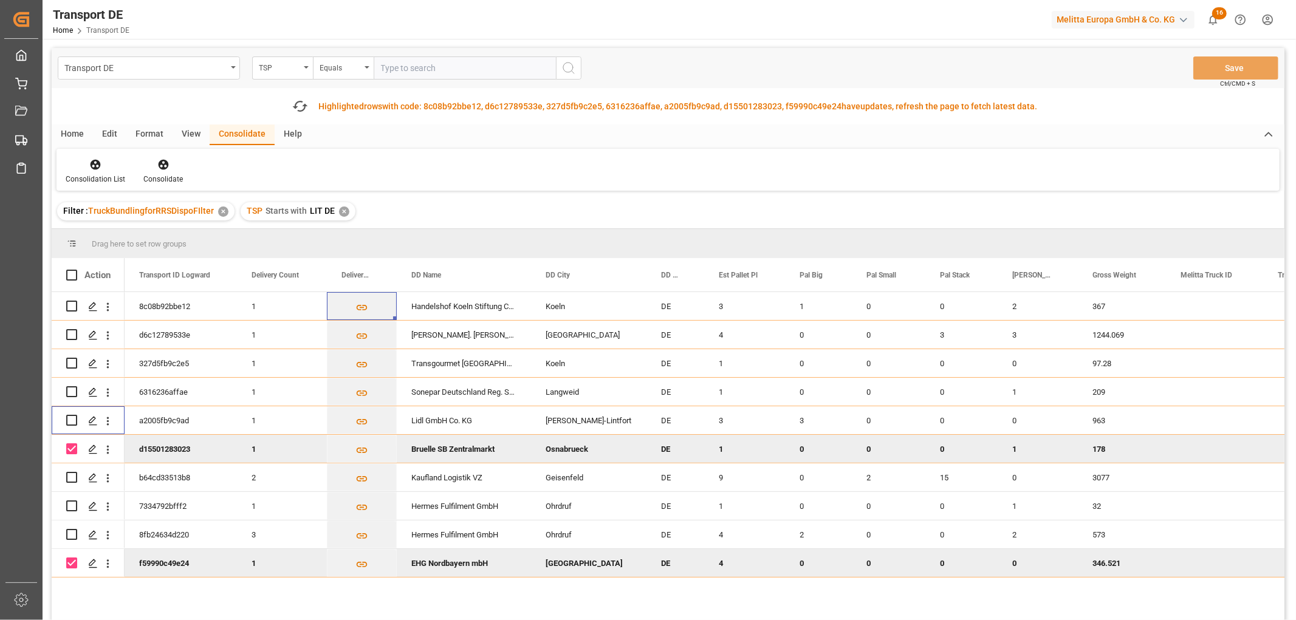
click at [71, 453] on input "Press Space to toggle row selection (checked)" at bounding box center [71, 449] width 11 height 11
checkbox input "false"
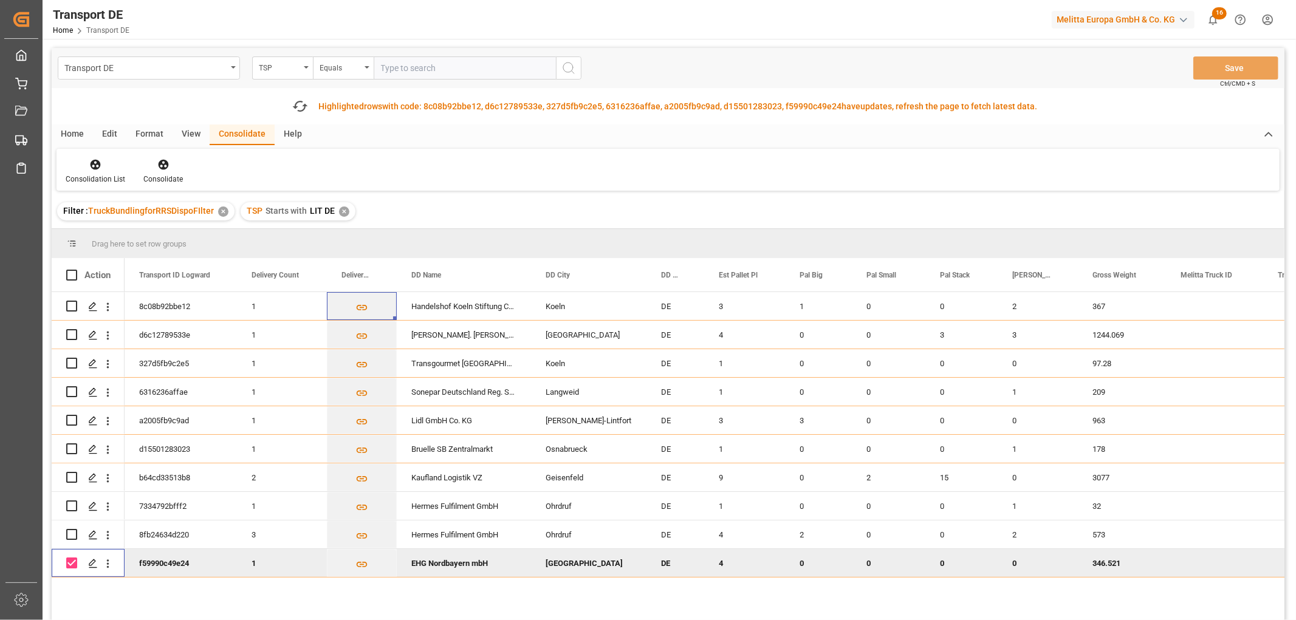
click at [72, 561] on input "Press Space to toggle row selection (checked)" at bounding box center [71, 563] width 11 height 11
checkbox input "false"
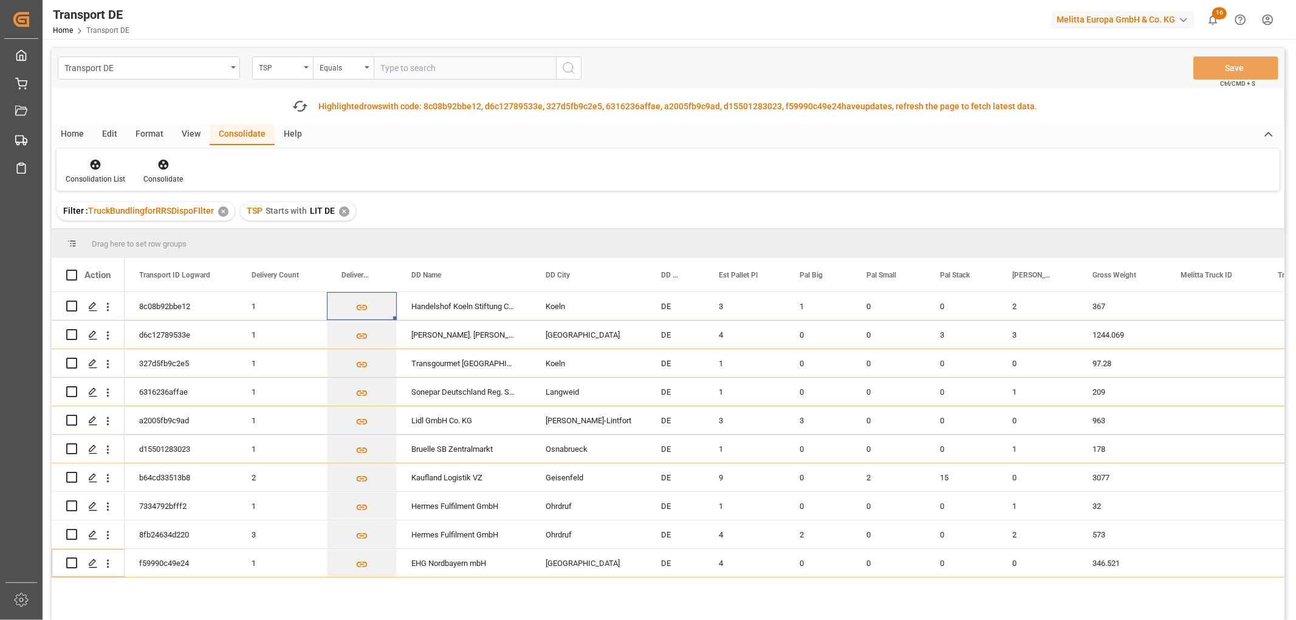
click at [94, 161] on icon at bounding box center [95, 165] width 12 height 12
click at [105, 229] on div "Transport DE TSP Equals Save Ctrl/CMD + S Fetch latest updates Highlighted rows…" at bounding box center [668, 368] width 1233 height 641
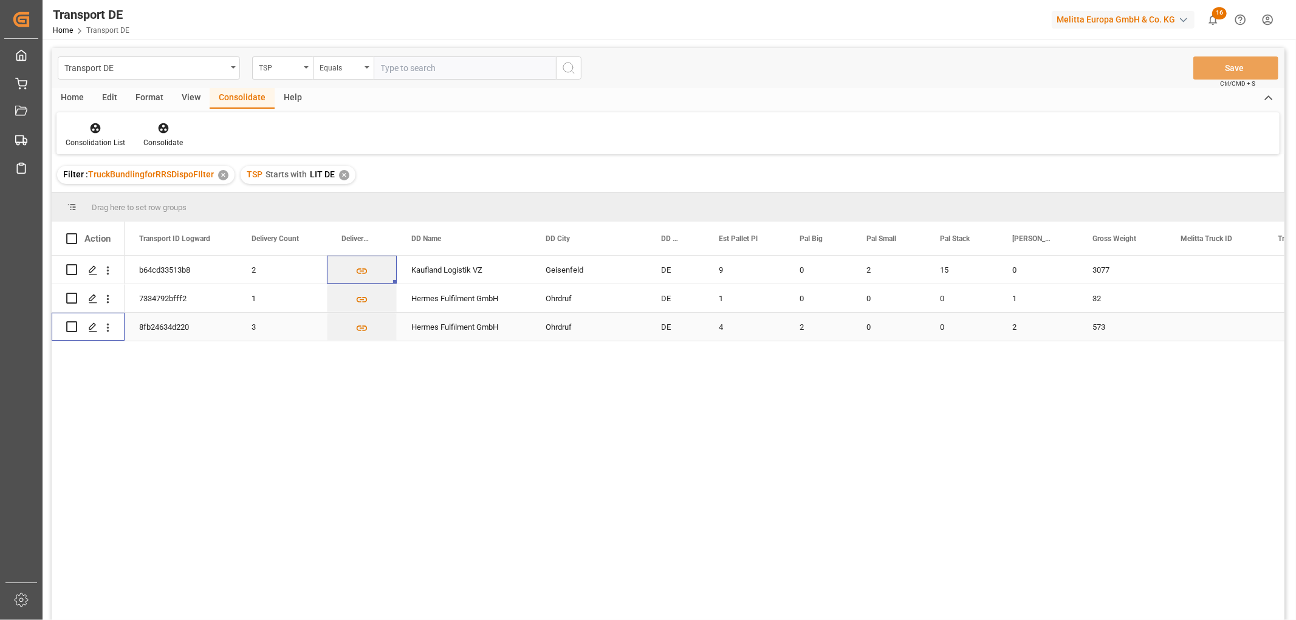
click at [69, 327] on input "Press Space to toggle row selection (unchecked)" at bounding box center [71, 326] width 11 height 11
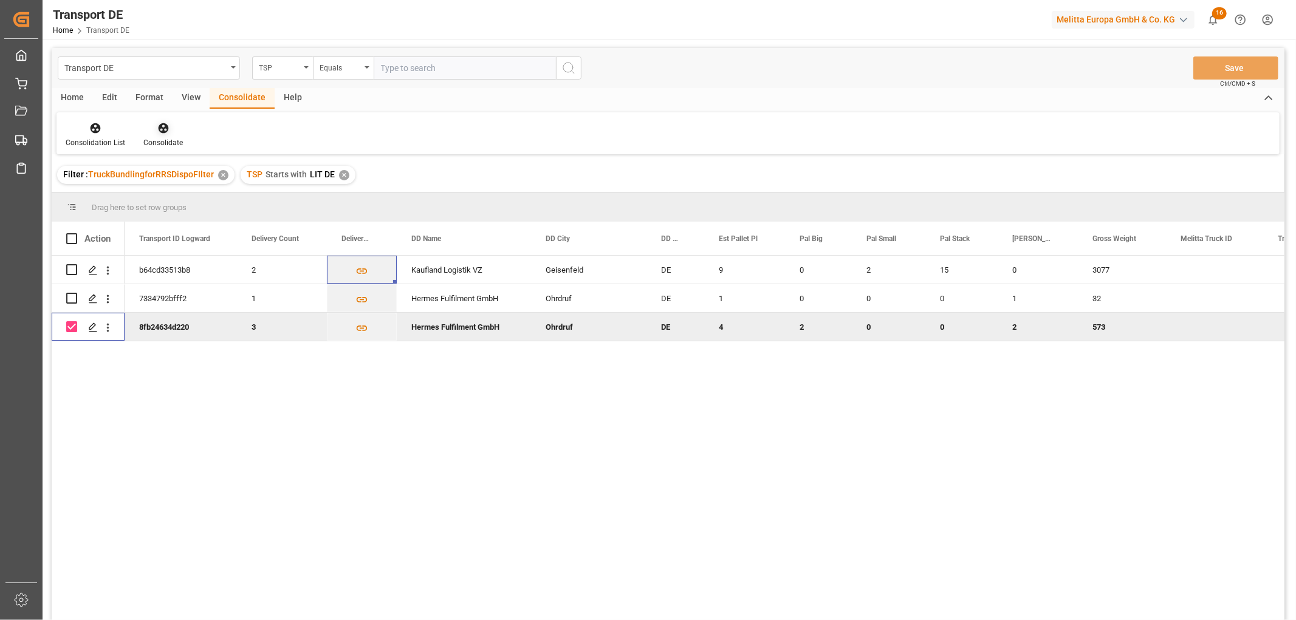
click at [160, 126] on icon at bounding box center [163, 128] width 10 height 10
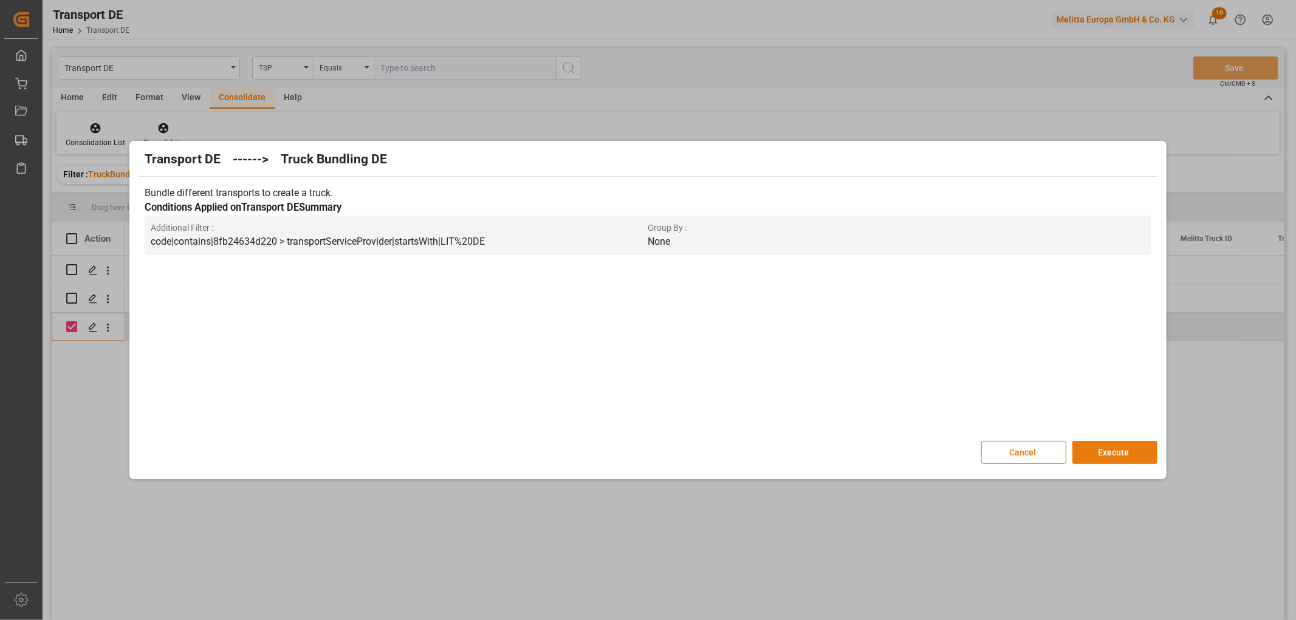
click at [1123, 448] on button "Execute" at bounding box center [1114, 452] width 85 height 23
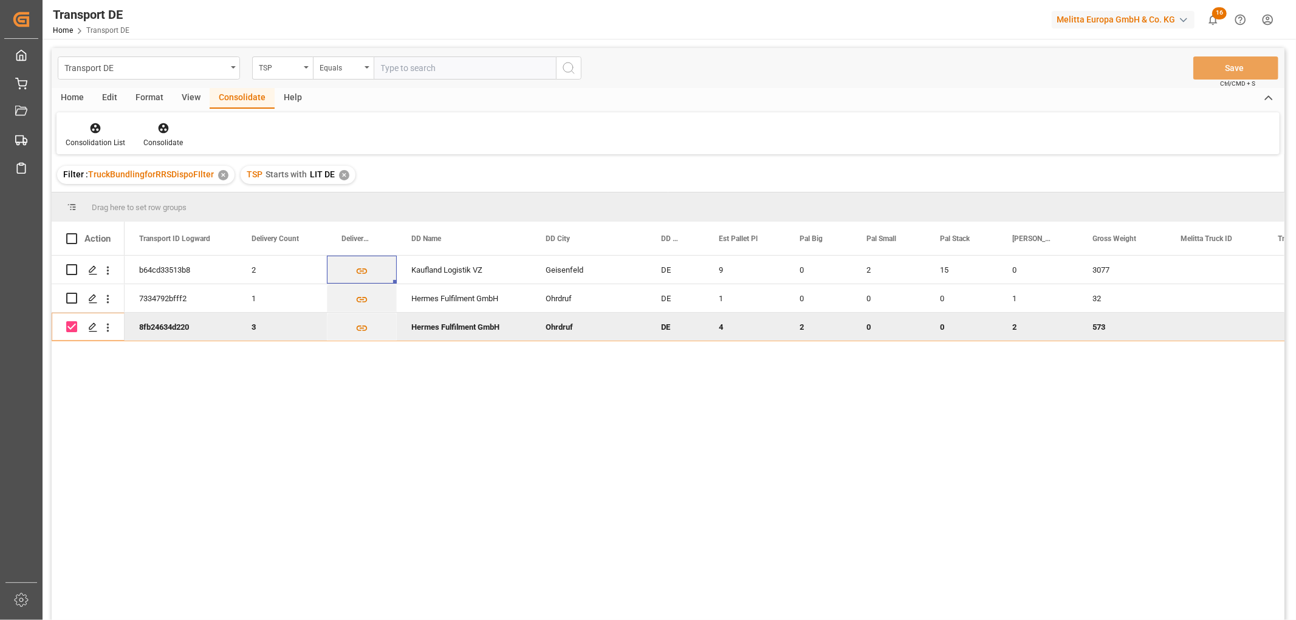
click at [68, 327] on input "Press Space to toggle row selection (checked)" at bounding box center [71, 326] width 11 height 11
checkbox input "false"
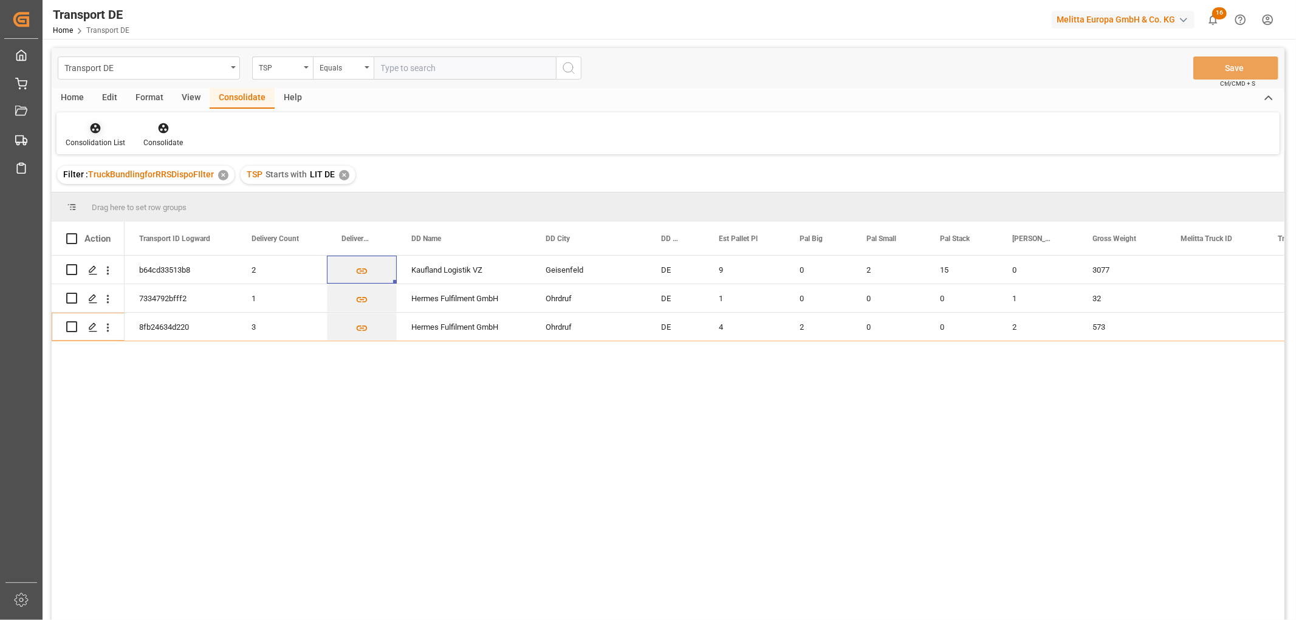
click at [98, 128] on icon at bounding box center [96, 128] width 10 height 10
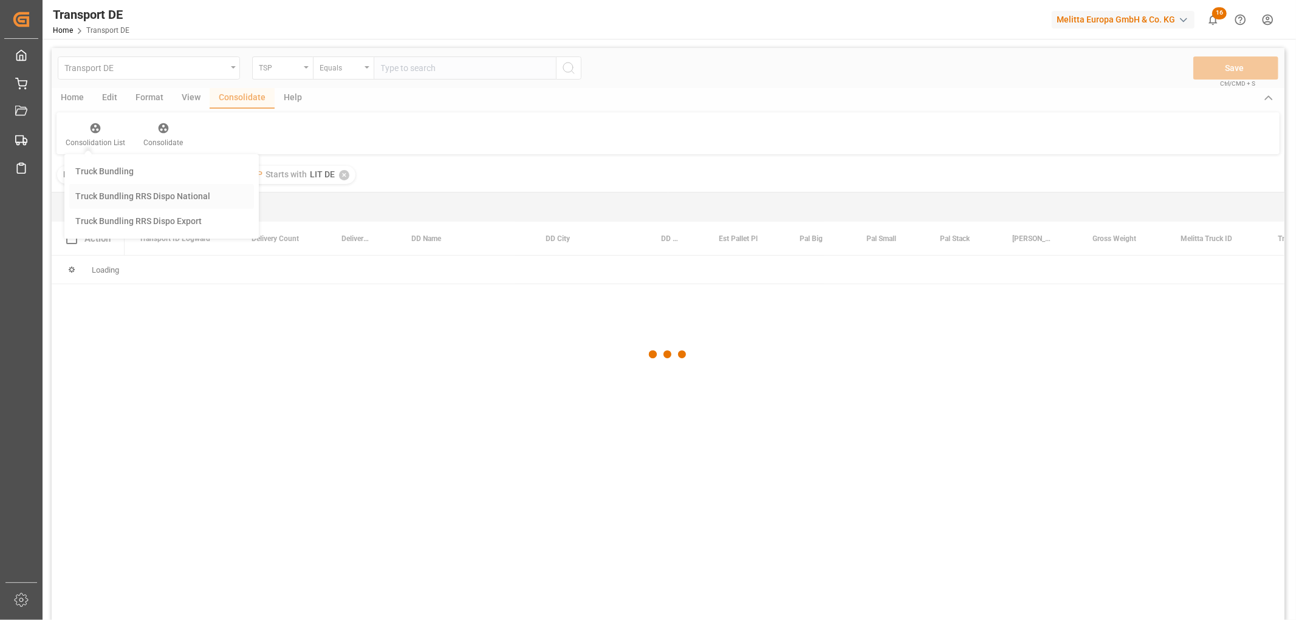
click at [112, 196] on div "Transport DE TSP Equals Save Ctrl/CMD + S Home Edit Format View Consolidate Hel…" at bounding box center [668, 350] width 1233 height 605
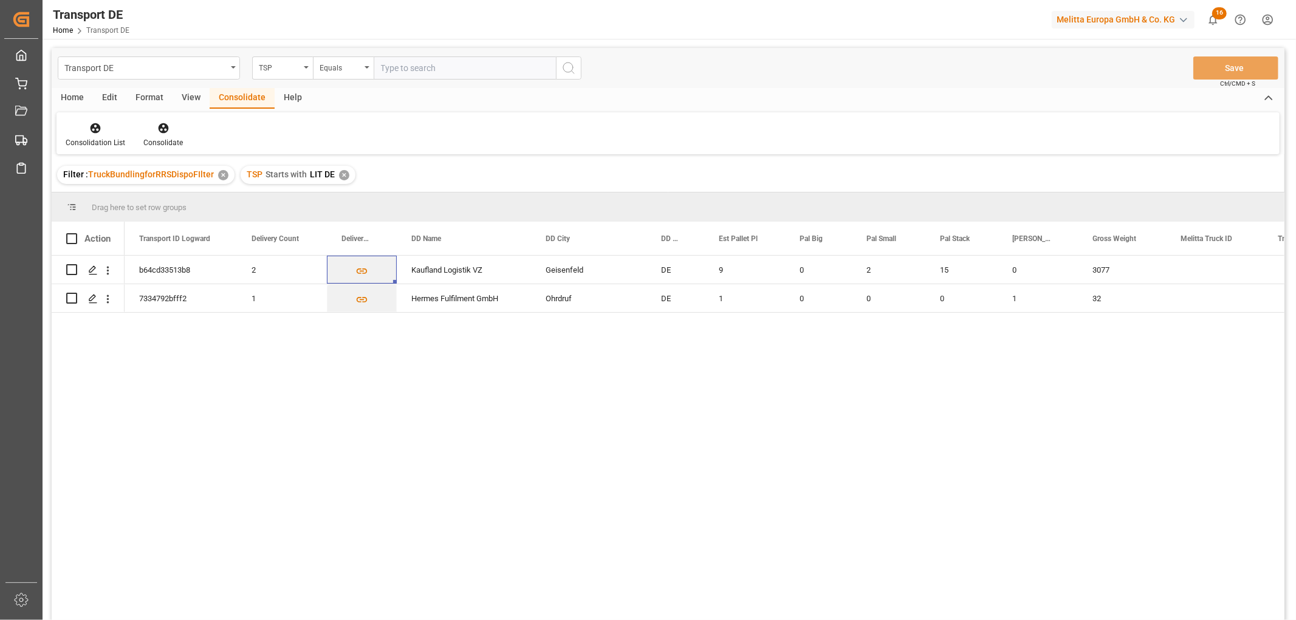
click at [343, 178] on div "✕" at bounding box center [344, 175] width 10 height 10
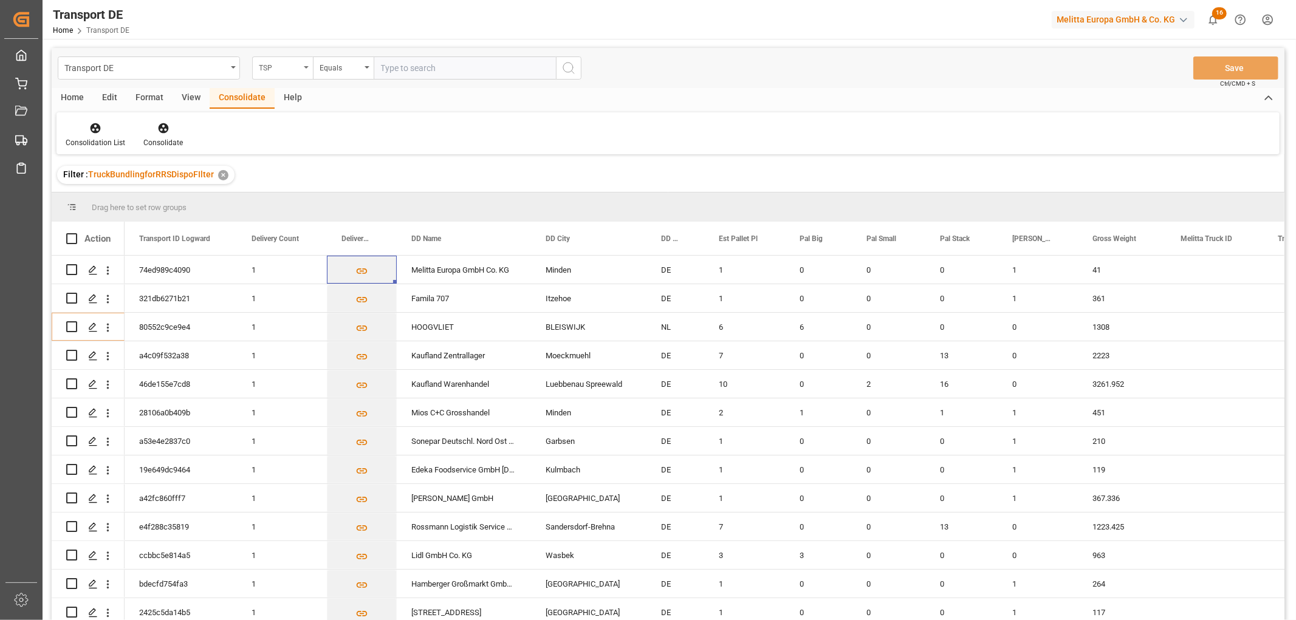
click at [276, 65] on div "TSP" at bounding box center [279, 67] width 41 height 14
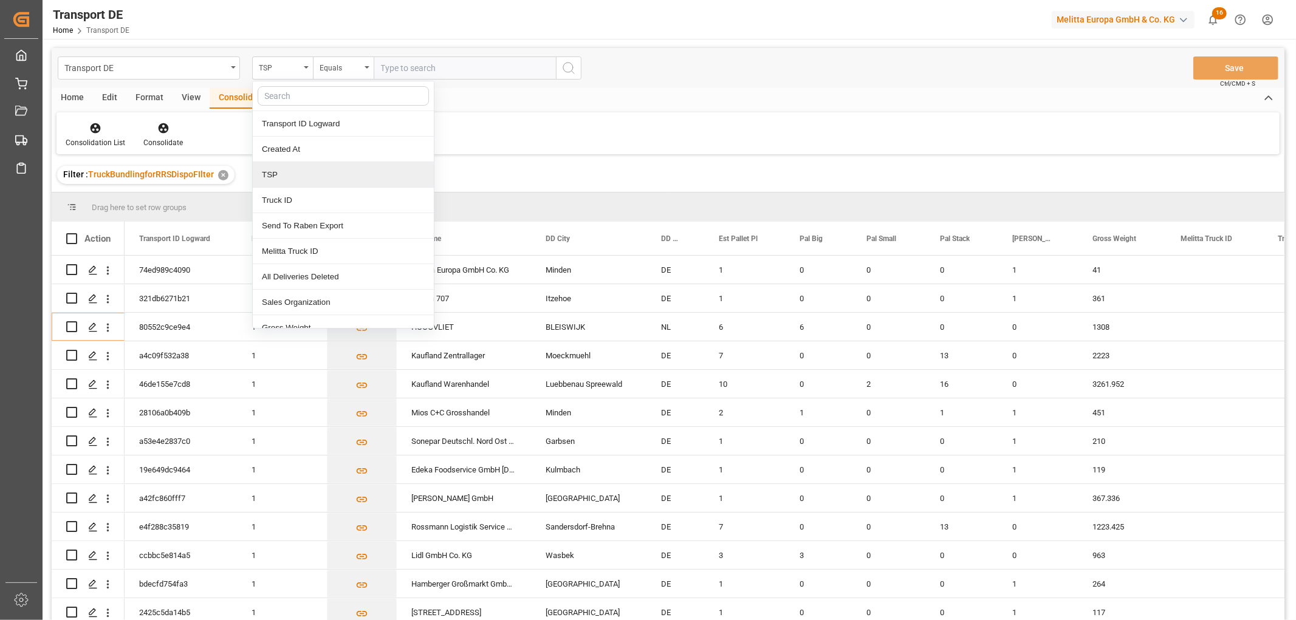
click at [275, 172] on div "TSP" at bounding box center [343, 175] width 181 height 26
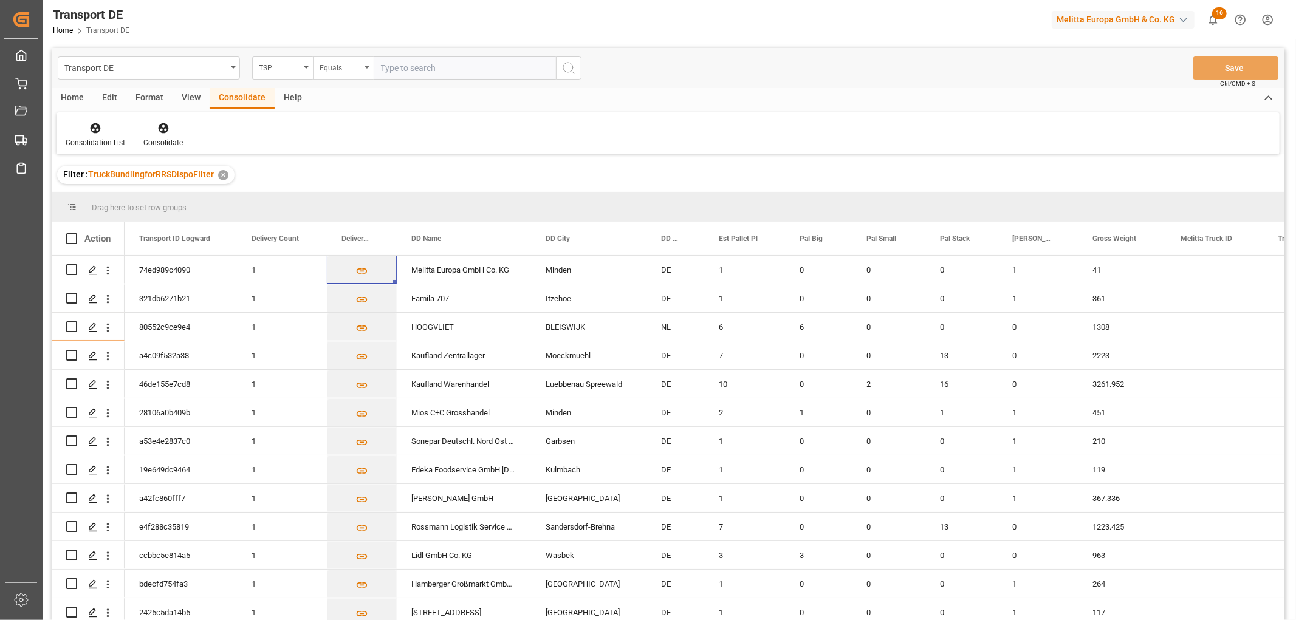
click at [326, 70] on div "Equals" at bounding box center [340, 67] width 41 height 14
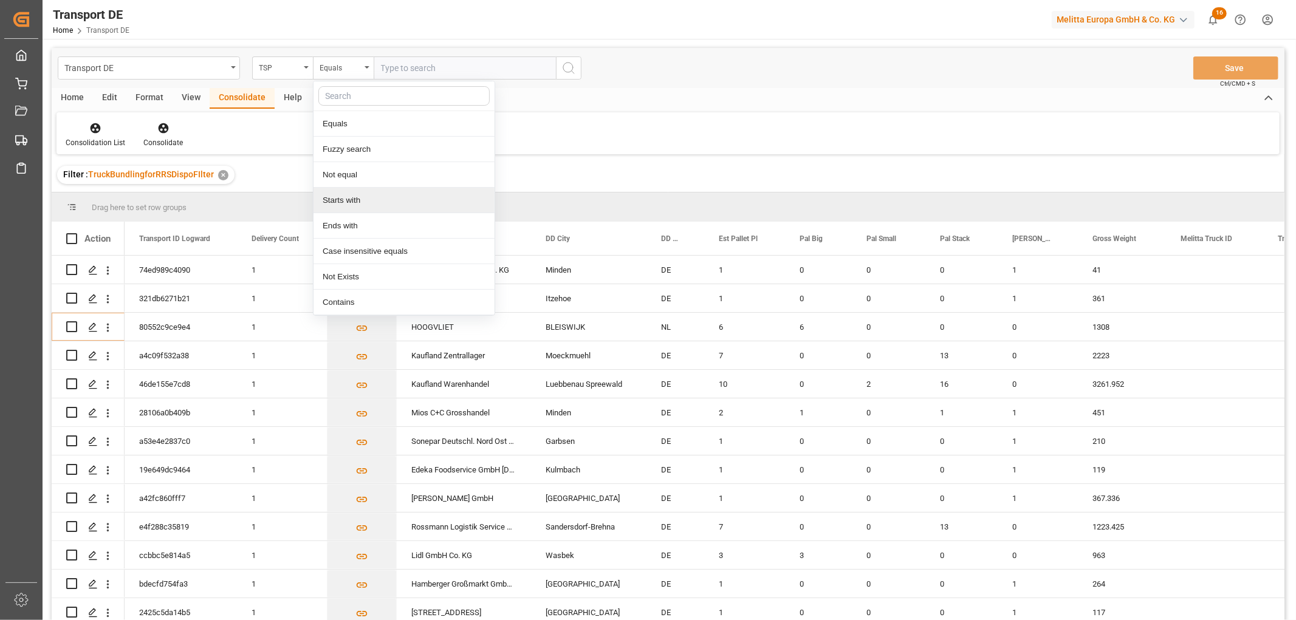
click at [341, 201] on div "Starts with" at bounding box center [404, 201] width 181 height 26
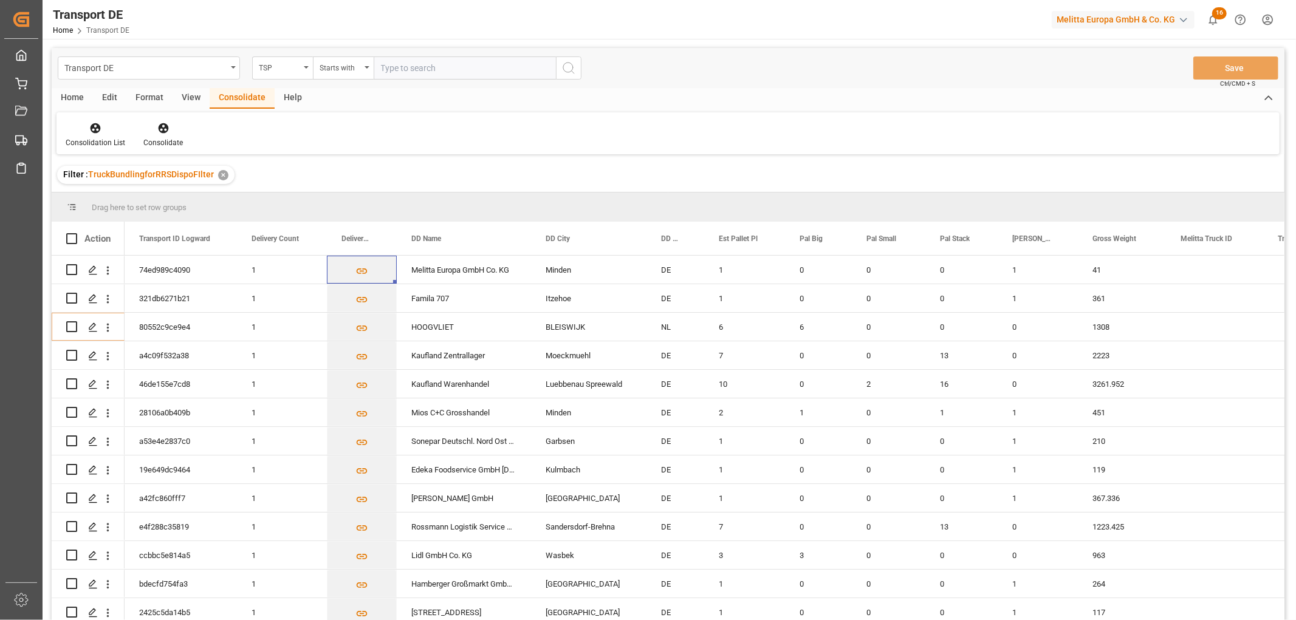
click at [403, 69] on input "text" at bounding box center [465, 68] width 182 height 23
type input "Self pickup DE"
click at [572, 67] on icon "search button" at bounding box center [568, 68] width 15 height 15
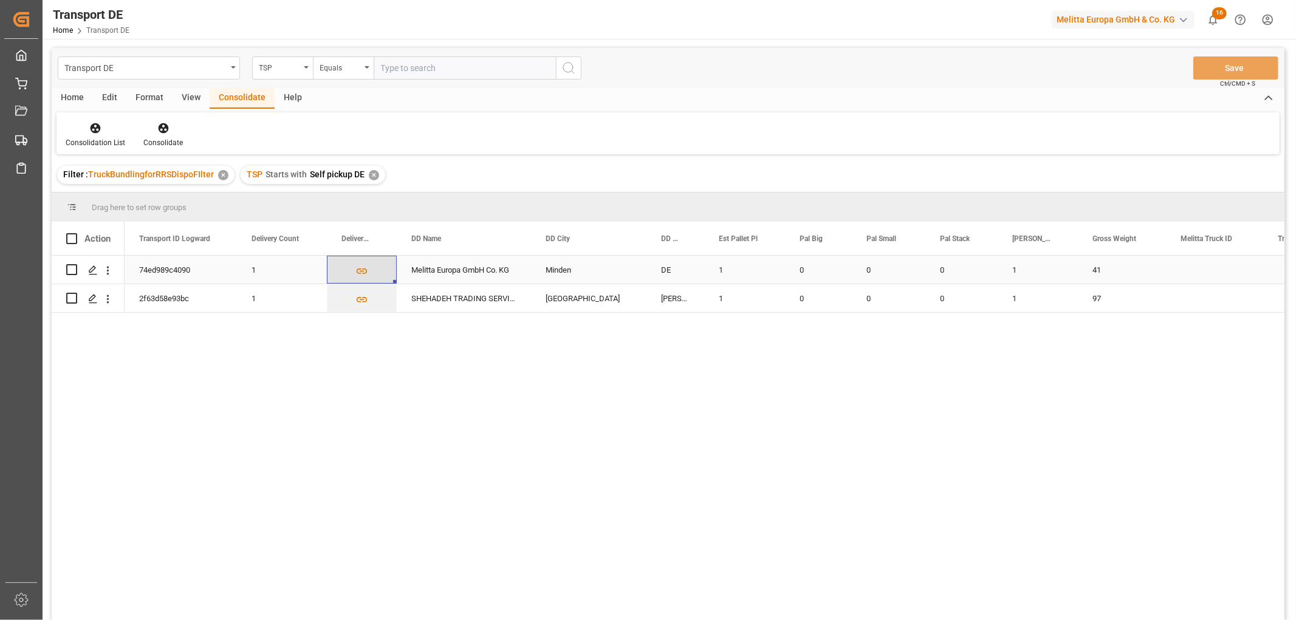
click at [360, 268] on icon "Press SPACE to select this row." at bounding box center [361, 271] width 13 height 13
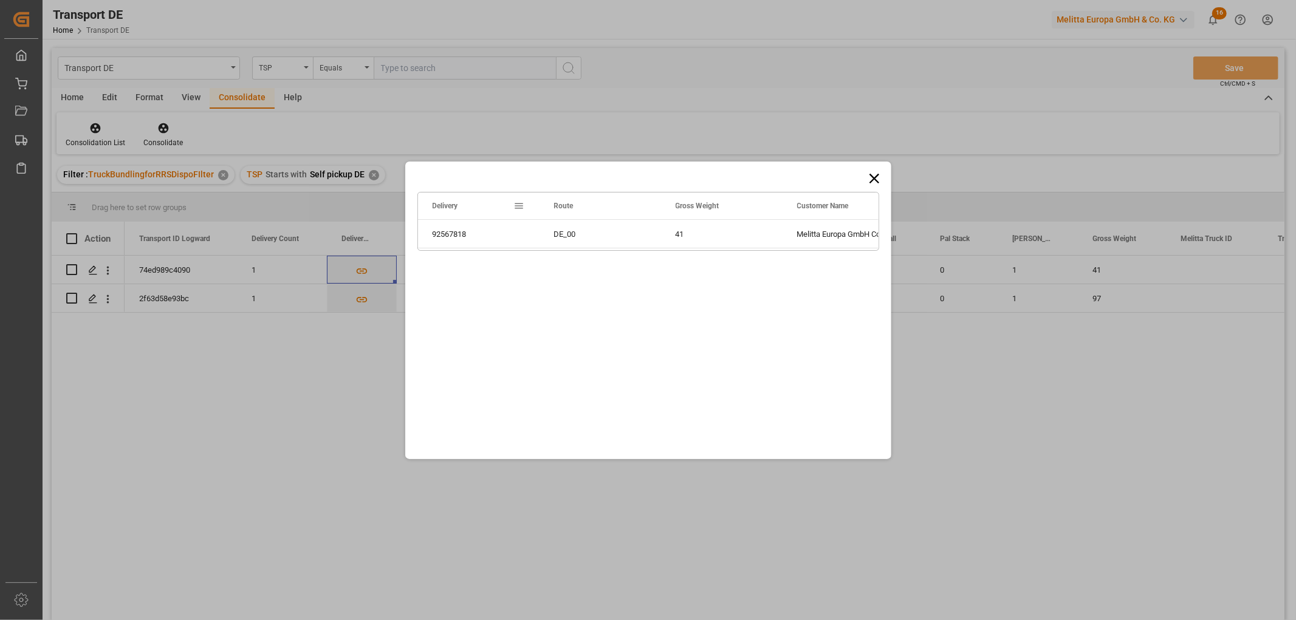
click at [875, 175] on icon at bounding box center [874, 178] width 17 height 17
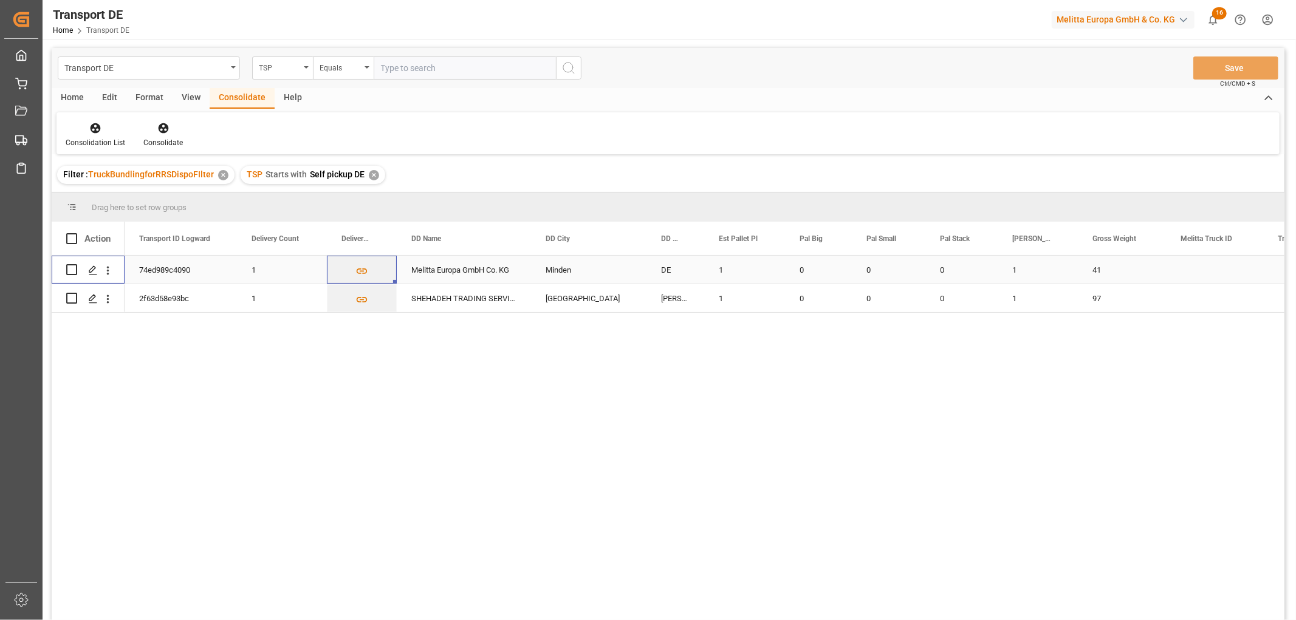
click at [74, 267] on input "Press Space to toggle row selection (unchecked)" at bounding box center [71, 269] width 11 height 11
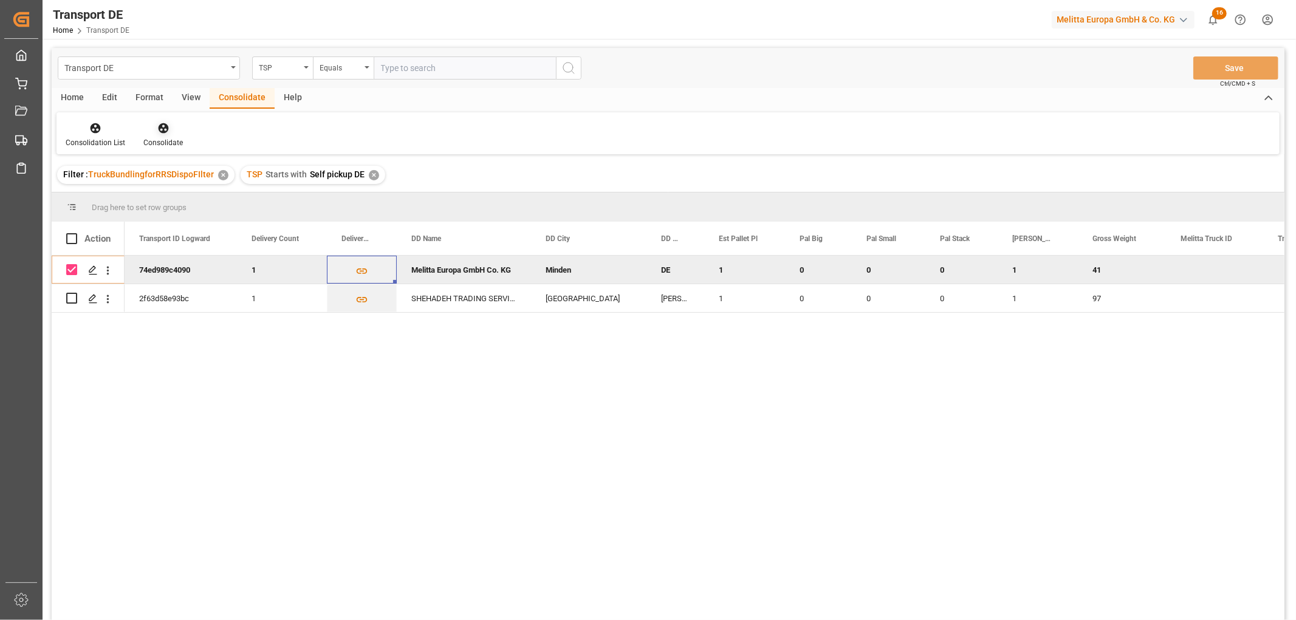
click at [162, 126] on icon at bounding box center [163, 128] width 12 height 12
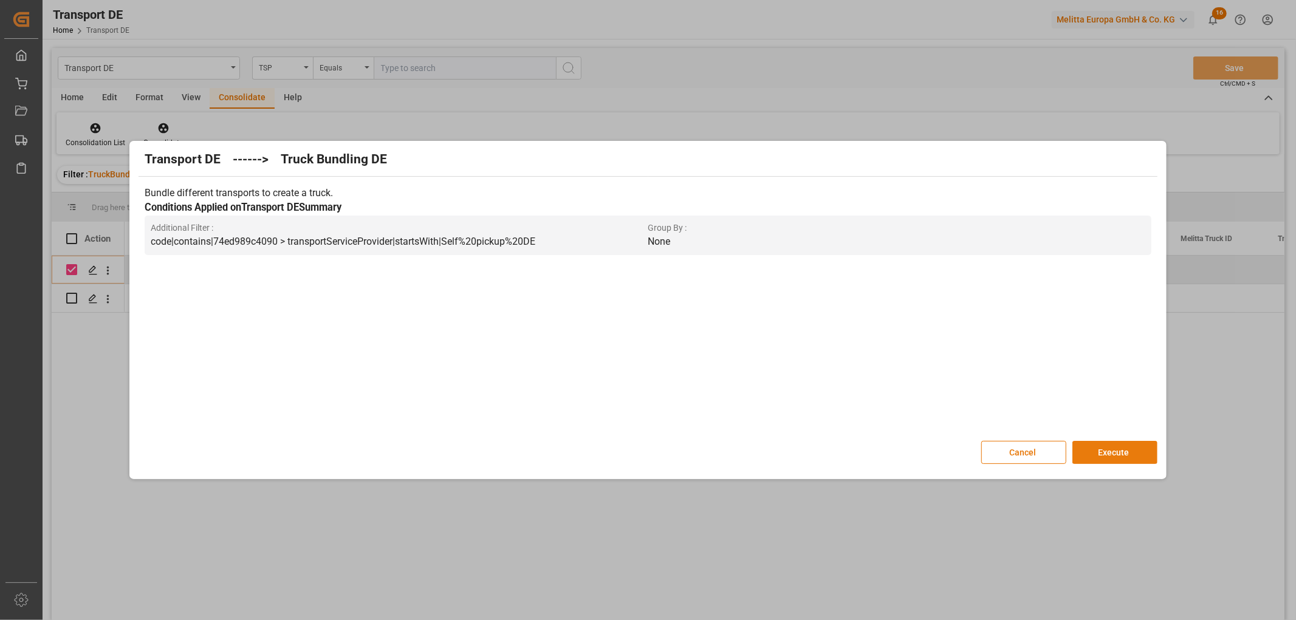
click at [1124, 452] on button "Execute" at bounding box center [1114, 452] width 85 height 23
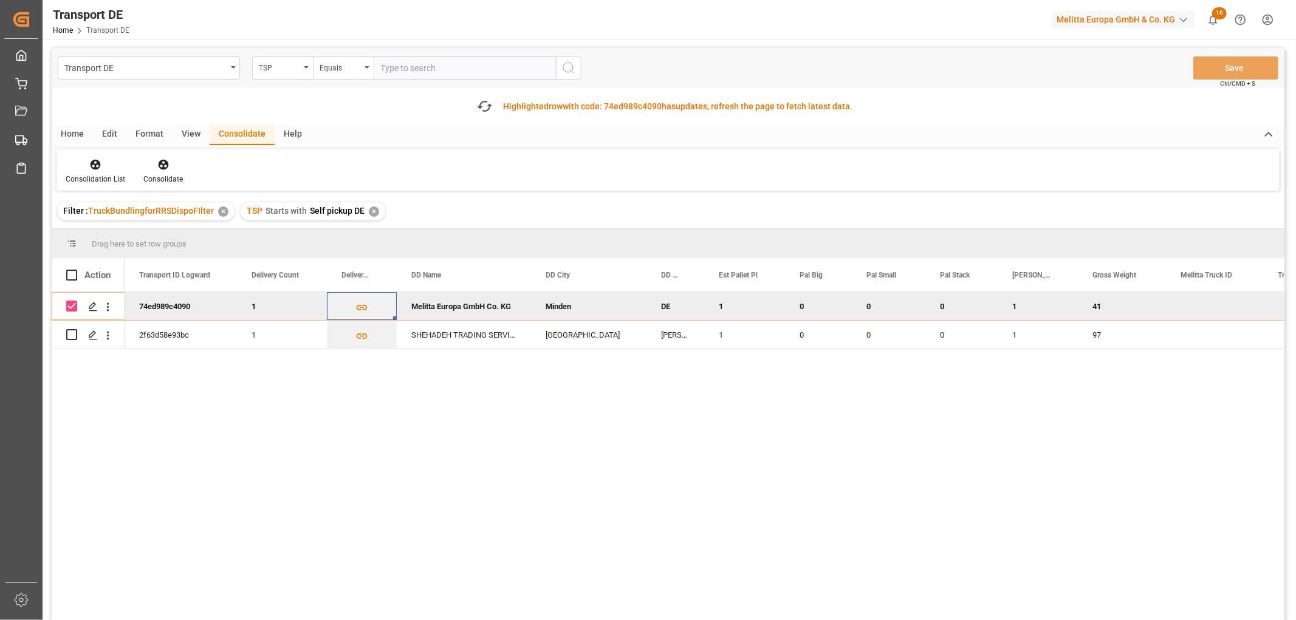
click at [73, 304] on input "Press Space to toggle row selection (checked)" at bounding box center [71, 306] width 11 height 11
checkbox input "false"
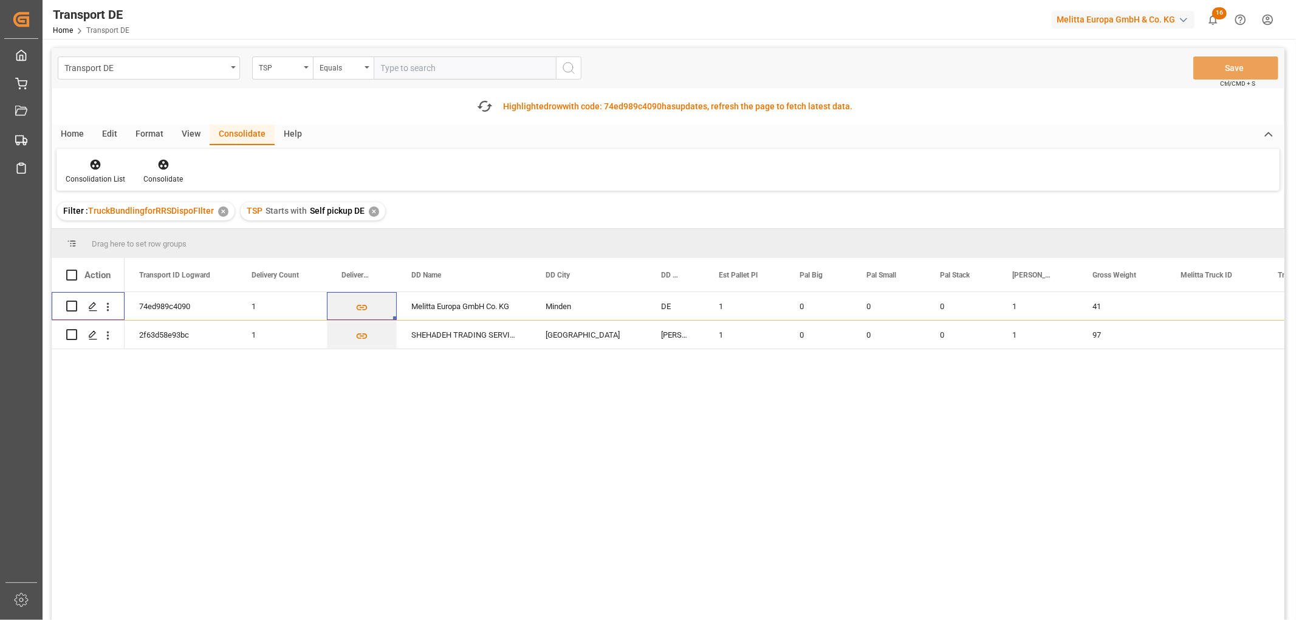
click at [369, 208] on div "✕" at bounding box center [374, 212] width 10 height 10
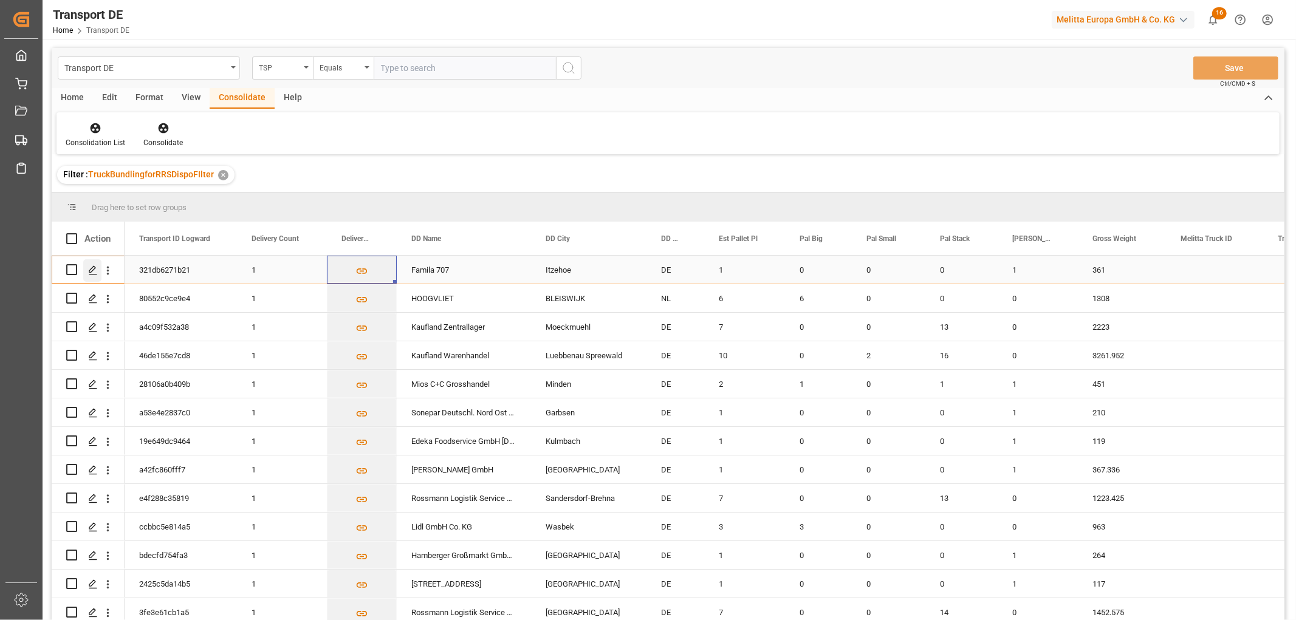
click at [92, 269] on icon "Press SPACE to select this row." at bounding box center [93, 271] width 10 height 10
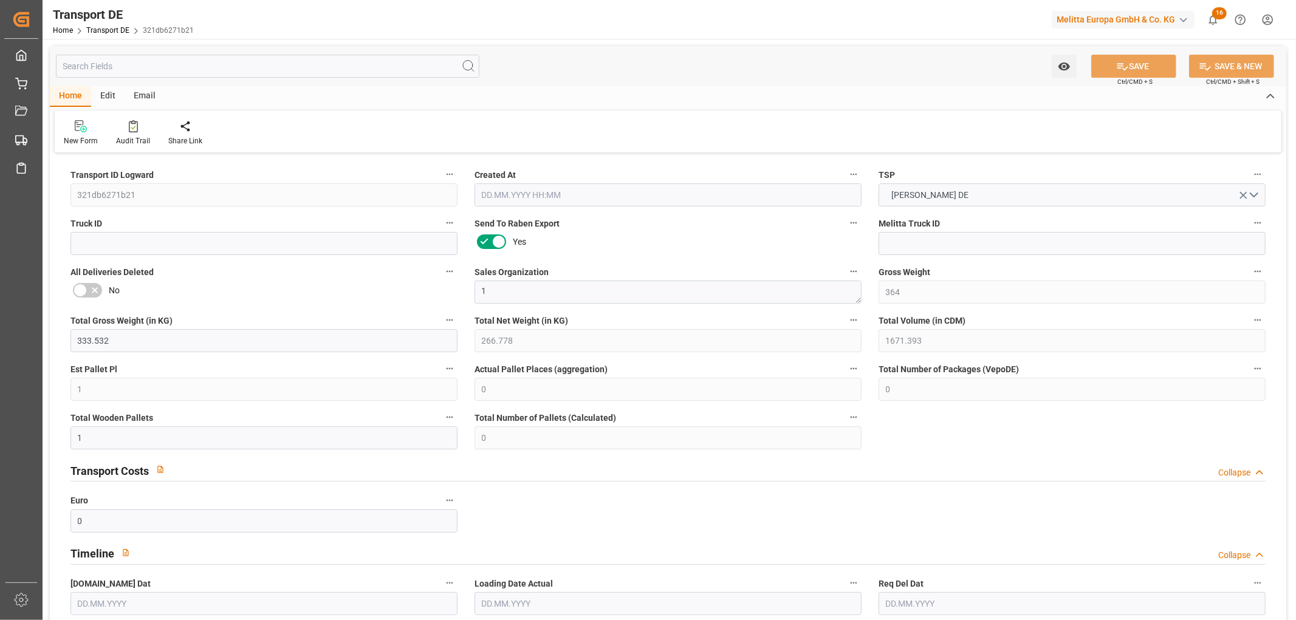
type input "364"
type input "333.532"
type input "266.778"
type input "1671.393"
type input "1"
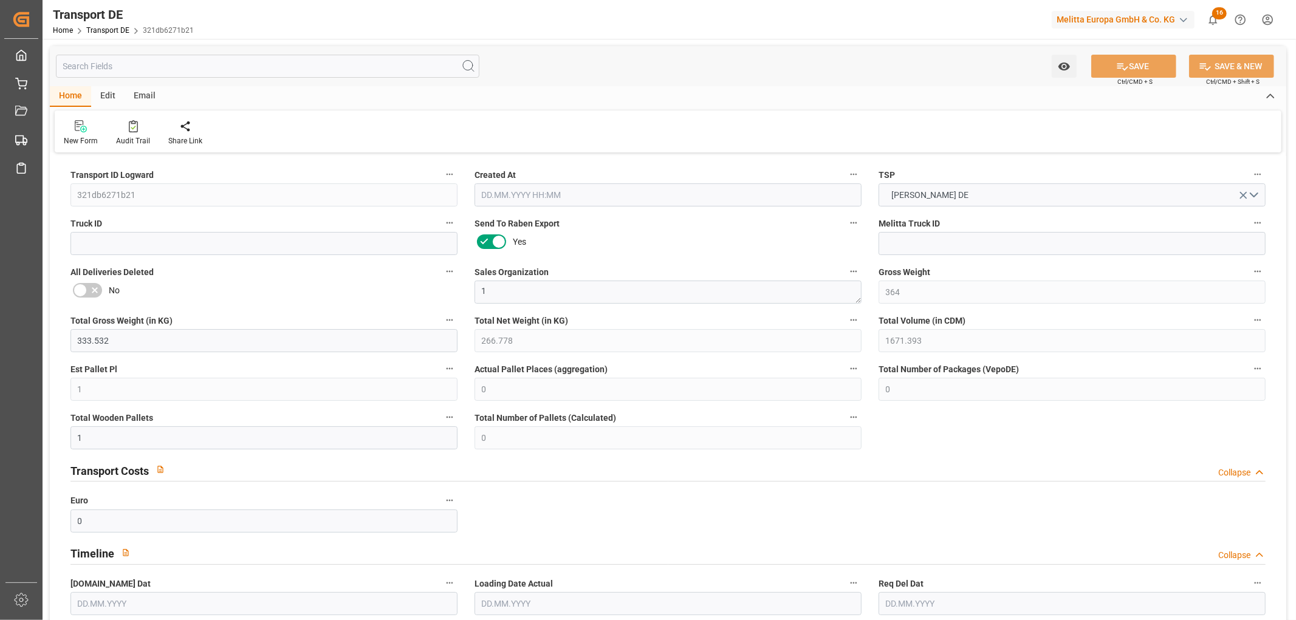
type input "0"
type input "1"
type input "0"
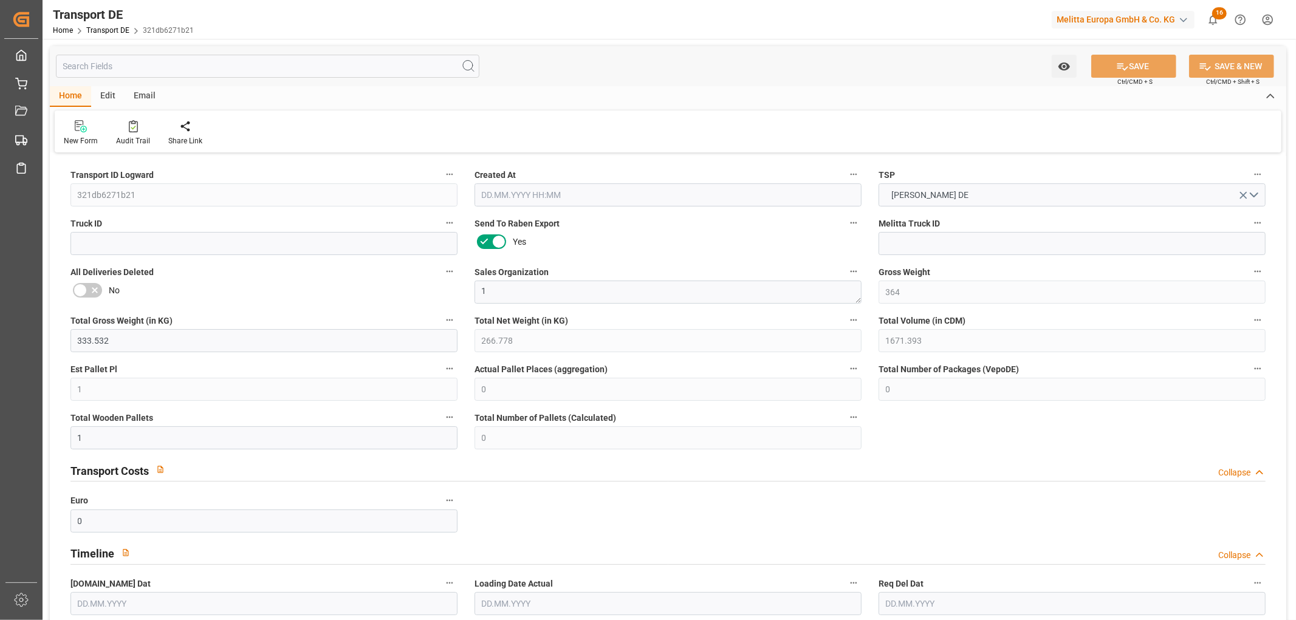
type input "25"
type input "0"
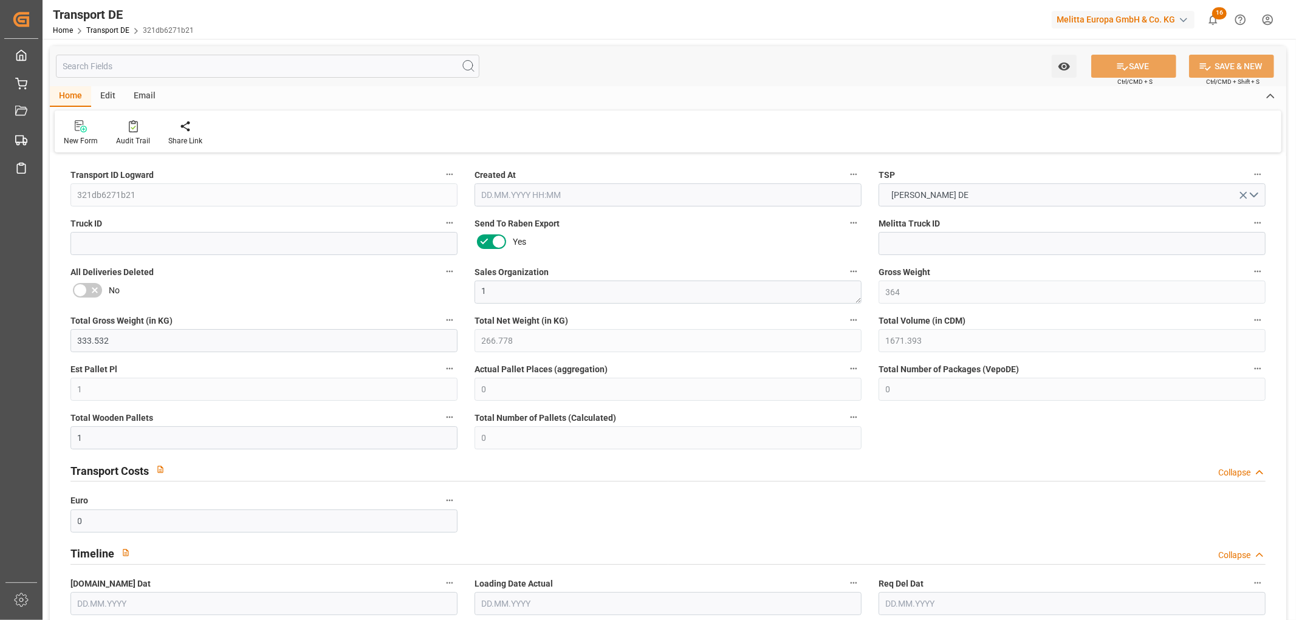
type input "0"
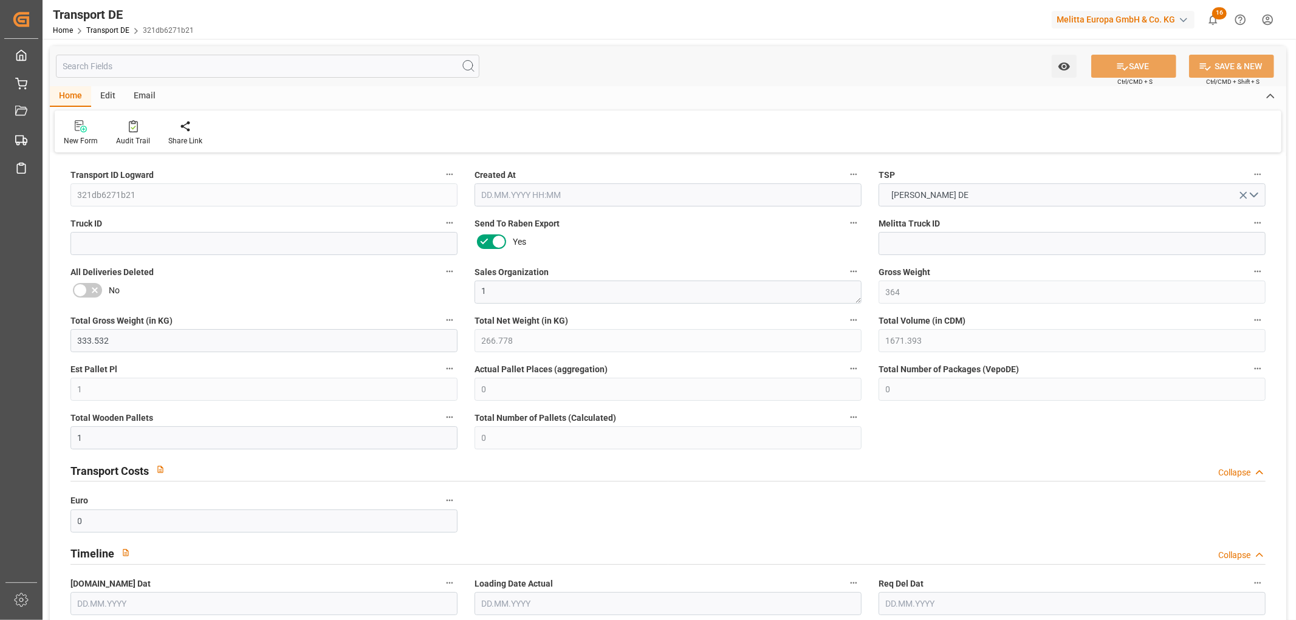
type input "0"
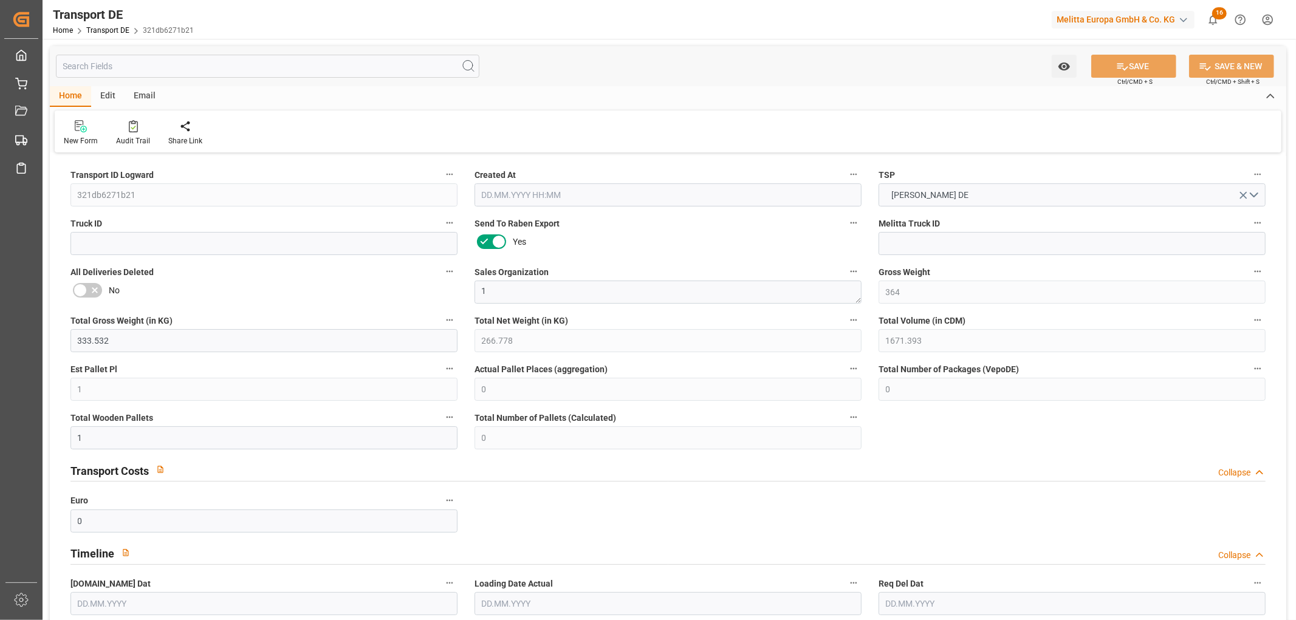
type input "0"
type input "1"
type input "0"
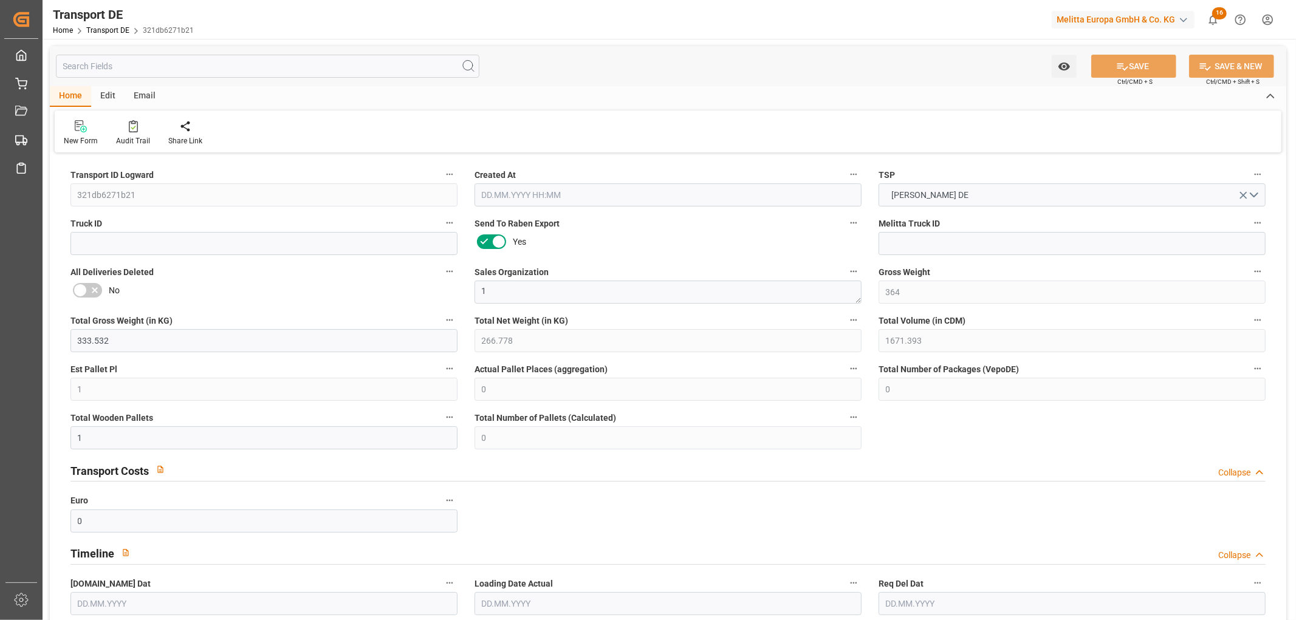
type input "173"
type input "186.8723"
type input "56.5633"
type input "[DATE] 23:01"
type input "[DATE]"
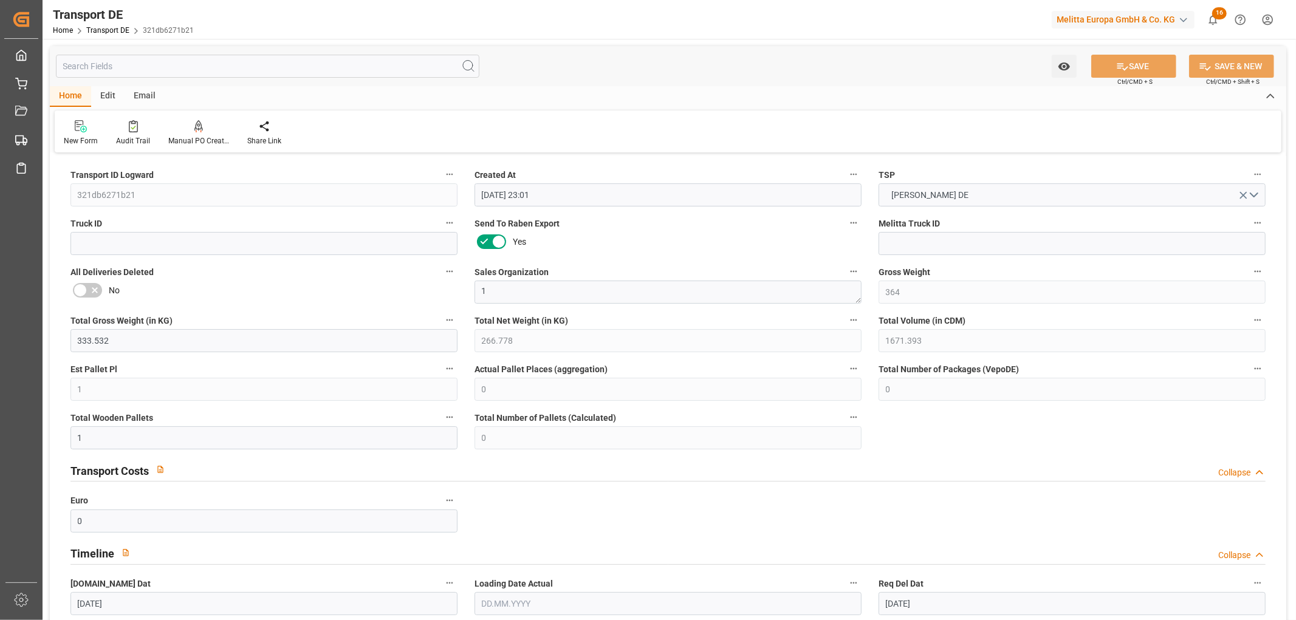
type input "[DATE]"
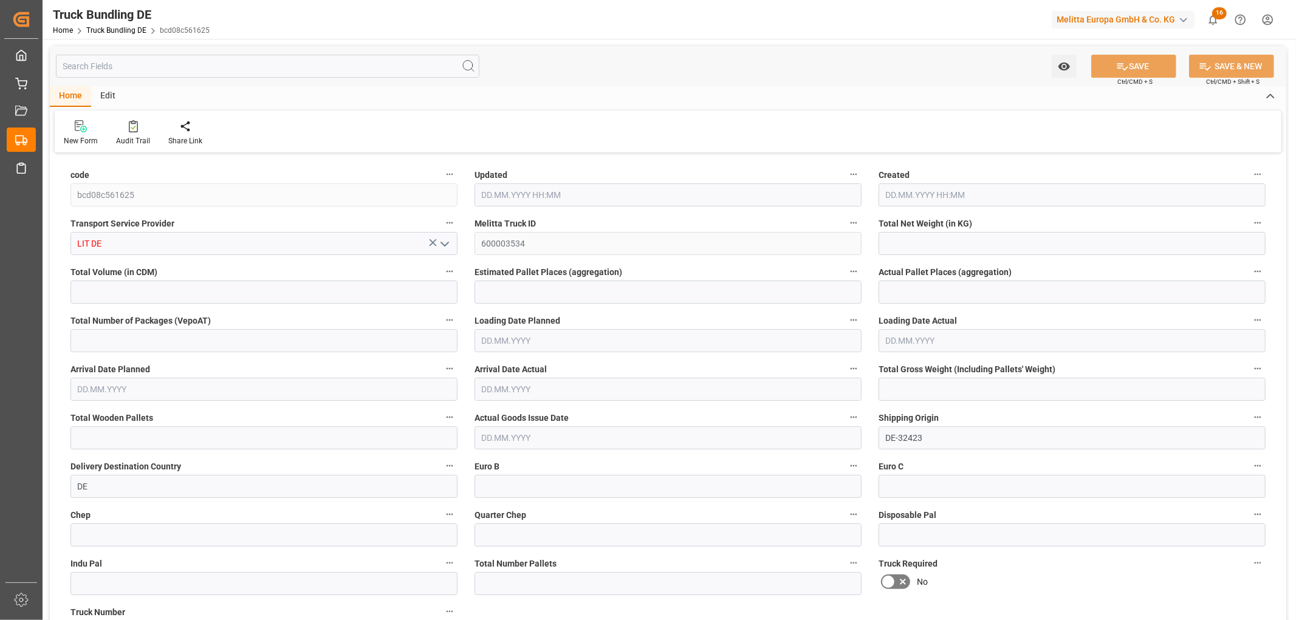
type input "392.704"
type input "3960.94"
type input "4"
type input "0"
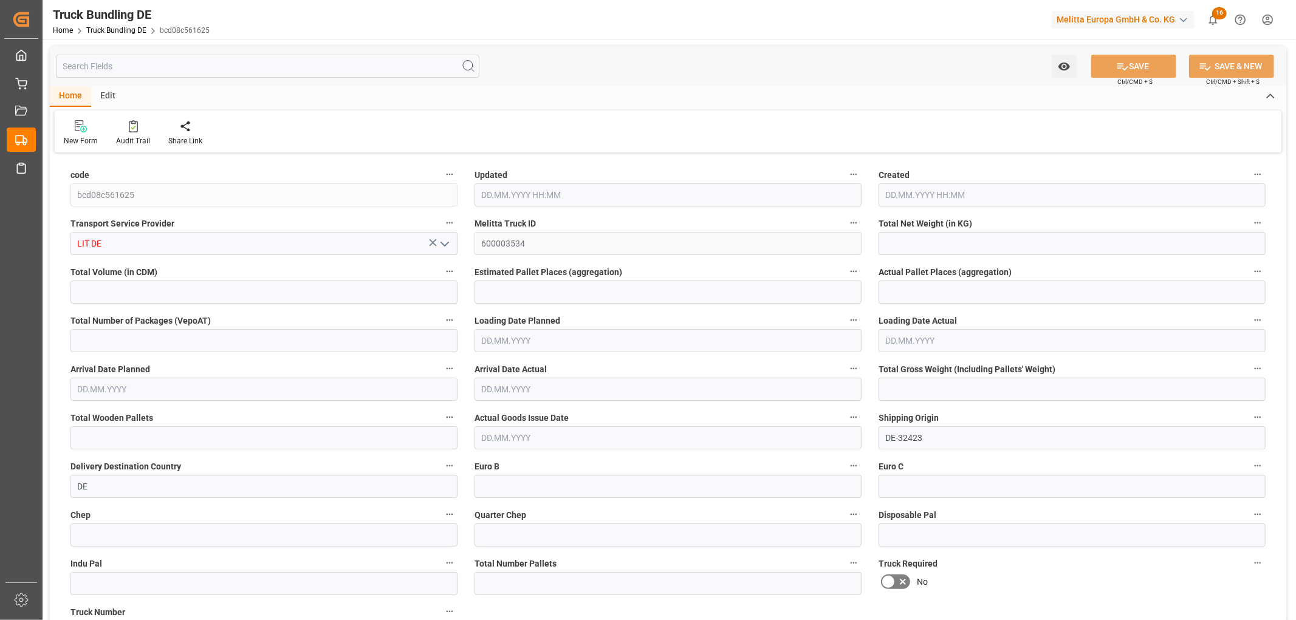
type input "573"
type input "4"
type input "0"
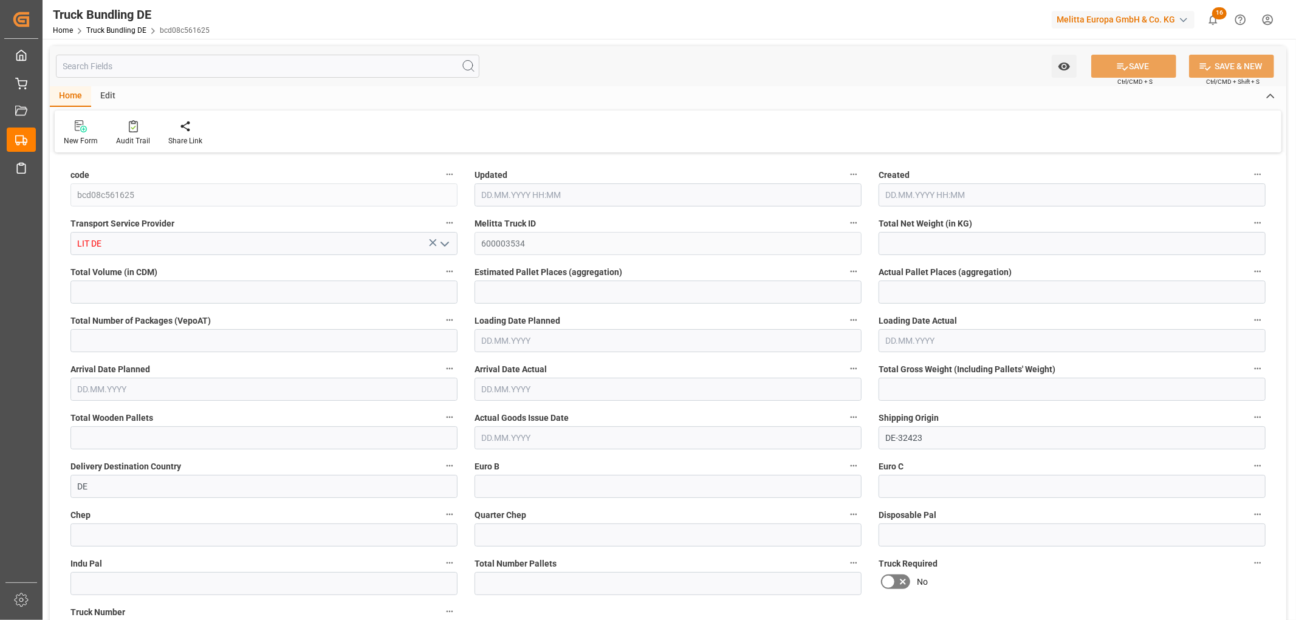
type input "0"
type input "14.10.2025 10:07"
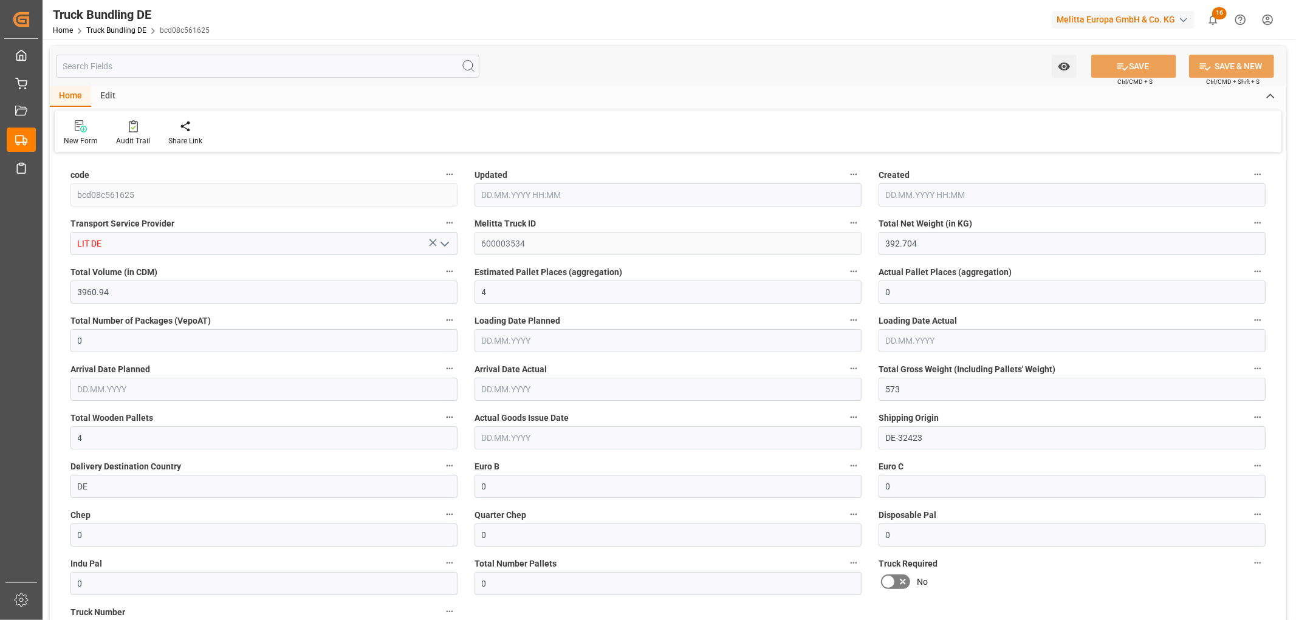
type input "14.10.2025 10:07"
type input "17.10.2025"
type input "[DATE]"
type input "14.10.2025"
